Goal: Task Accomplishment & Management: Use online tool/utility

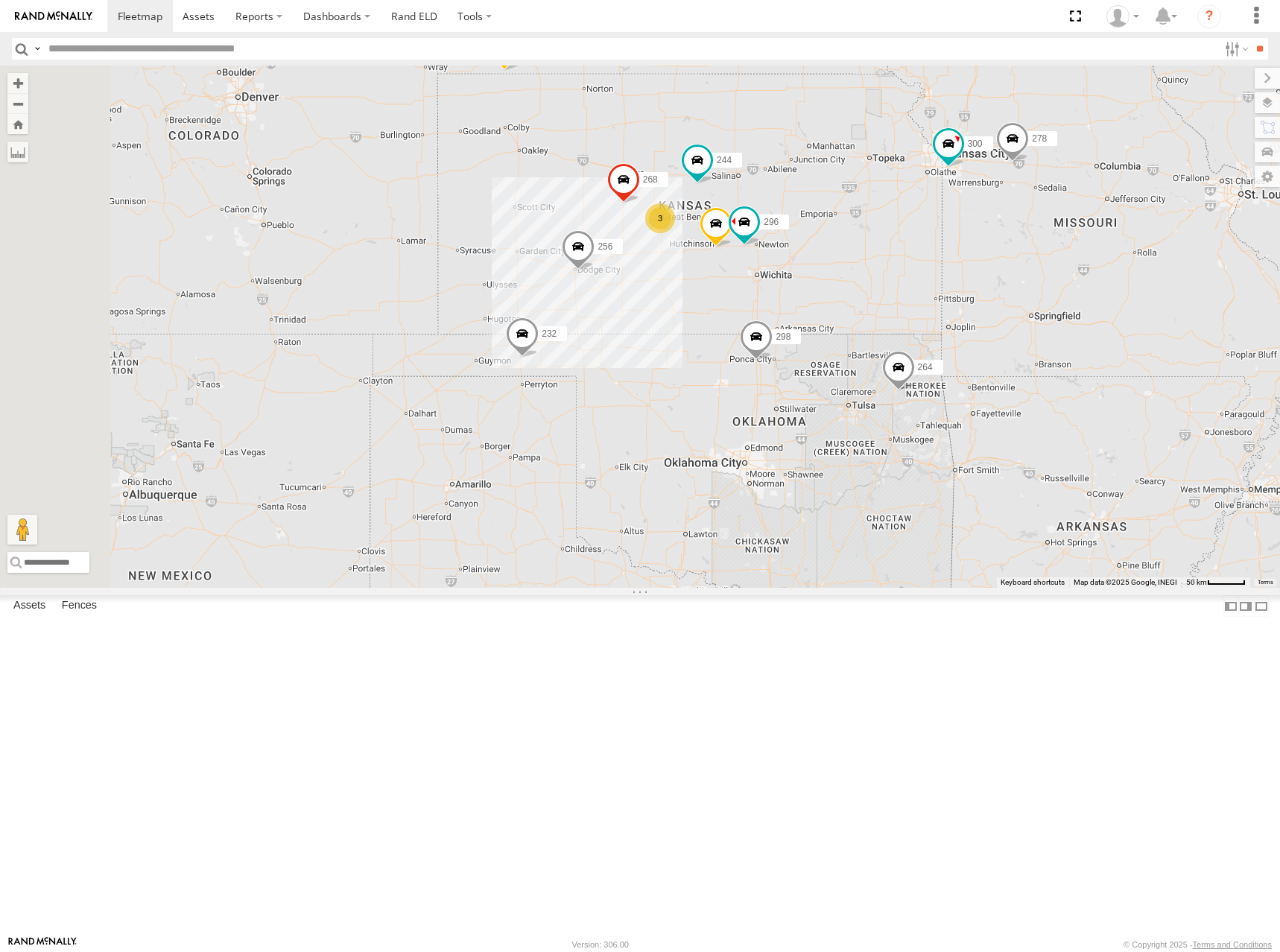
drag, startPoint x: 957, startPoint y: 280, endPoint x: 906, endPoint y: 277, distance: 51.1
click at [906, 277] on div "300 244 298 270 256 232 296 268 264 302 278 260 3" at bounding box center [640, 327] width 1280 height 523
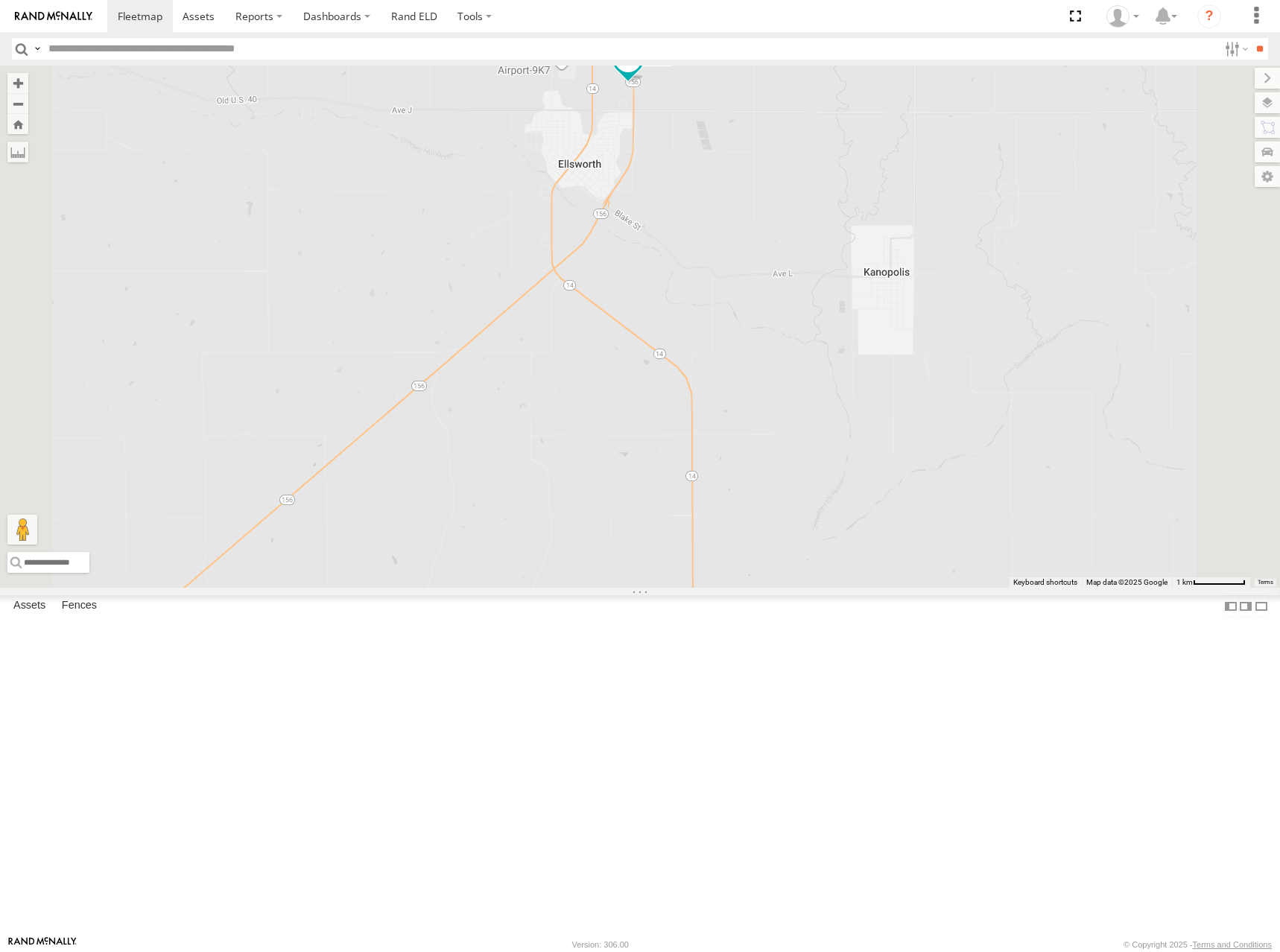
drag, startPoint x: 836, startPoint y: 273, endPoint x: 834, endPoint y: 332, distance: 59.0
click at [834, 332] on div "300 244 298 270 256 232 296 268 264 302 278 260 294" at bounding box center [640, 327] width 1280 height 523
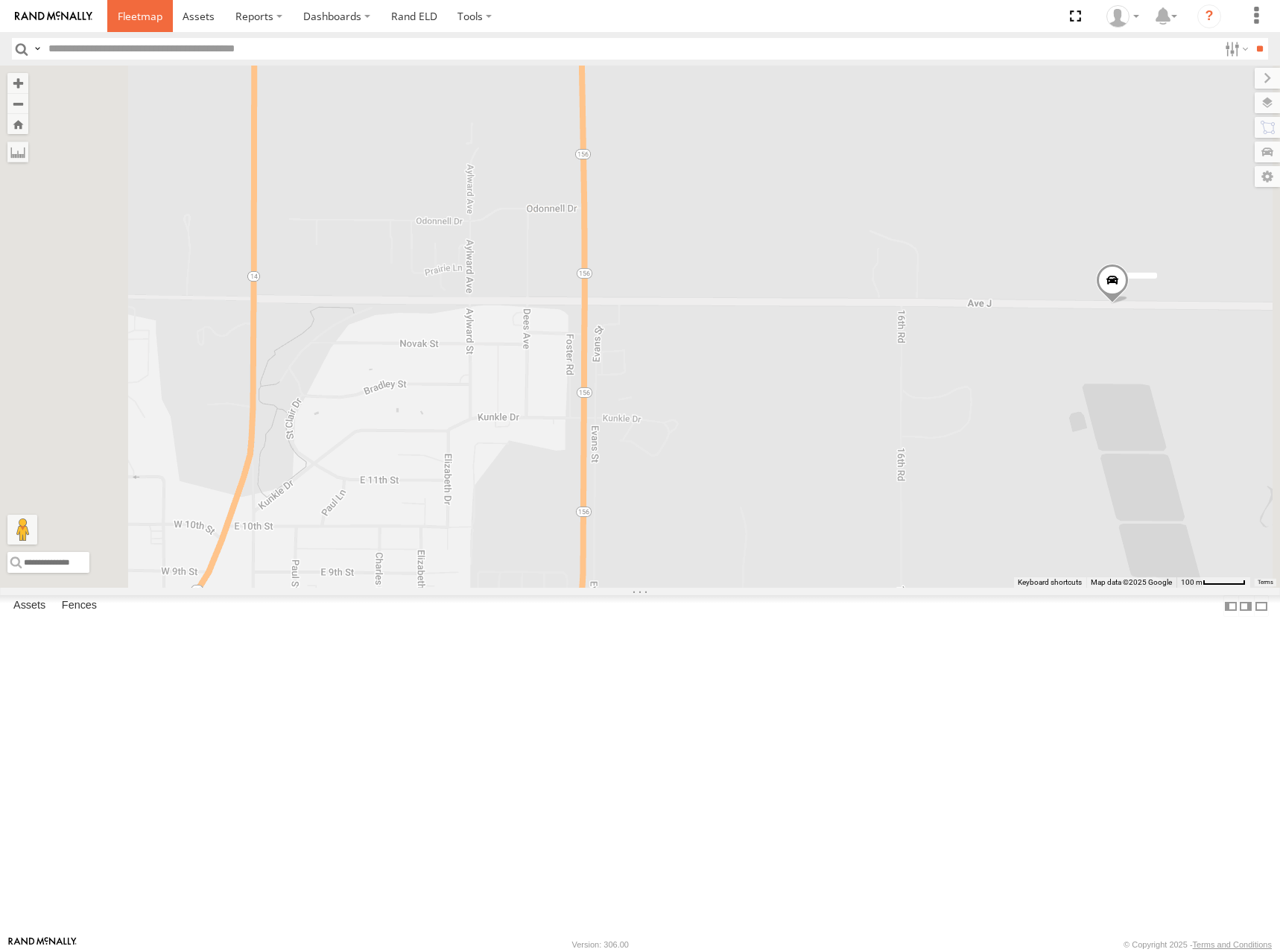
click at [149, 9] on span at bounding box center [139, 15] width 45 height 14
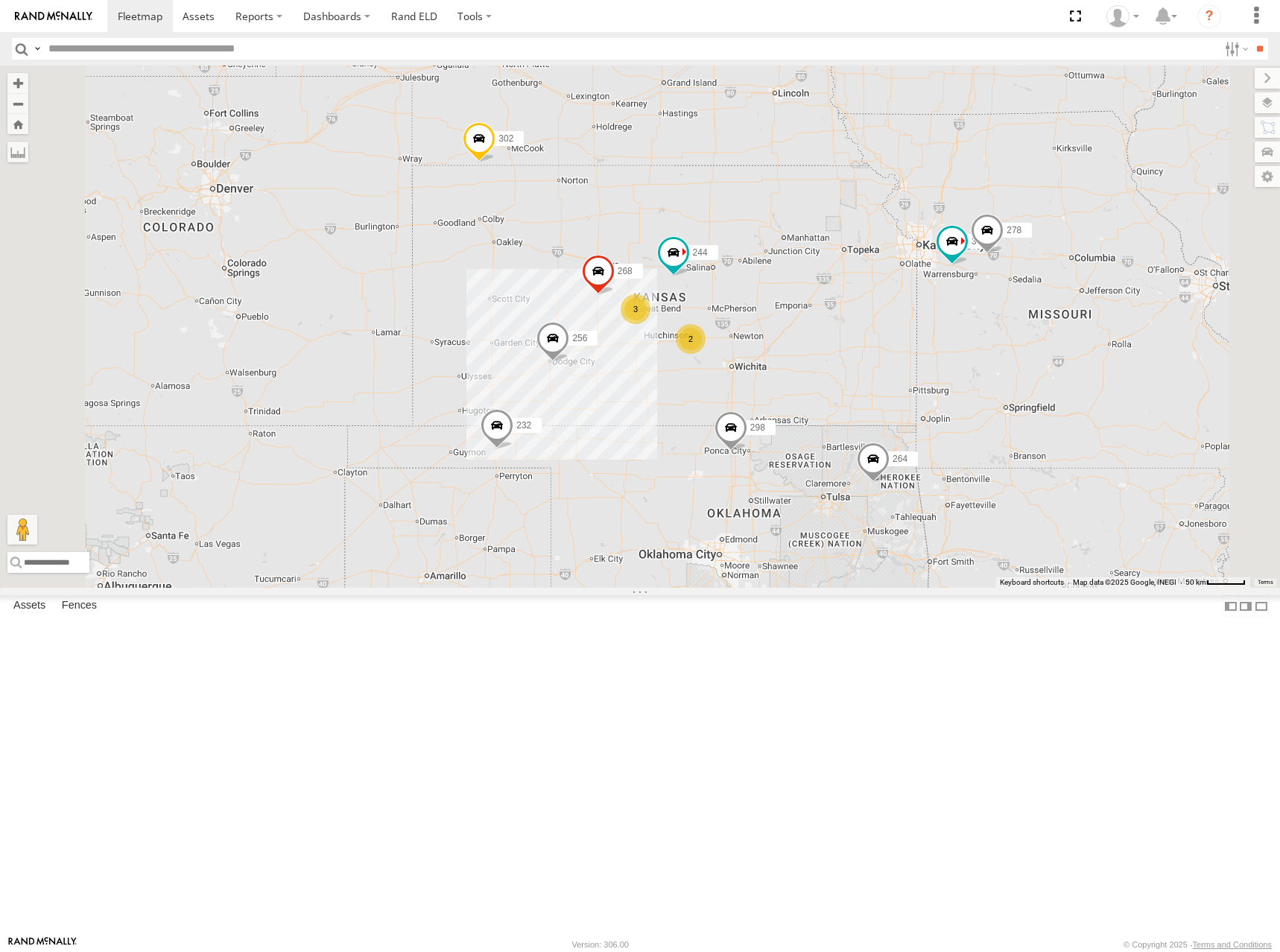
drag, startPoint x: 935, startPoint y: 397, endPoint x: 932, endPoint y: 380, distance: 17.3
click at [932, 380] on div "300 244 3 298 2 256 232 268 264 302 278 260" at bounding box center [640, 327] width 1280 height 523
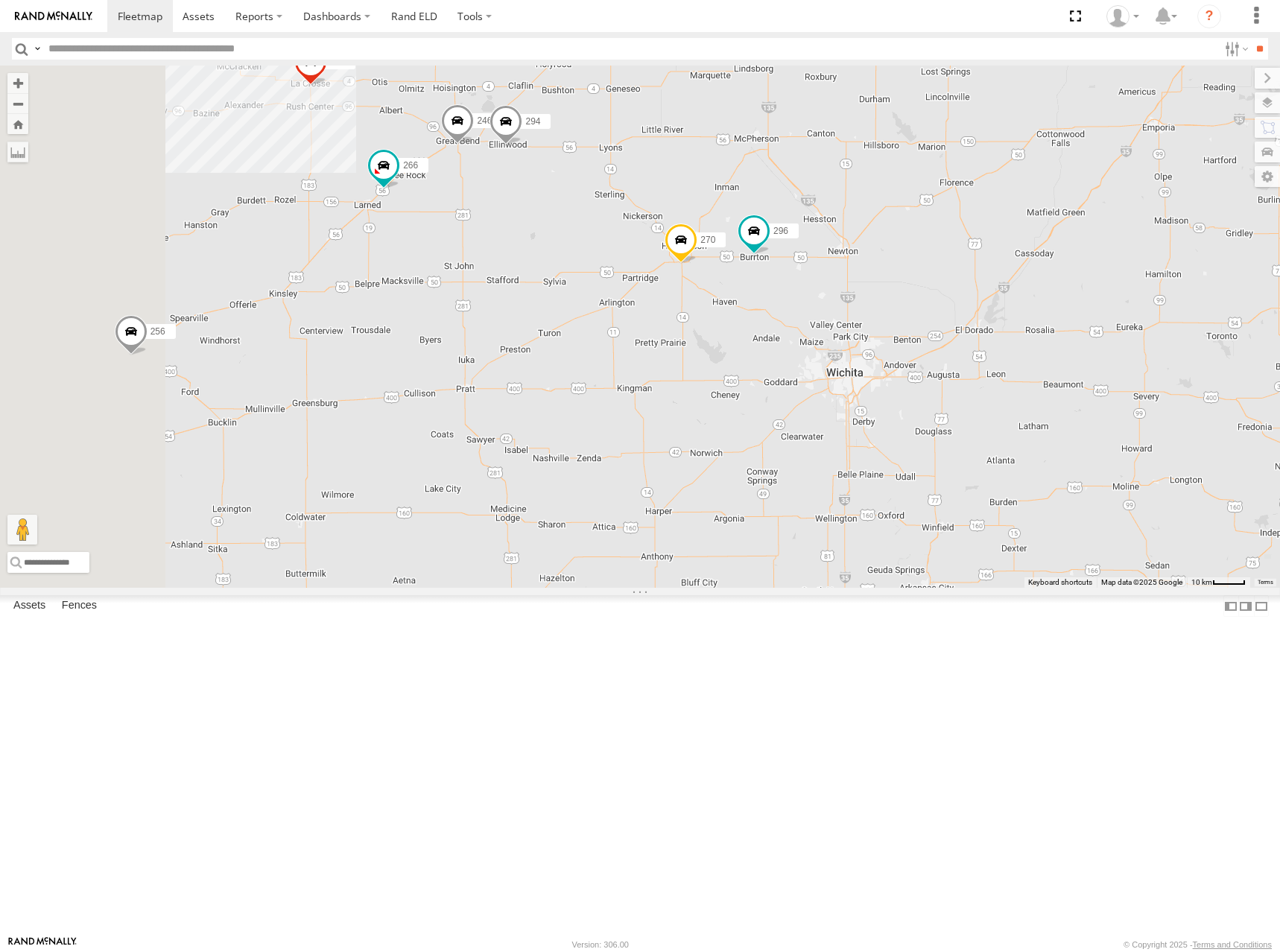
drag, startPoint x: 798, startPoint y: 424, endPoint x: 1022, endPoint y: 464, distance: 227.5
click at [1022, 464] on div "300 244 298 256 232 268 264 302 278 260 246 270 296 266 294" at bounding box center [640, 327] width 1280 height 523
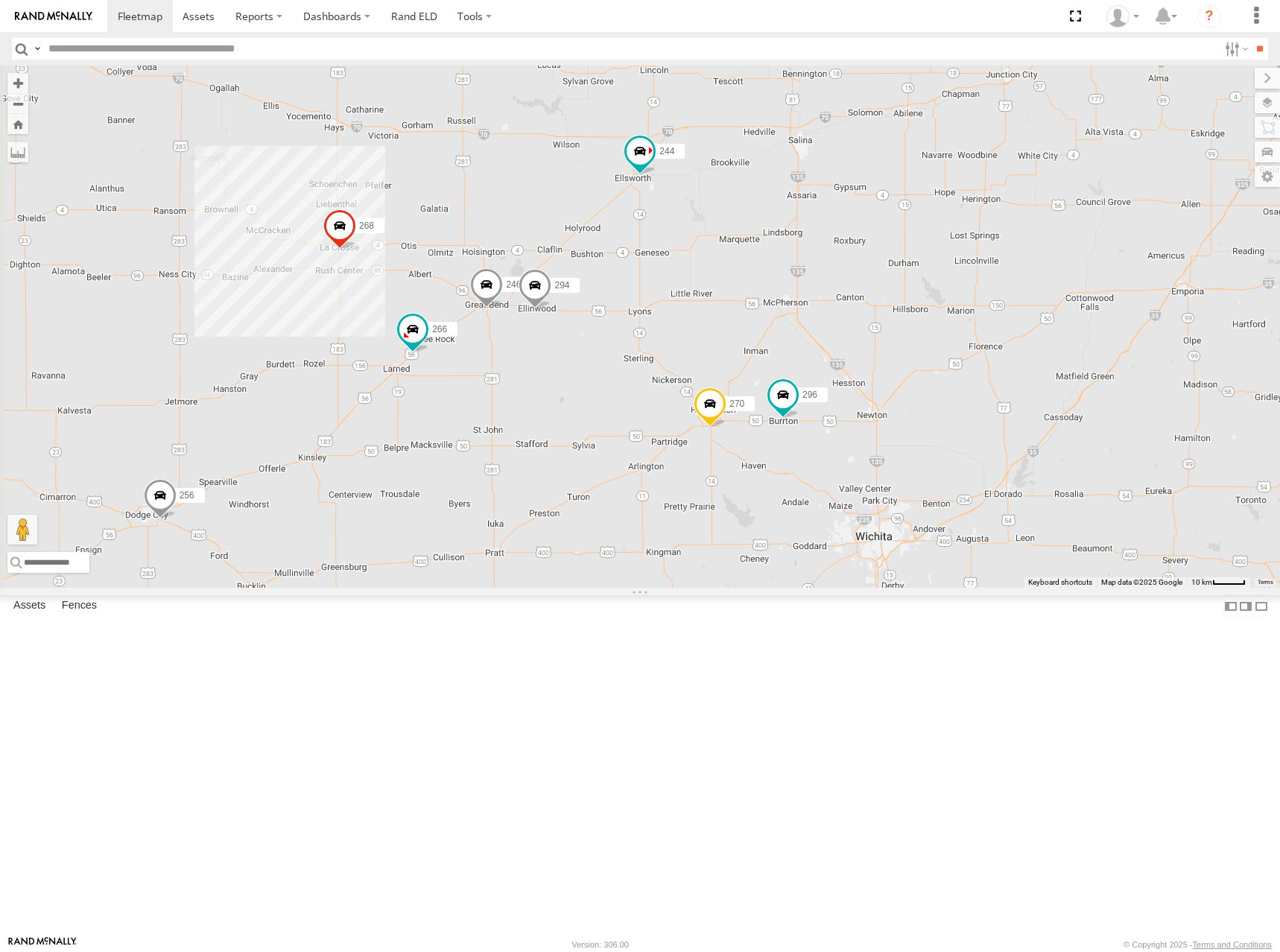
drag, startPoint x: 847, startPoint y: 250, endPoint x: 877, endPoint y: 439, distance: 191.4
click at [877, 439] on div "300 244 298 256 232 268 264 302 278 260 246 270 296 266 294" at bounding box center [640, 327] width 1280 height 523
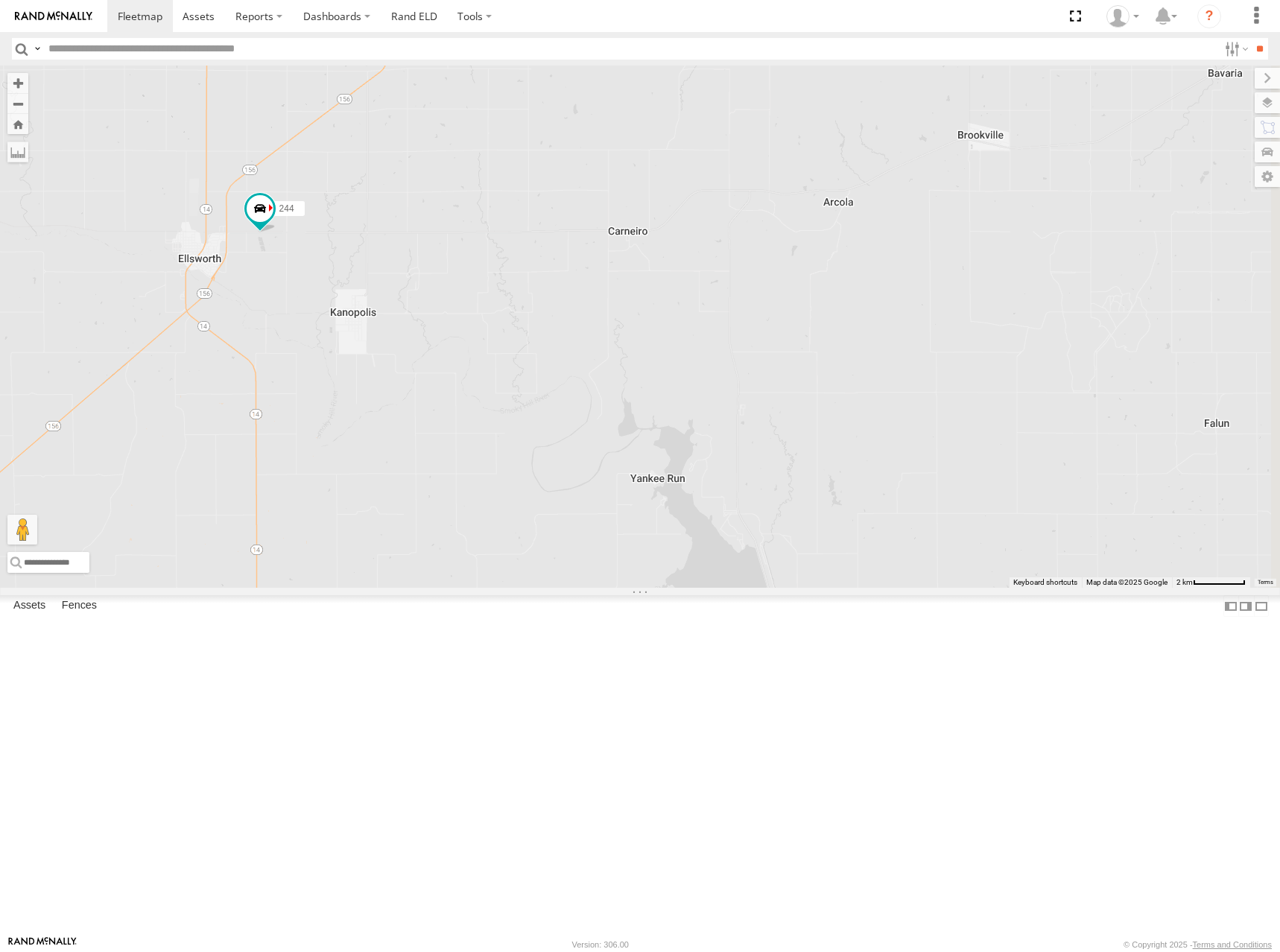
drag, startPoint x: 1089, startPoint y: 434, endPoint x: 619, endPoint y: 437, distance: 470.0
click at [619, 437] on div "300 244 298 256 232 268 264 302 278 260 246 270 296 266 294" at bounding box center [640, 327] width 1280 height 523
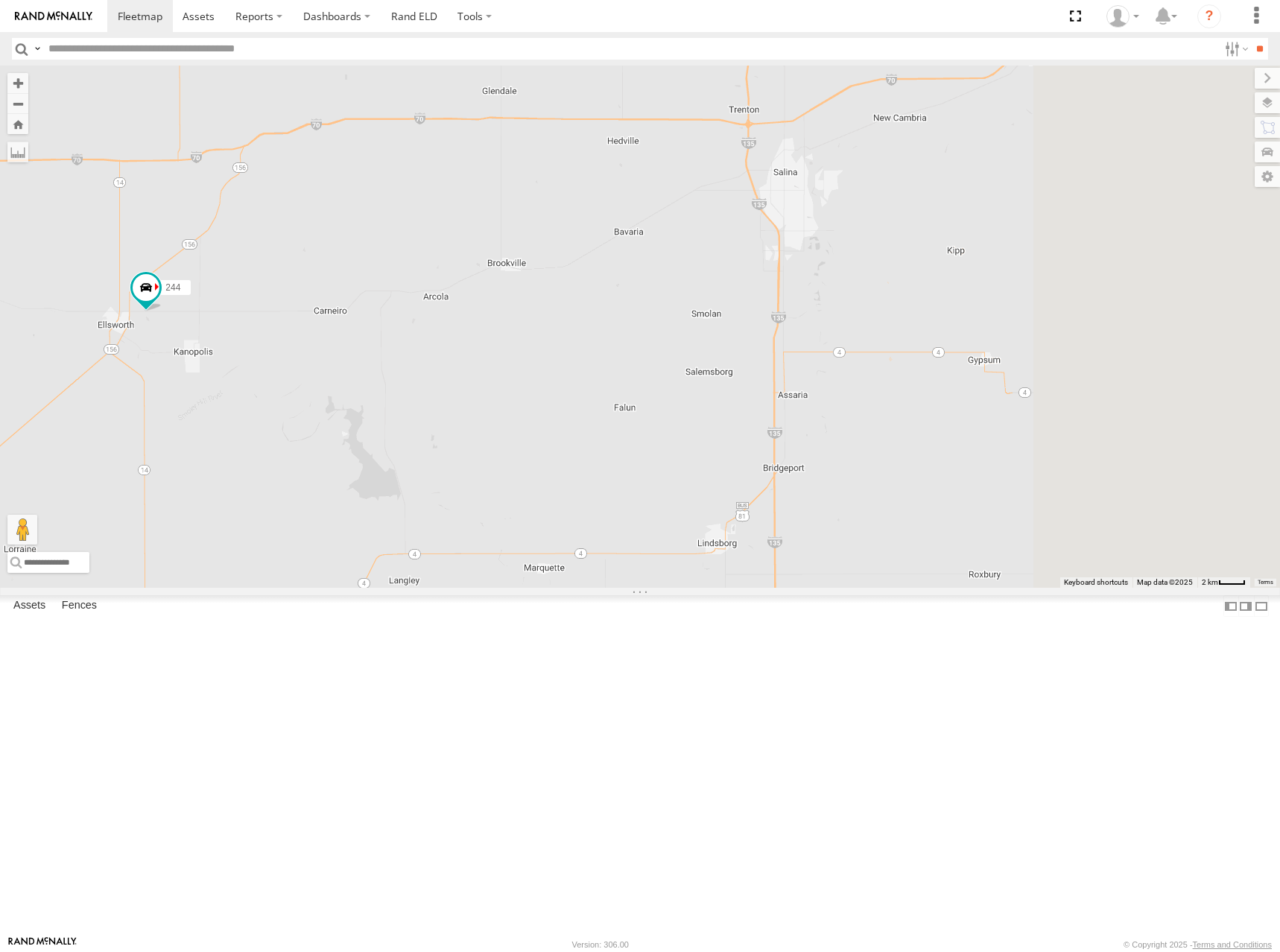
drag, startPoint x: 1110, startPoint y: 349, endPoint x: 723, endPoint y: 446, distance: 399.0
click at [723, 446] on div "300 244 298 256 232 268 264 302 278 260 246 270 296 266 294" at bounding box center [640, 327] width 1280 height 523
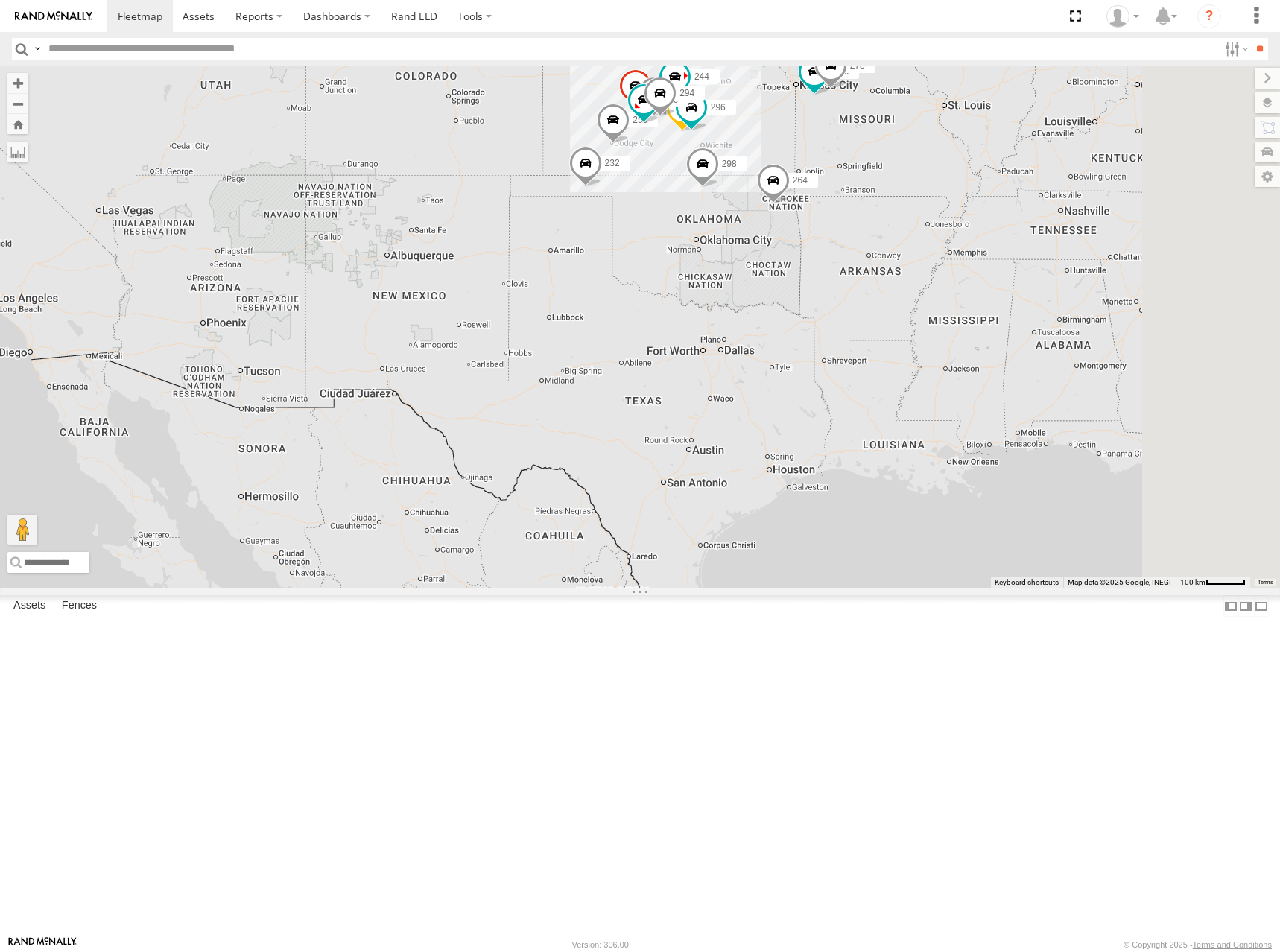
drag, startPoint x: 899, startPoint y: 223, endPoint x: 907, endPoint y: 243, distance: 21.5
click at [907, 243] on div "300 244 298 256 232 268 264 302 278 260 246 270 296 266 294" at bounding box center [640, 327] width 1280 height 523
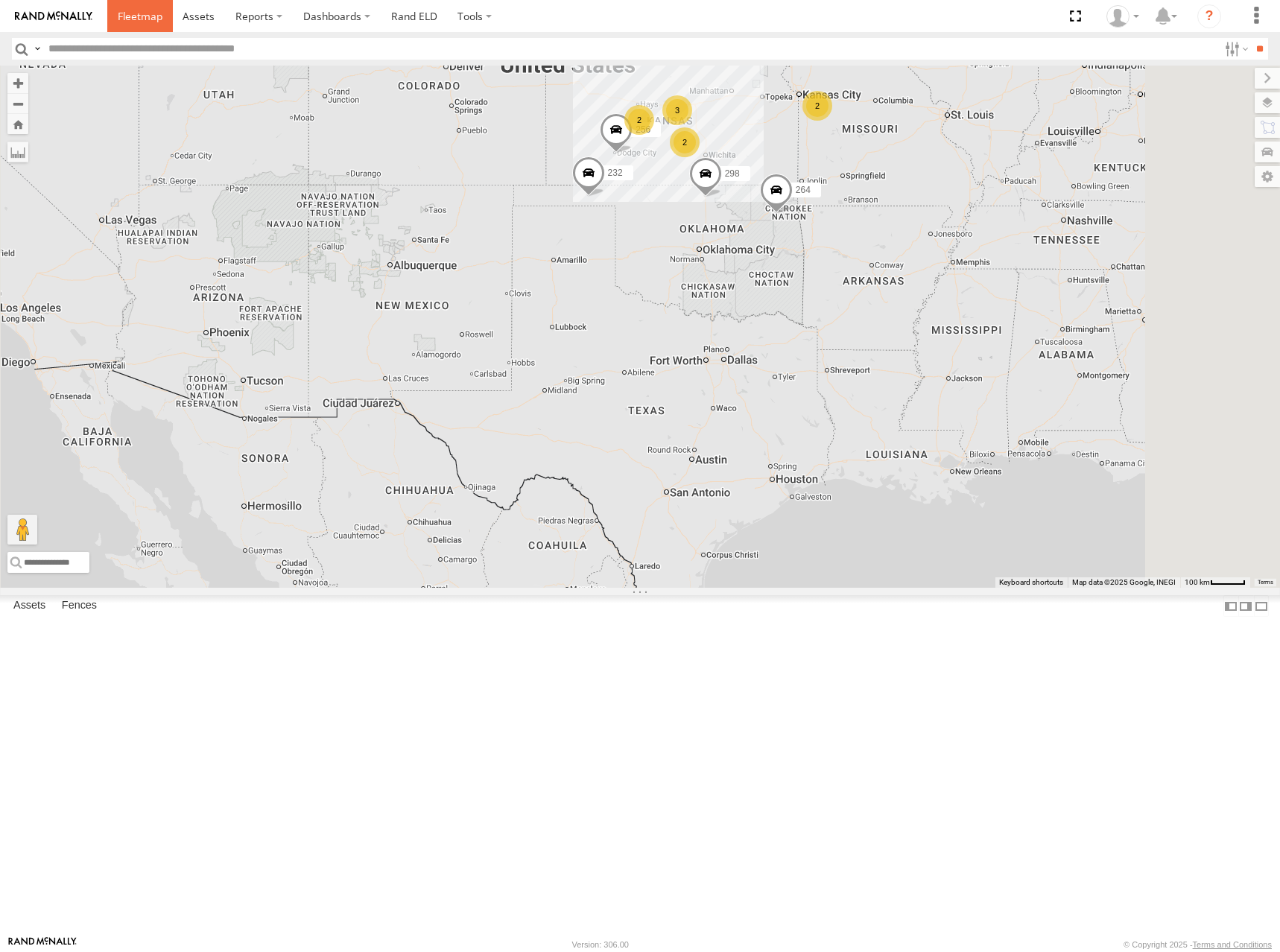
click at [142, 18] on span at bounding box center [139, 15] width 45 height 14
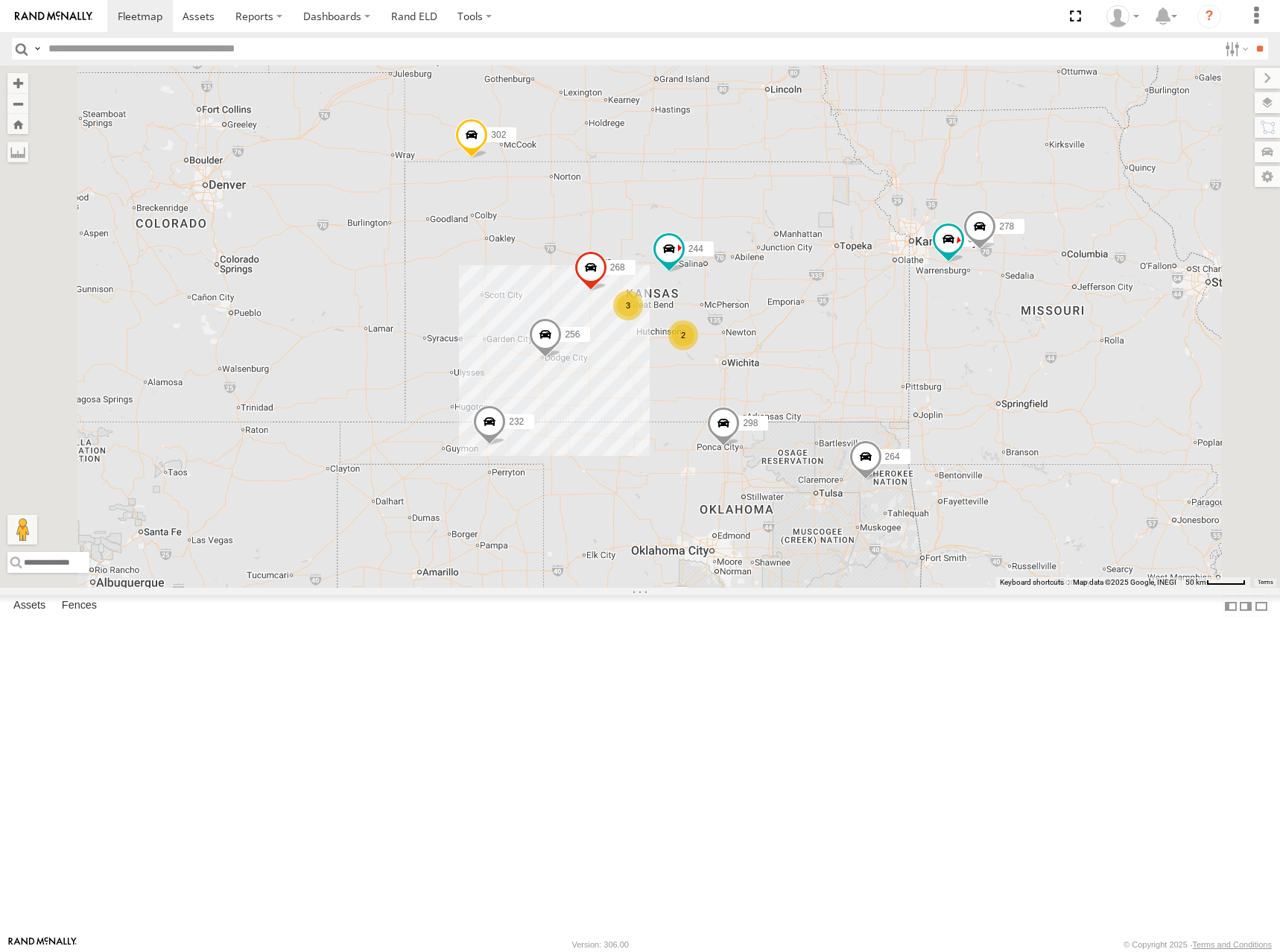
drag, startPoint x: 798, startPoint y: 342, endPoint x: 788, endPoint y: 278, distance: 64.8
click at [788, 278] on div "300 244 3 298 2 256 232 268 264 302 278 260" at bounding box center [640, 327] width 1280 height 523
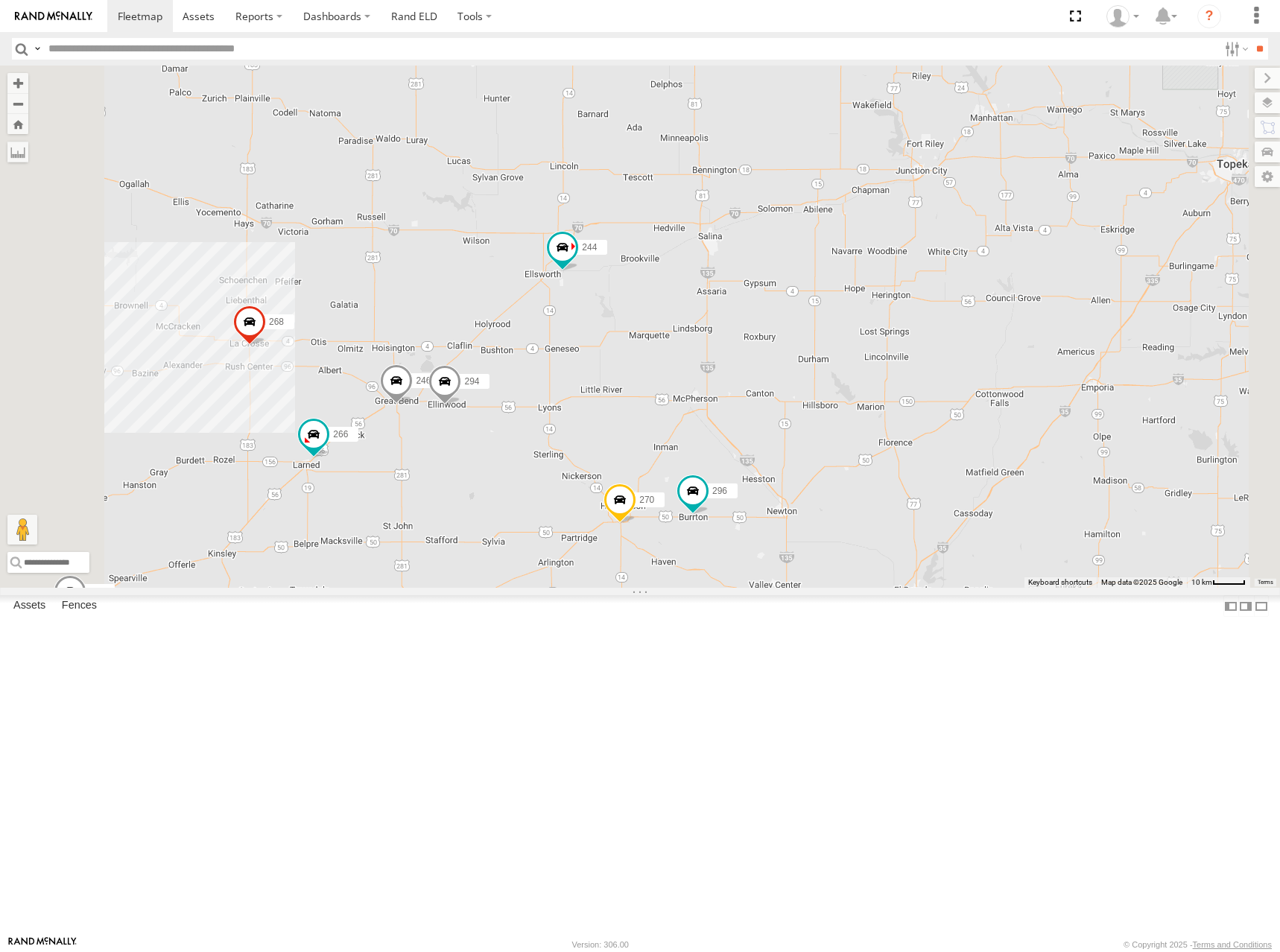
drag, startPoint x: 1016, startPoint y: 358, endPoint x: 886, endPoint y: 418, distance: 143.2
click at [886, 418] on div "300 244 298 256 232 268 264 302 278 260 246 270 296 266 294" at bounding box center [640, 327] width 1280 height 523
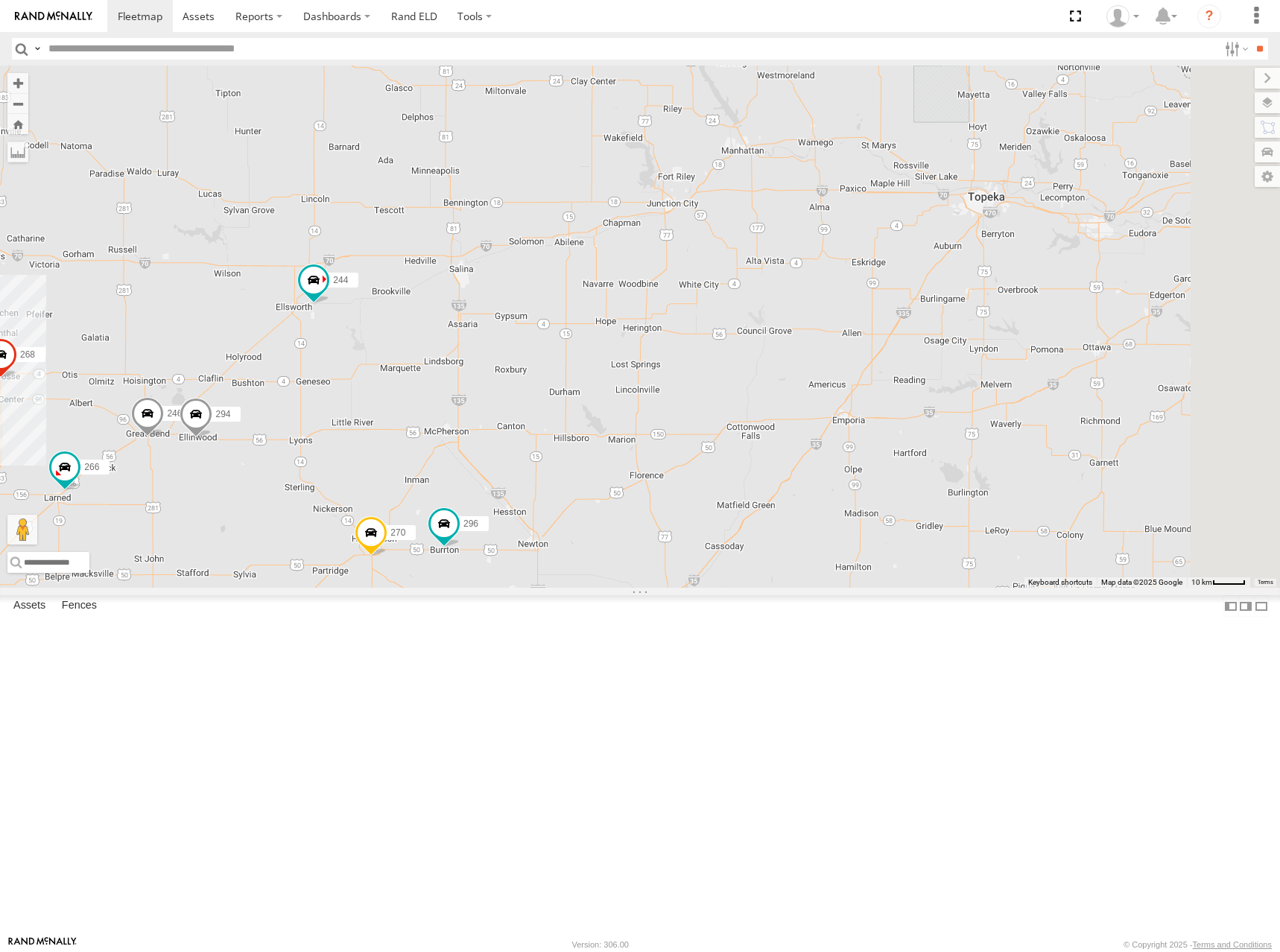
drag, startPoint x: 1258, startPoint y: 330, endPoint x: 1107, endPoint y: 336, distance: 151.1
click at [1107, 336] on div "300 244 298 256 232 268 264 302 278 260 246 270 296 266 294" at bounding box center [640, 327] width 1280 height 523
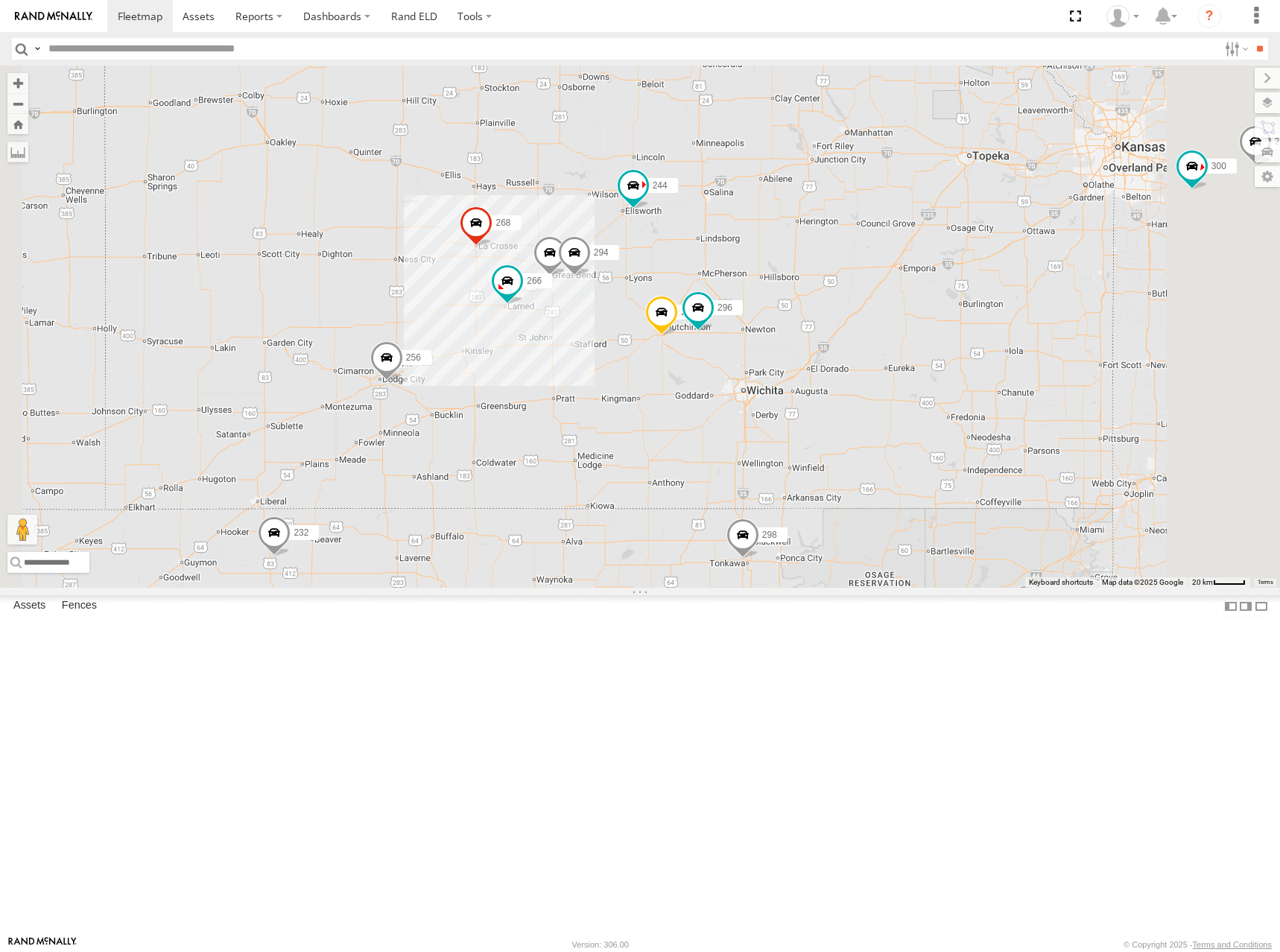
drag, startPoint x: 851, startPoint y: 318, endPoint x: 907, endPoint y: 309, distance: 56.7
click at [907, 309] on div "300 244 298 256 232 268 264 302 278 260 246 270 296 266 294" at bounding box center [640, 327] width 1280 height 523
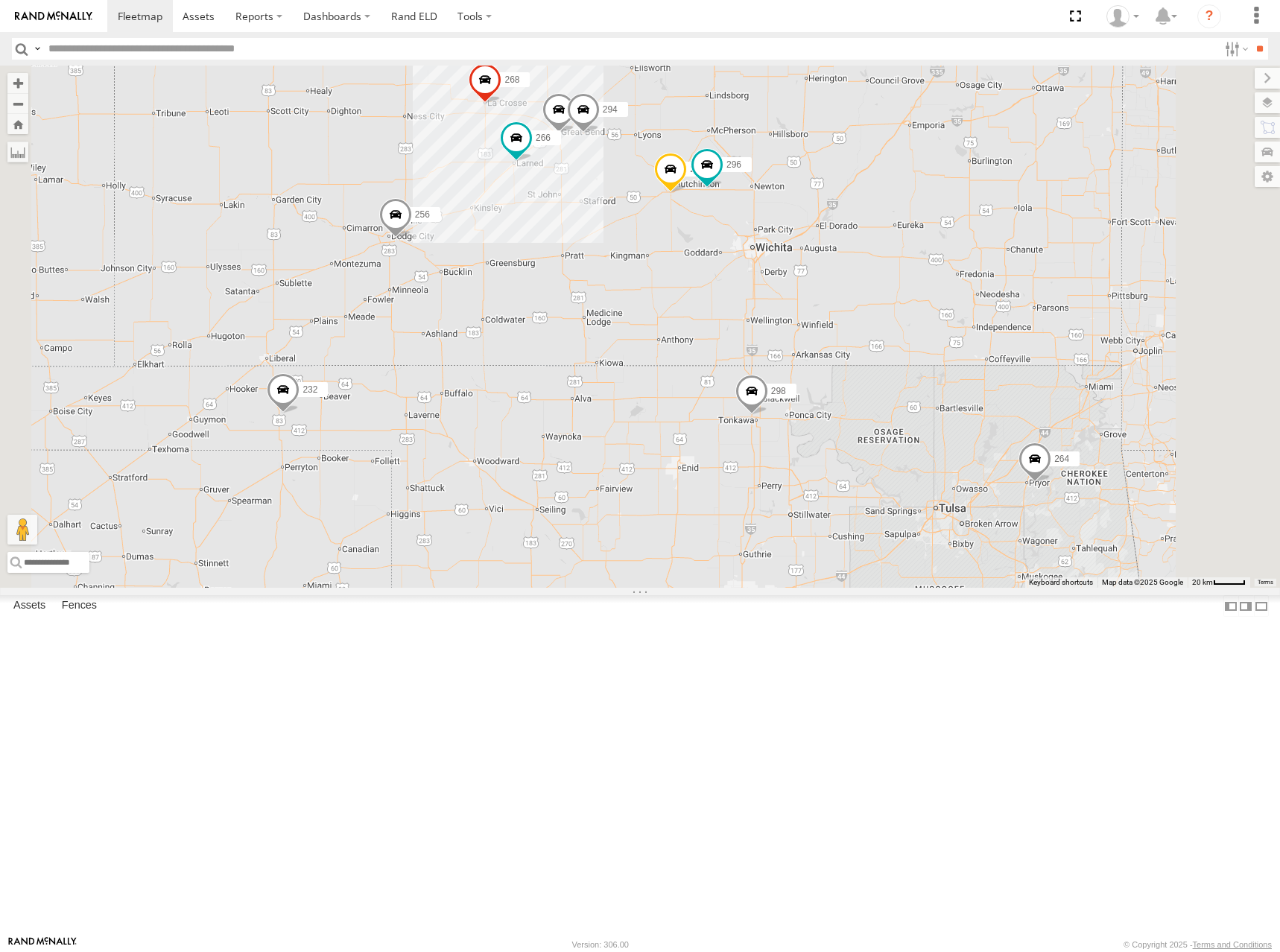
drag, startPoint x: 961, startPoint y: 349, endPoint x: 961, endPoint y: 276, distance: 73.0
click at [961, 276] on div "300 244 298 256 232 268 264 302 278 260 246 270 296 266 294" at bounding box center [640, 327] width 1280 height 523
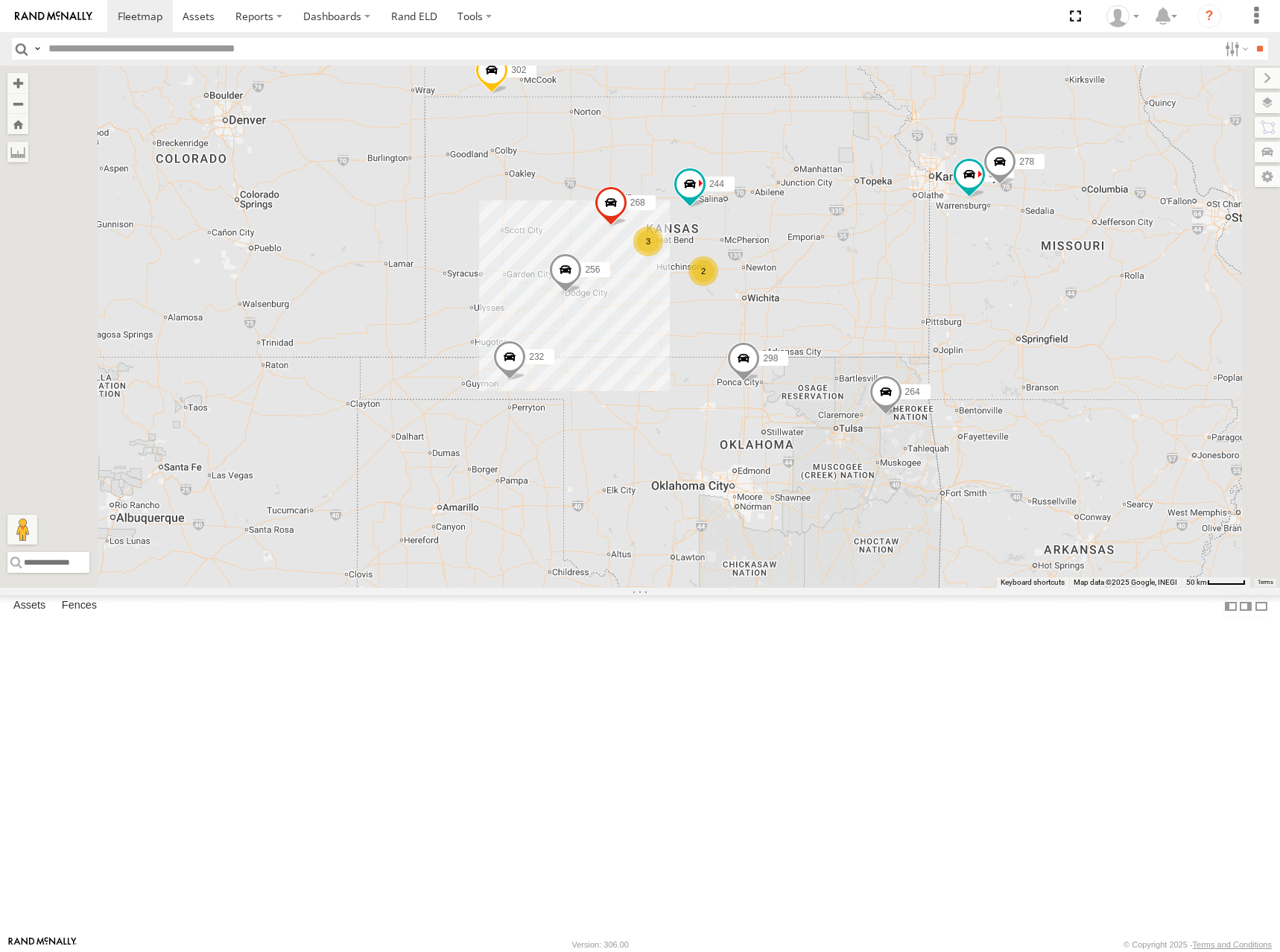
drag, startPoint x: 971, startPoint y: 357, endPoint x: 967, endPoint y: 374, distance: 17.5
click at [967, 374] on div "300 244 298 256 232 268 264 302 278 260 3 2" at bounding box center [640, 327] width 1280 height 523
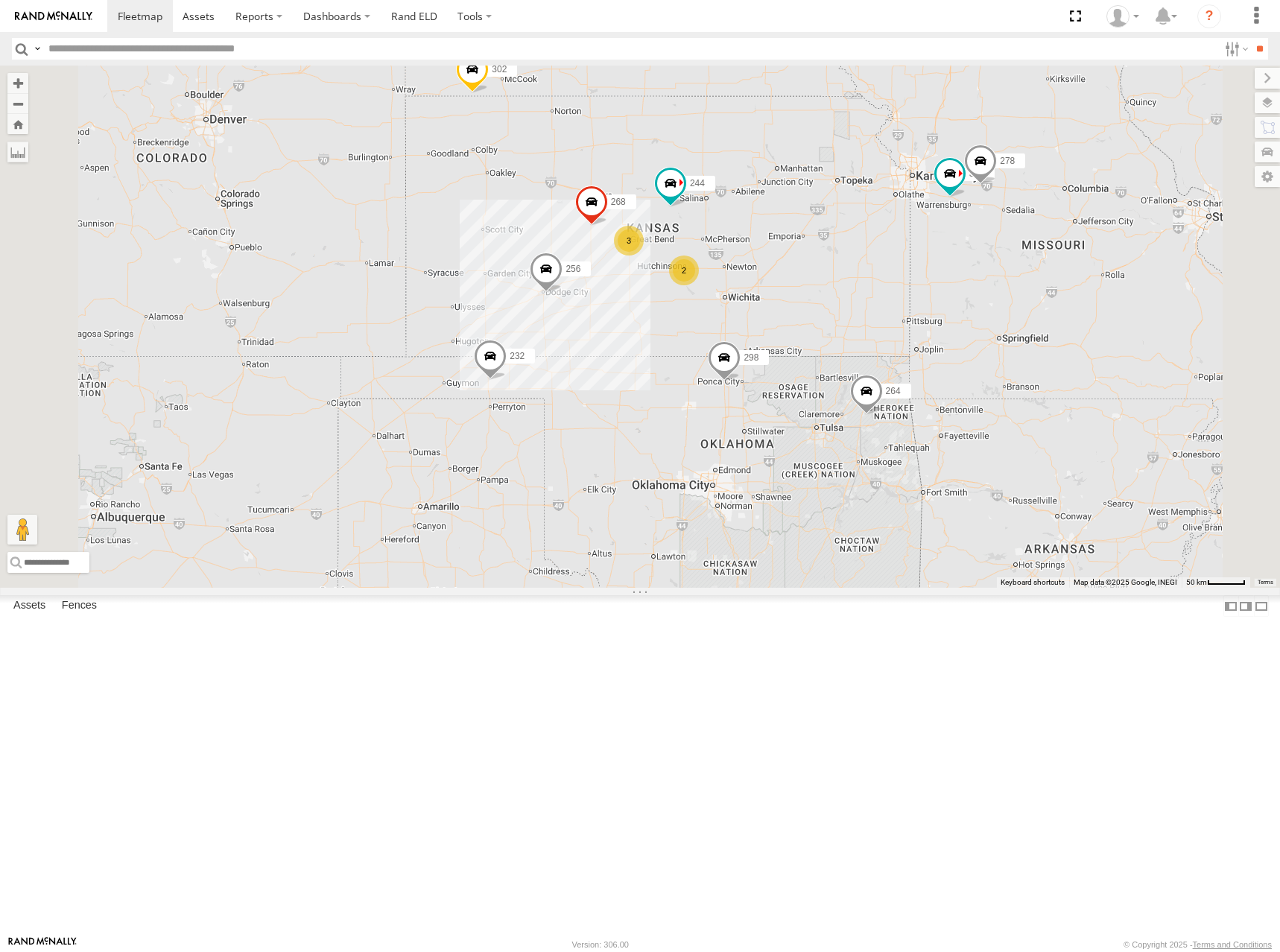
drag, startPoint x: 961, startPoint y: 332, endPoint x: 955, endPoint y: 345, distance: 14.3
click at [955, 345] on div "300 244 298 256 232 268 264 302 278 260 3 2" at bounding box center [640, 327] width 1280 height 523
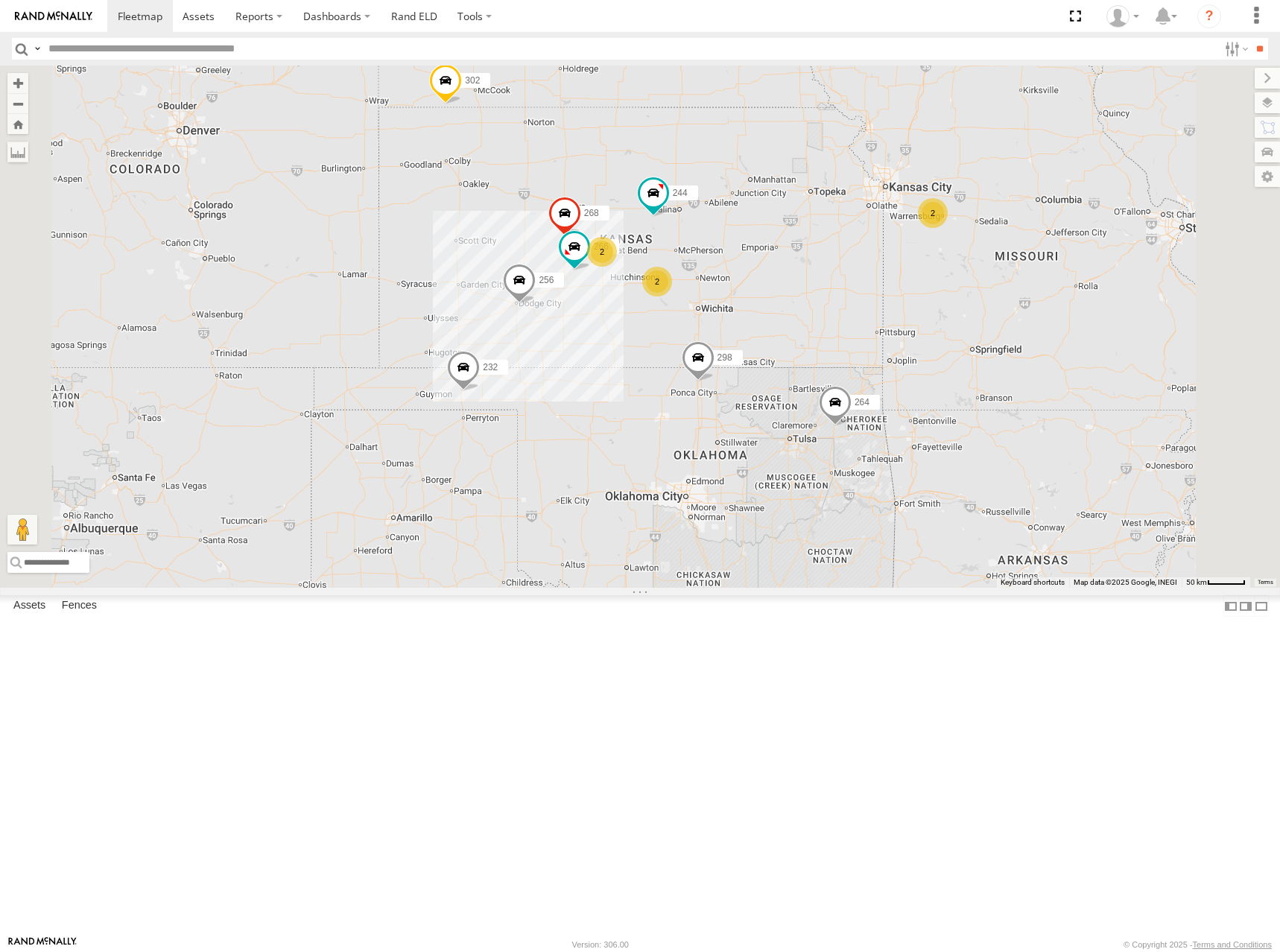
drag, startPoint x: 989, startPoint y: 435, endPoint x: 958, endPoint y: 424, distance: 32.9
click at [958, 424] on div "244 298 256 232 268 264 302 266 260 2 2 2" at bounding box center [640, 327] width 1280 height 523
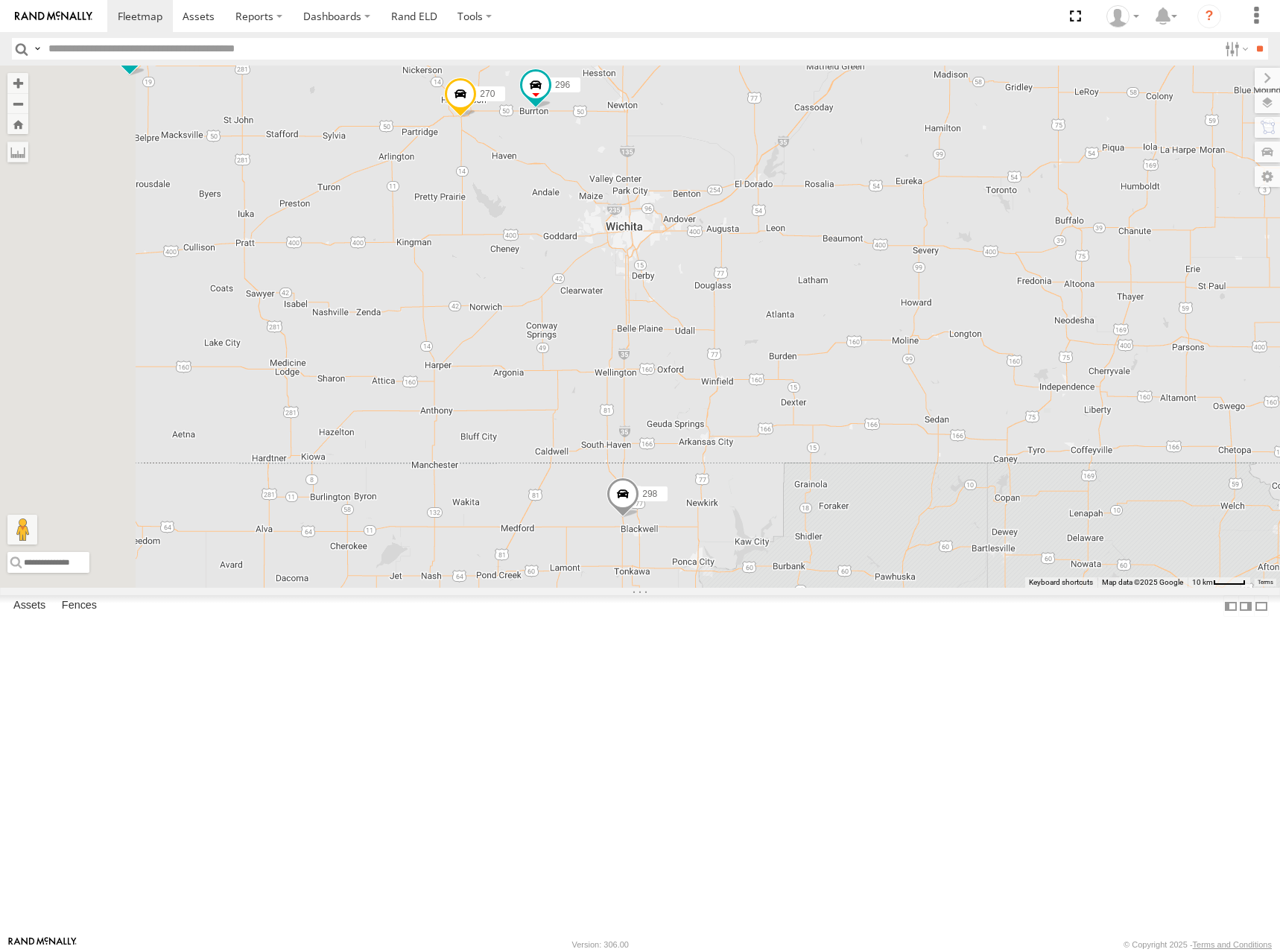
drag, startPoint x: 854, startPoint y: 459, endPoint x: 862, endPoint y: 474, distance: 17.0
click at [862, 474] on div "244 298 256 232 268 264 302 266 260 246 270 296 294" at bounding box center [640, 327] width 1280 height 523
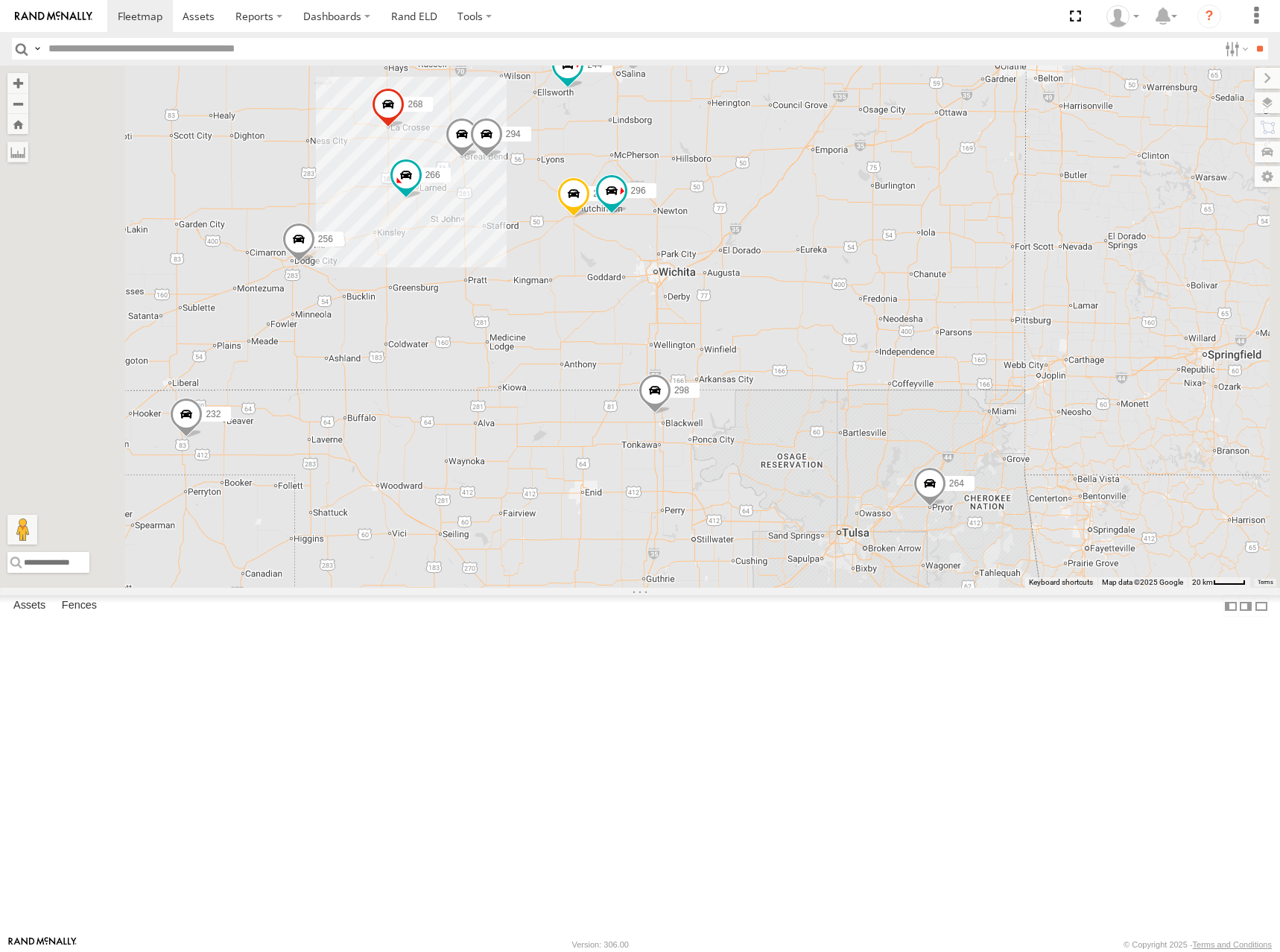
drag, startPoint x: 923, startPoint y: 178, endPoint x: 942, endPoint y: 208, distance: 35.5
click at [942, 208] on div "244 298 256 232 268 264 302 266 260 246 270 296 294" at bounding box center [640, 327] width 1280 height 523
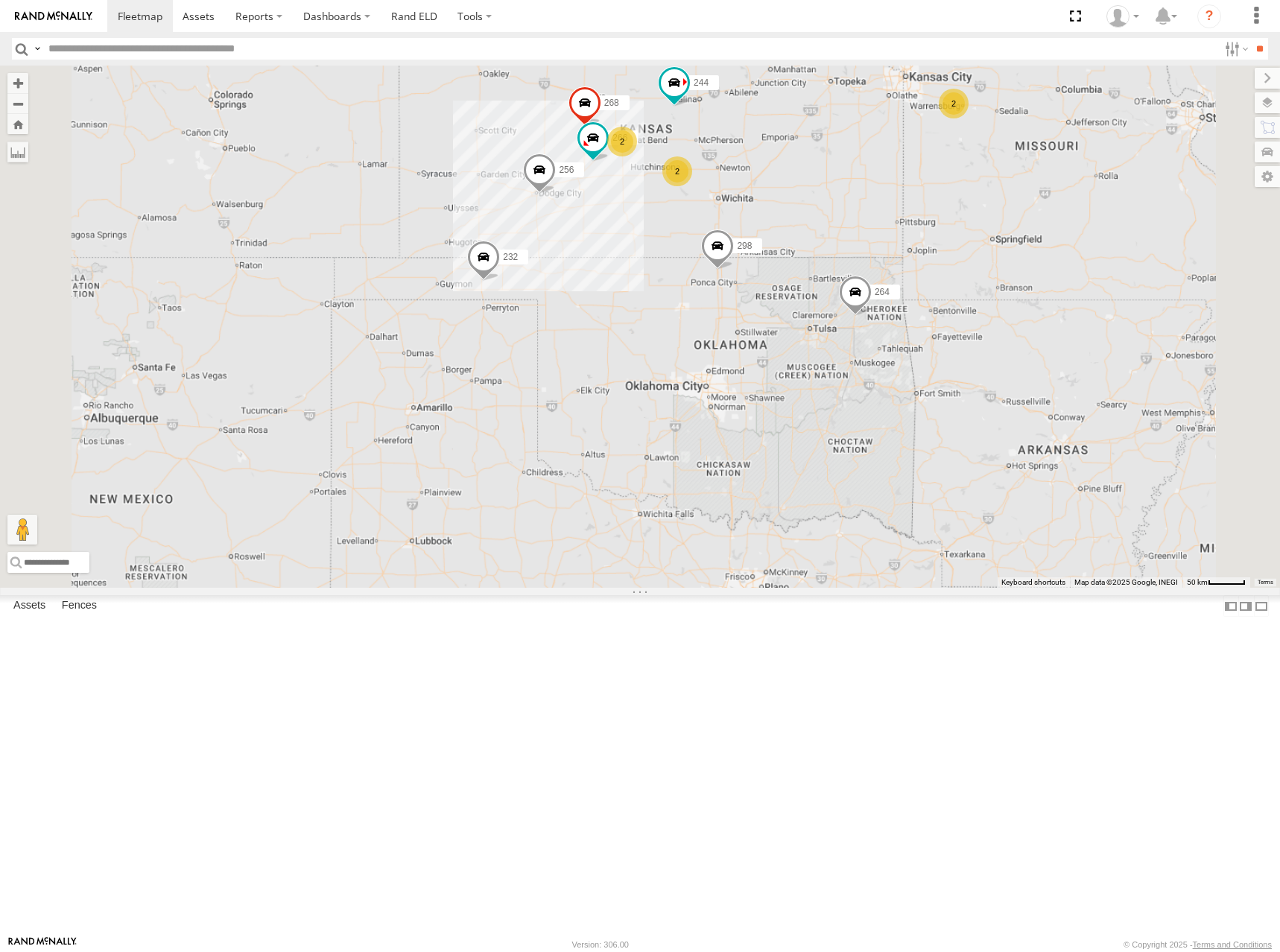
drag, startPoint x: 912, startPoint y: 110, endPoint x: 918, endPoint y: 150, distance: 40.4
click at [918, 150] on div "244 298 256 232 268 264 302 266 260 2 2 2" at bounding box center [640, 327] width 1280 height 523
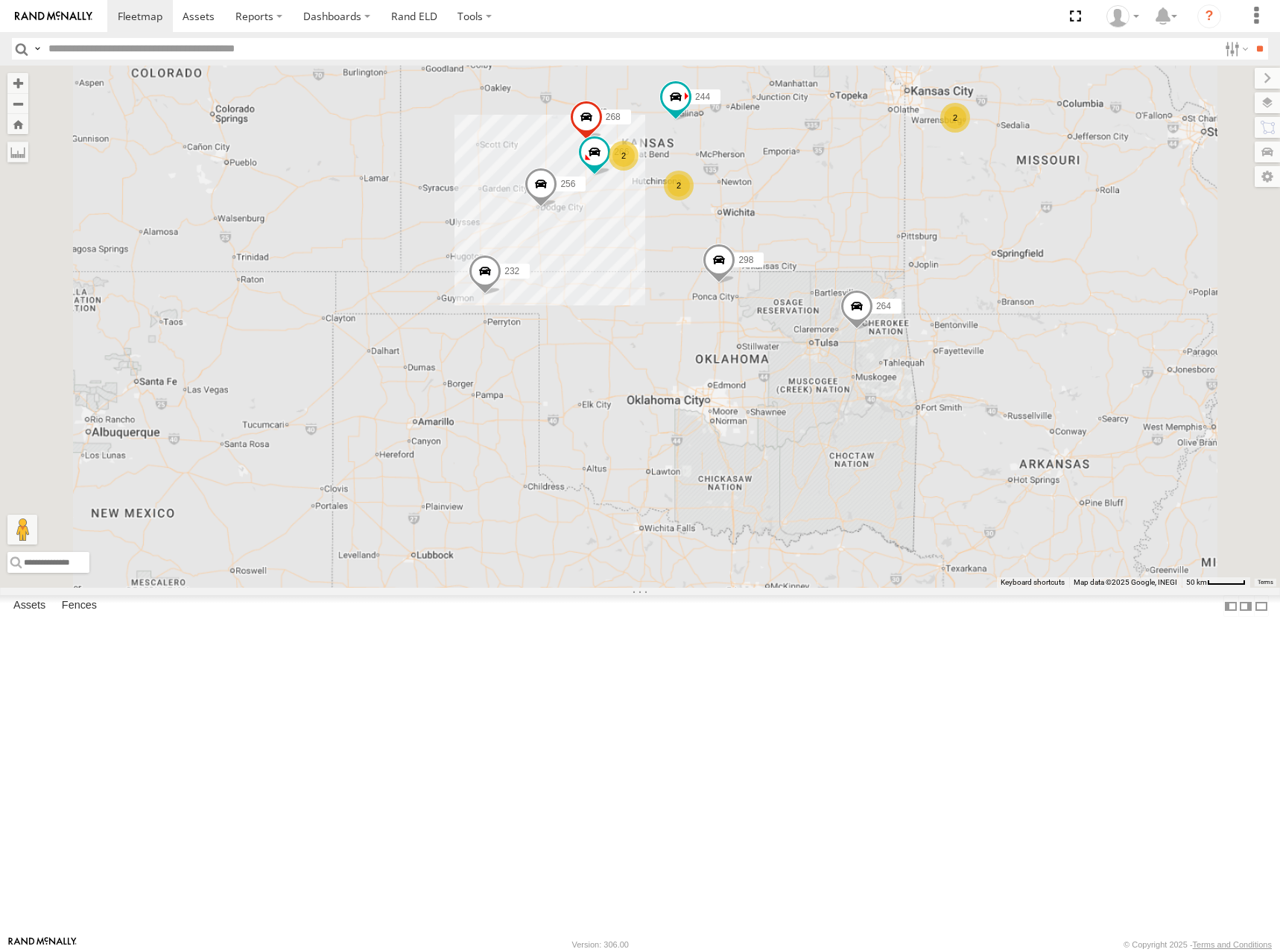
drag, startPoint x: 883, startPoint y: 184, endPoint x: 887, endPoint y: 200, distance: 16.5
click at [887, 200] on div "244 298 256 232 268 264 302 266 260 2 2 2" at bounding box center [640, 327] width 1280 height 523
click at [958, 221] on div "244 298 256 232 268 264 302 266 260 2 2 2" at bounding box center [640, 327] width 1280 height 523
click at [919, 193] on div "244 298 256 232 268 264 302 266 260 2 2 2" at bounding box center [640, 327] width 1280 height 523
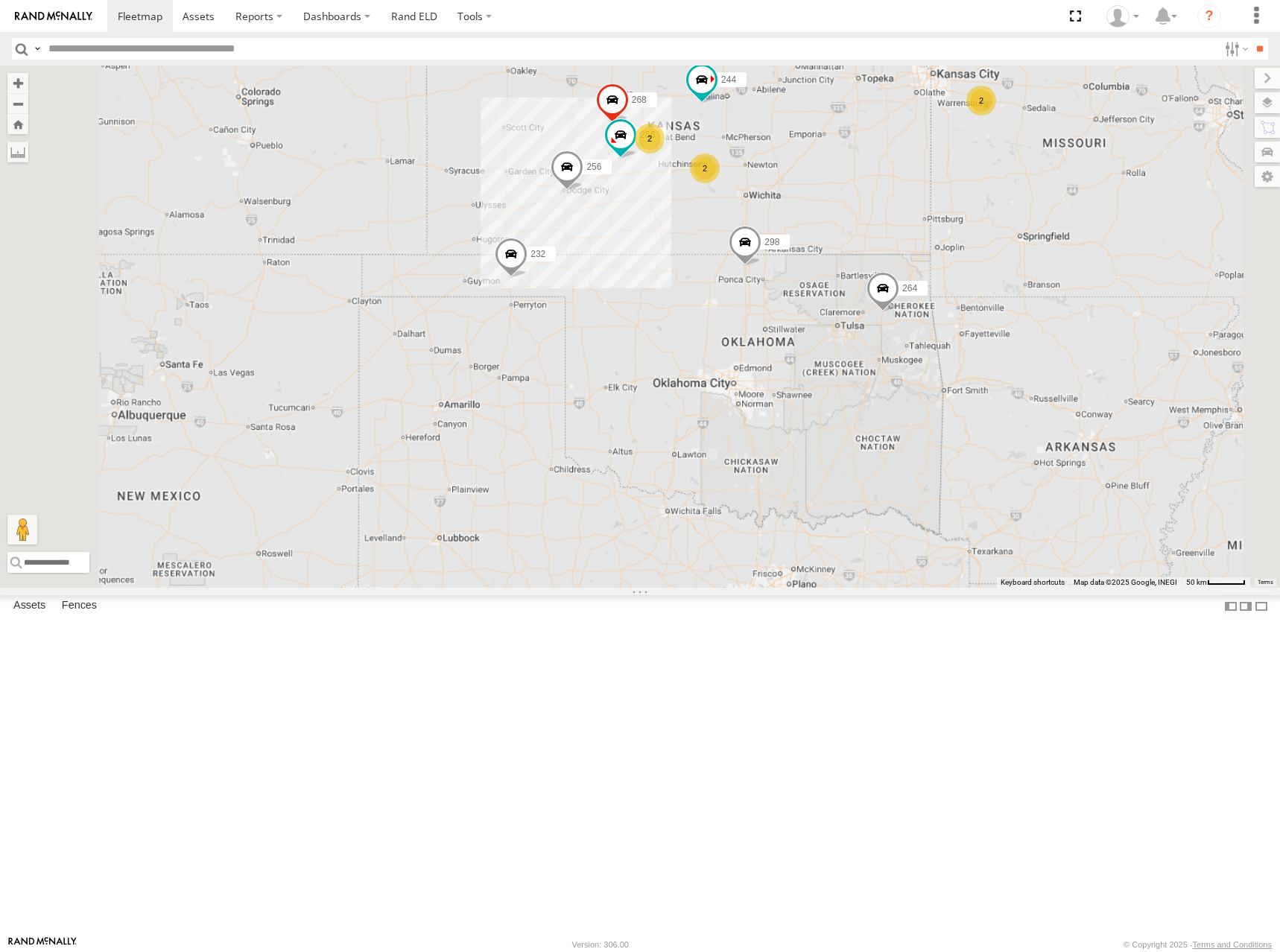
drag, startPoint x: 932, startPoint y: 328, endPoint x: 959, endPoint y: 308, distance: 33.6
click at [959, 308] on div "244 298 256 232 268 264 302 266 260 2 2 2" at bounding box center [640, 327] width 1280 height 523
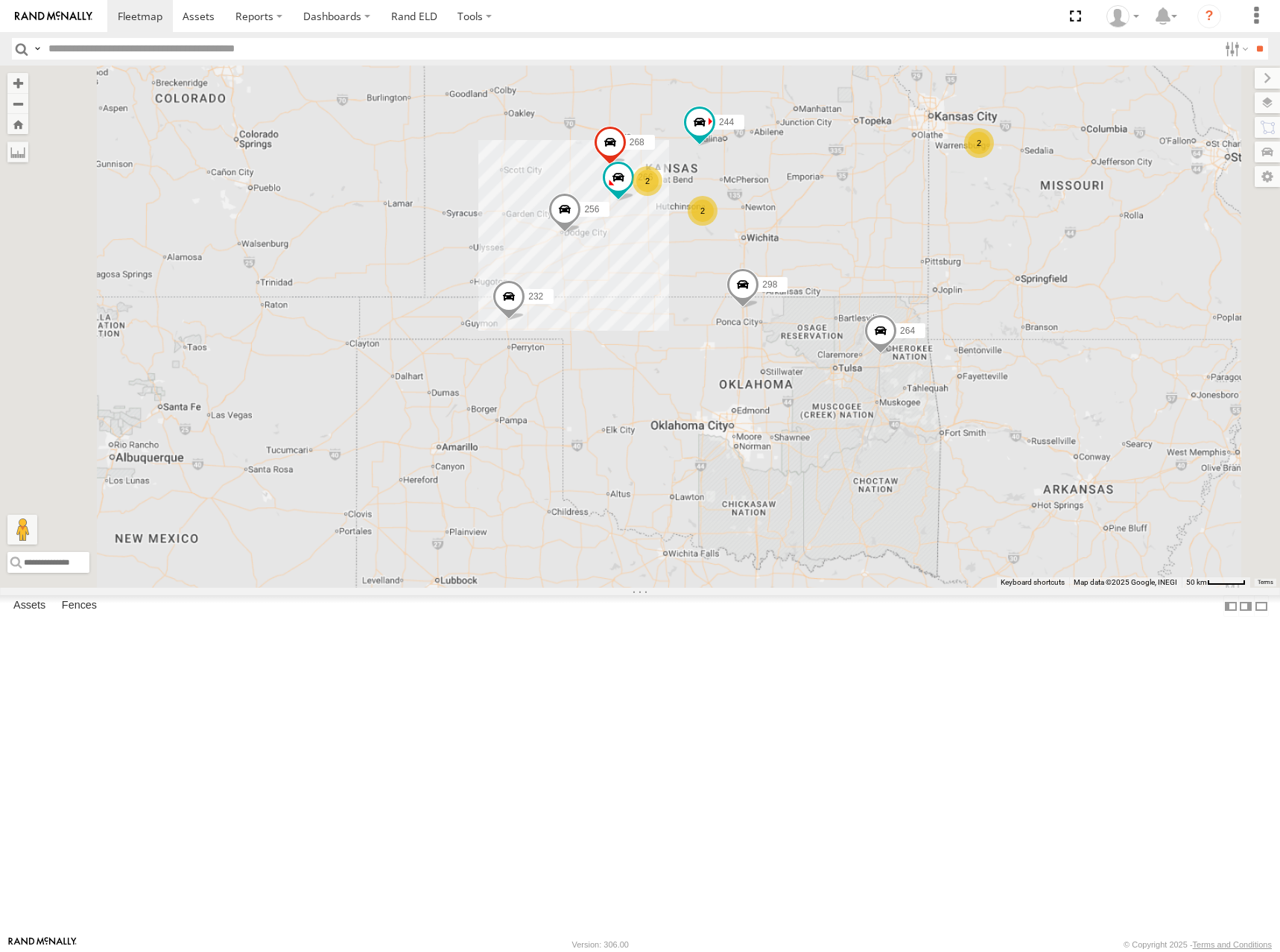
drag, startPoint x: 953, startPoint y: 322, endPoint x: 948, endPoint y: 381, distance: 59.2
click at [948, 381] on div "244 298 256 232 268 264 302 266 260 2 2 2" at bounding box center [640, 327] width 1280 height 523
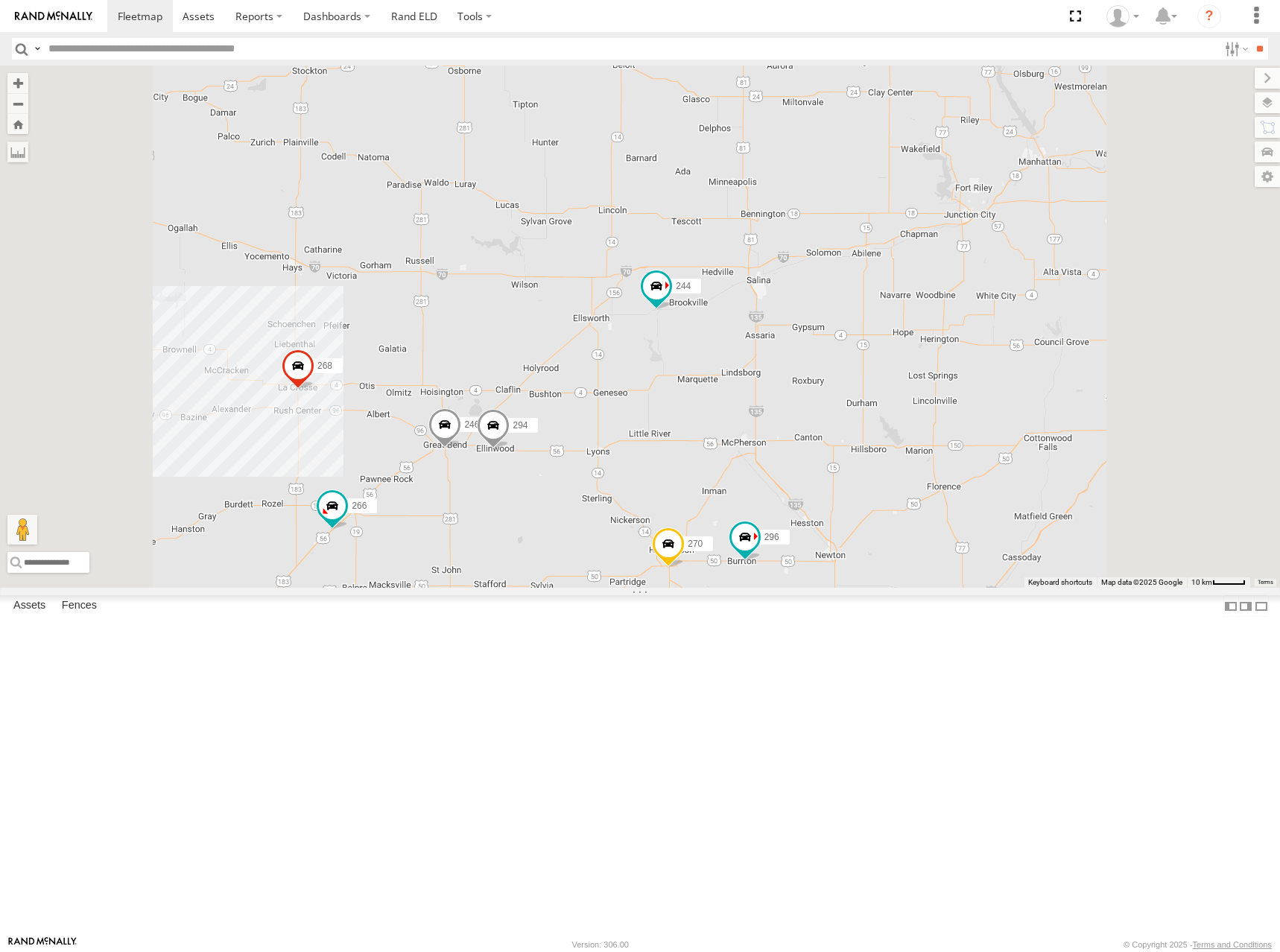
click at [898, 269] on div "244 298 256 232 268 264 302 266 260 246 270 296 294" at bounding box center [640, 327] width 1280 height 523
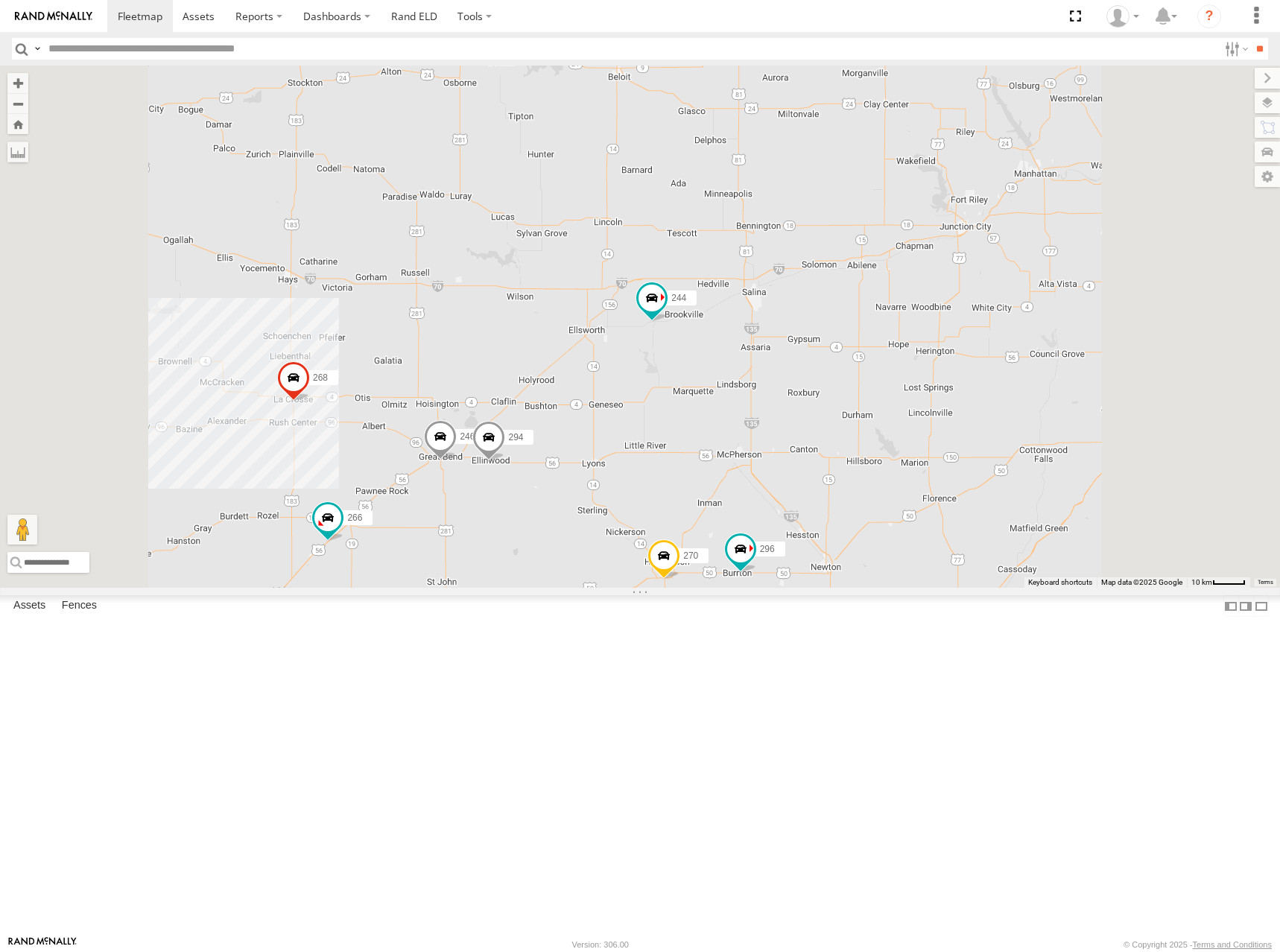
drag, startPoint x: 881, startPoint y: 267, endPoint x: 877, endPoint y: 281, distance: 14.6
click at [877, 281] on div "244 298 256 232 268 264 302 266 260 246 270 296 294" at bounding box center [640, 327] width 1280 height 523
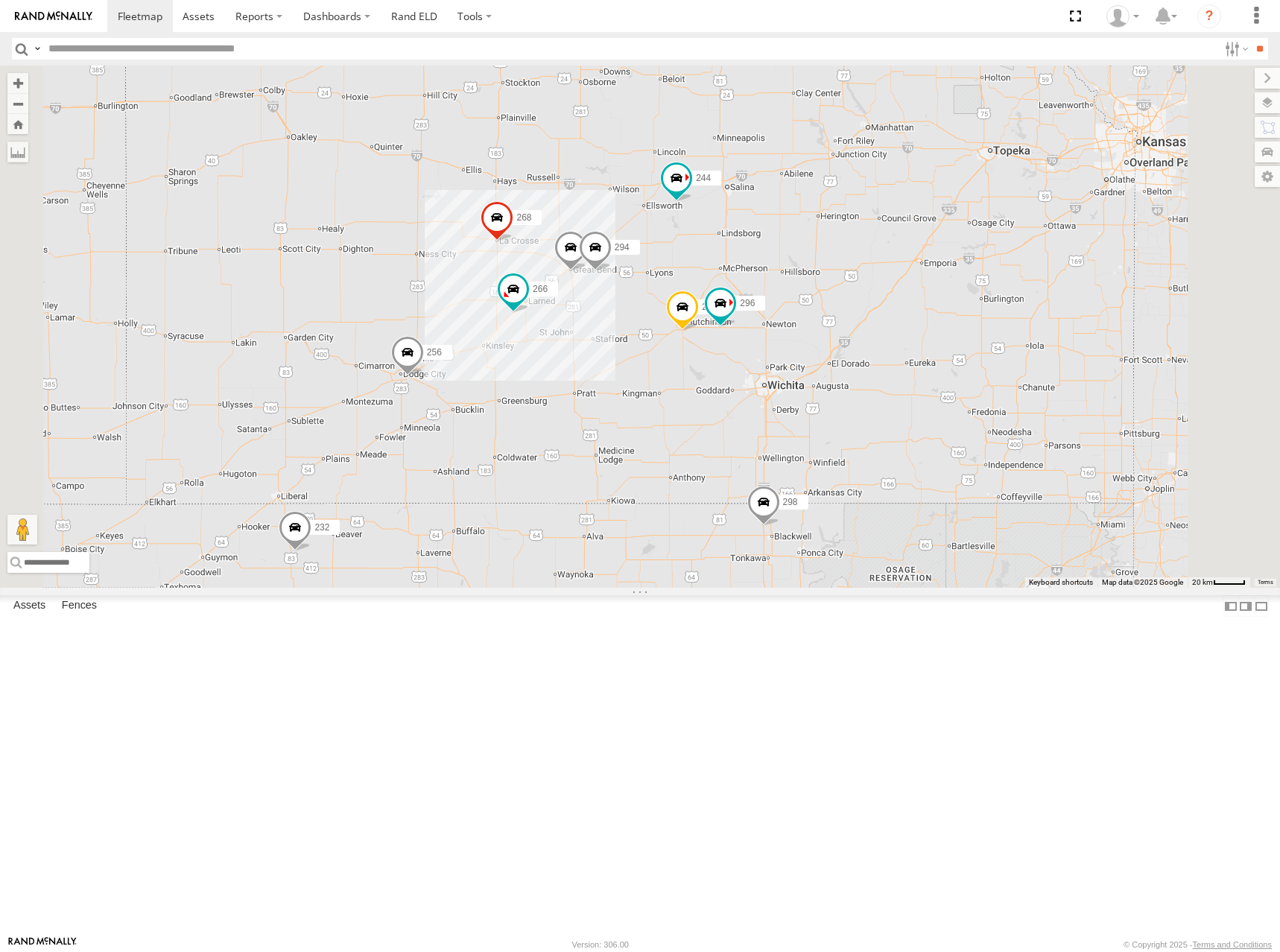
drag, startPoint x: 975, startPoint y: 350, endPoint x: 982, endPoint y: 336, distance: 15.7
click at [982, 336] on div "244 298 256 232 268 264 302 266 260 246 270 296 294" at bounding box center [640, 327] width 1280 height 523
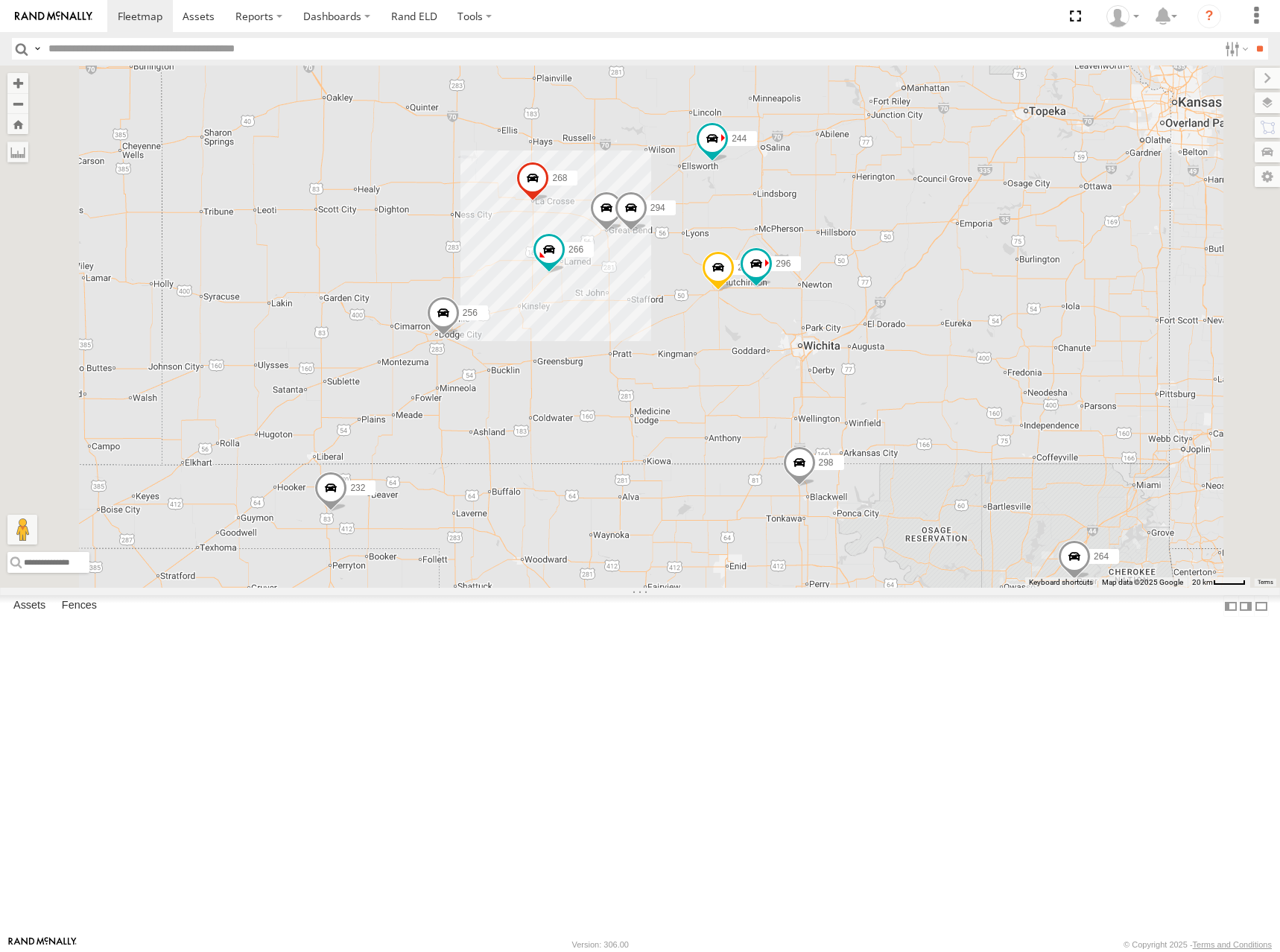
drag, startPoint x: 975, startPoint y: 356, endPoint x: 1013, endPoint y: 311, distance: 58.9
click at [1013, 311] on div "244 298 256 232 268 264 302 266 260 246 270 296 294" at bounding box center [640, 327] width 1280 height 523
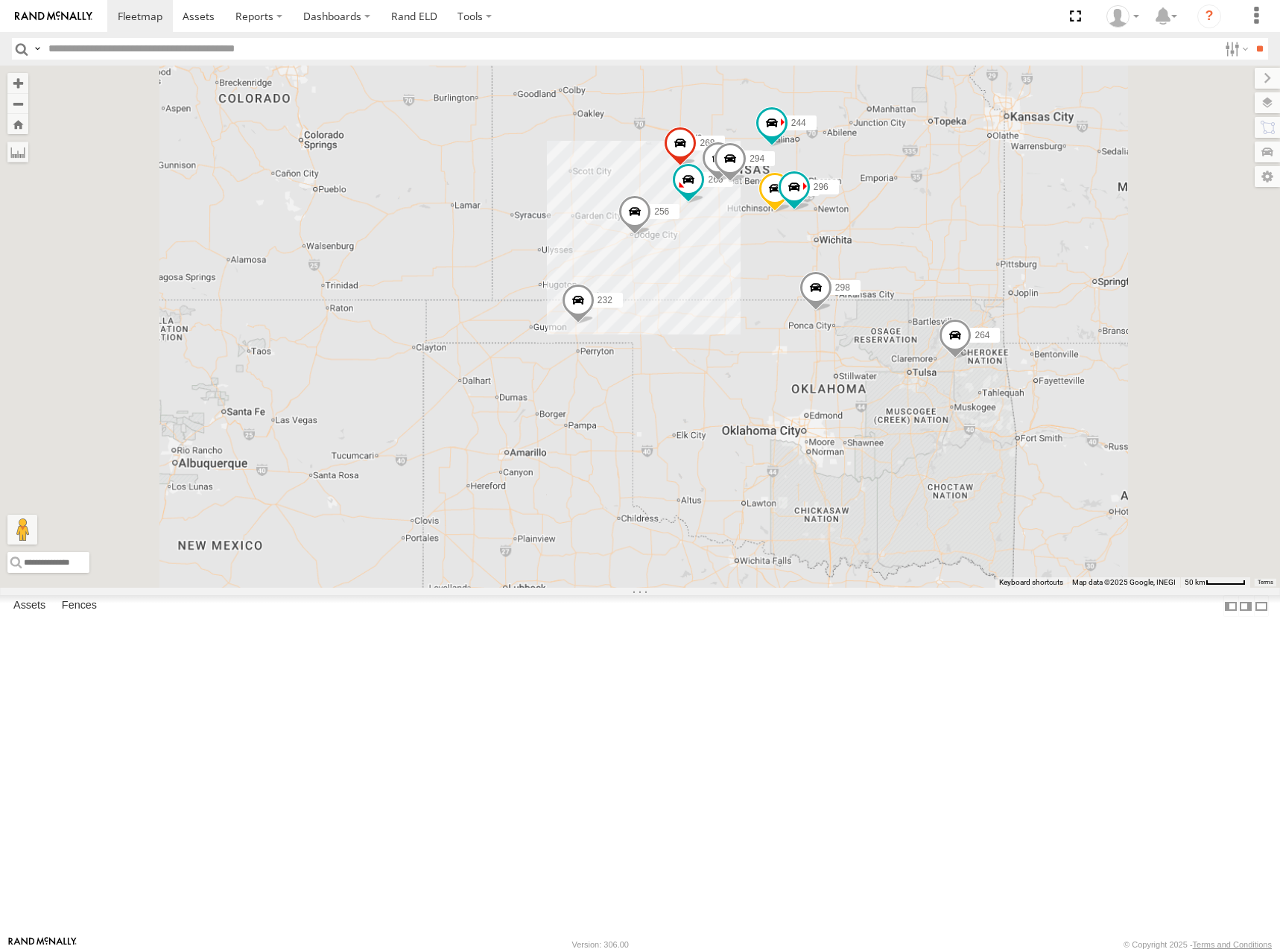
click at [1015, 313] on div "244 298 256 232 268 264 302 266 260 246 270 296 294" at bounding box center [640, 327] width 1280 height 523
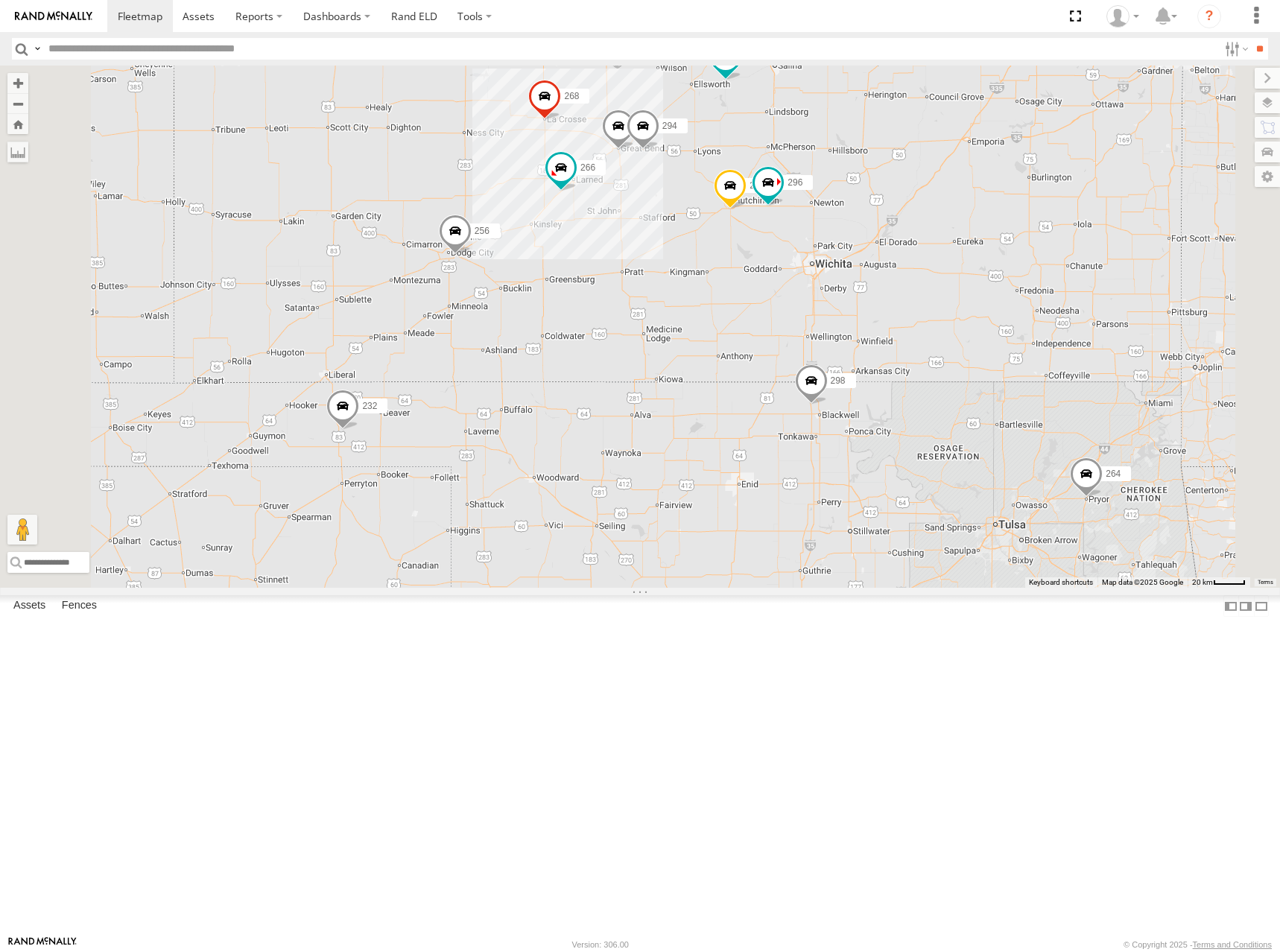
drag, startPoint x: 1013, startPoint y: 280, endPoint x: 1020, endPoint y: 326, distance: 46.5
click at [1020, 326] on div "244 298 256 232 268 264 302 266 260 246 270 296 294" at bounding box center [640, 327] width 1280 height 523
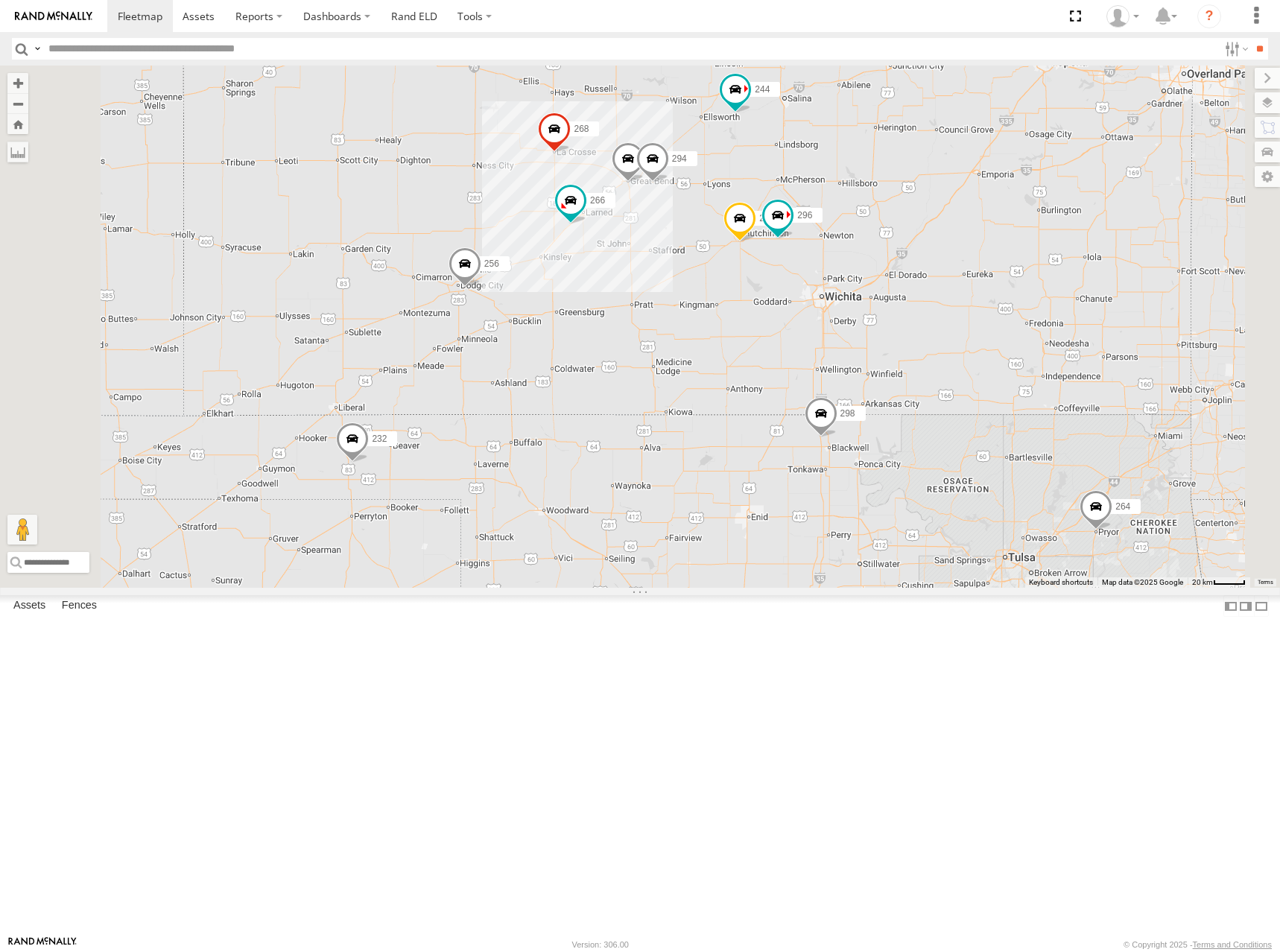
drag, startPoint x: 1022, startPoint y: 302, endPoint x: 1028, endPoint y: 310, distance: 10.0
click at [1028, 310] on div "244 298 256 232 268 264 302 266 260 246 270 296 294" at bounding box center [640, 327] width 1280 height 523
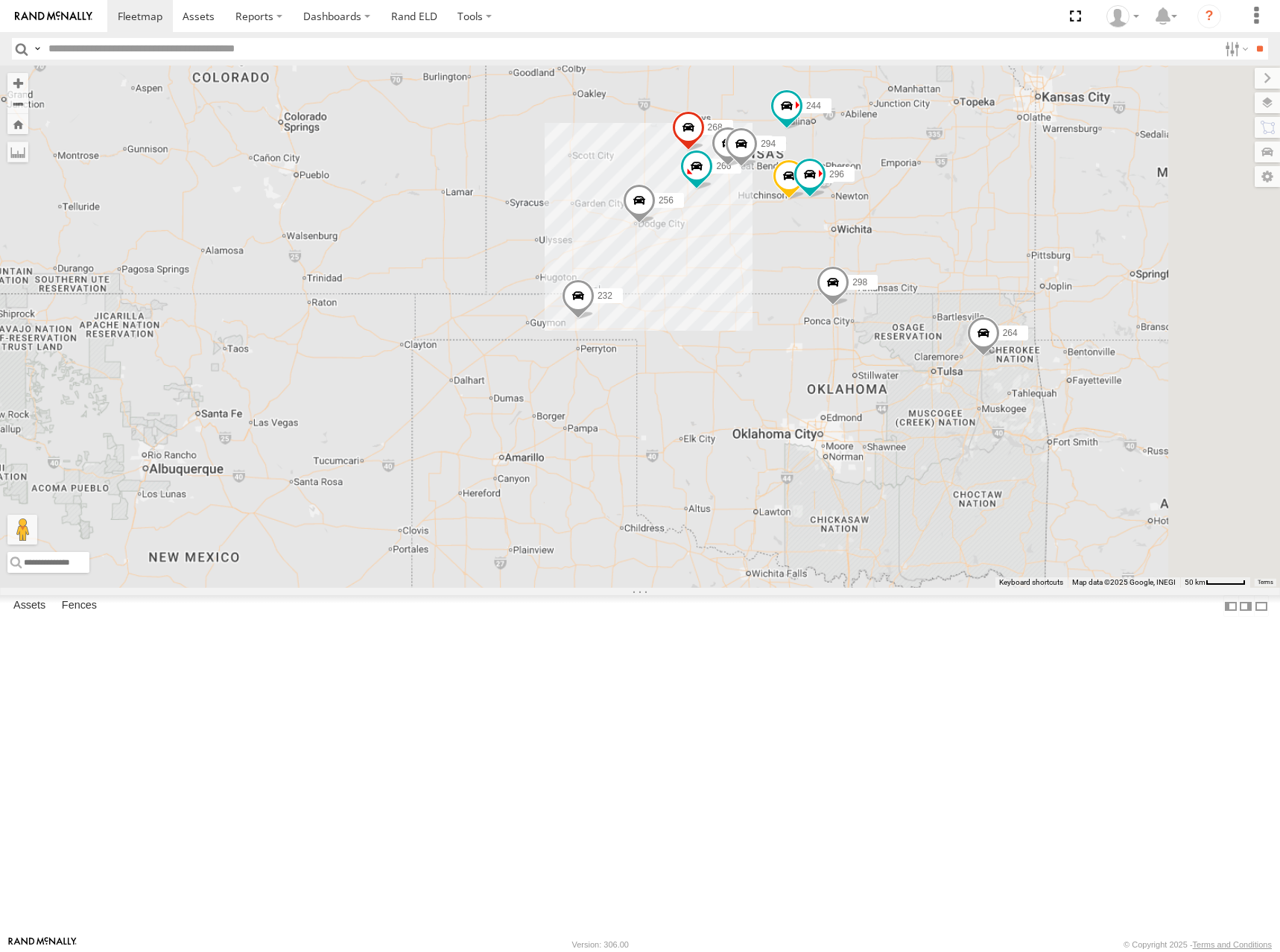
drag, startPoint x: 1054, startPoint y: 298, endPoint x: 1043, endPoint y: 301, distance: 11.4
click at [1043, 301] on div "244 298 256 232 268 264 302 266 260 246 270 296 294" at bounding box center [640, 327] width 1280 height 523
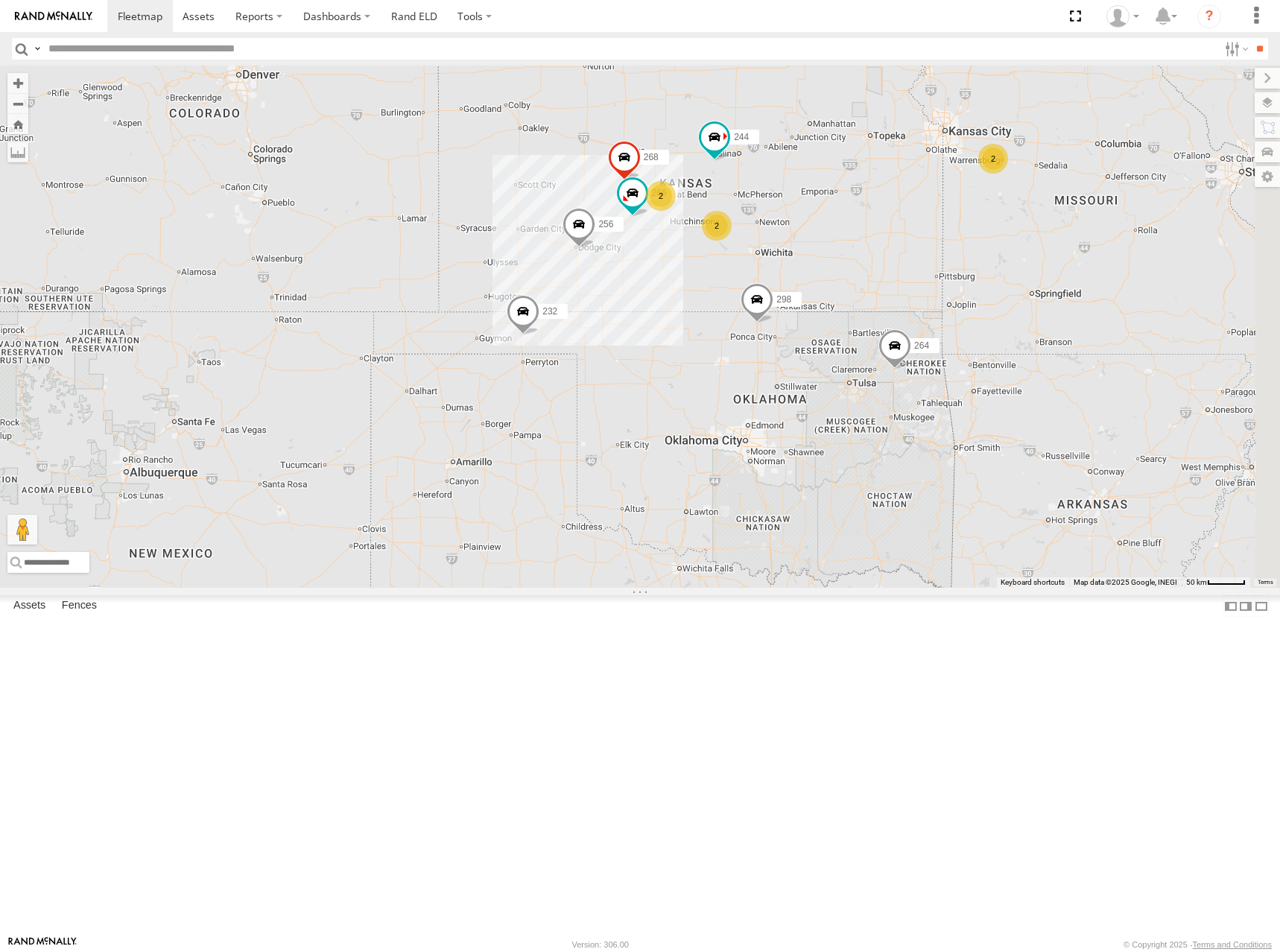
drag, startPoint x: 1042, startPoint y: 240, endPoint x: 968, endPoint y: 266, distance: 78.4
click at [968, 266] on div "244 298 256 232 268 264 302 266 260 2 2 2" at bounding box center [640, 327] width 1280 height 523
drag, startPoint x: 1059, startPoint y: 259, endPoint x: 1051, endPoint y: 250, distance: 12.0
click at [1051, 250] on div "244 298 256 232 268 264 302 266 260 2 2 2" at bounding box center [640, 327] width 1280 height 523
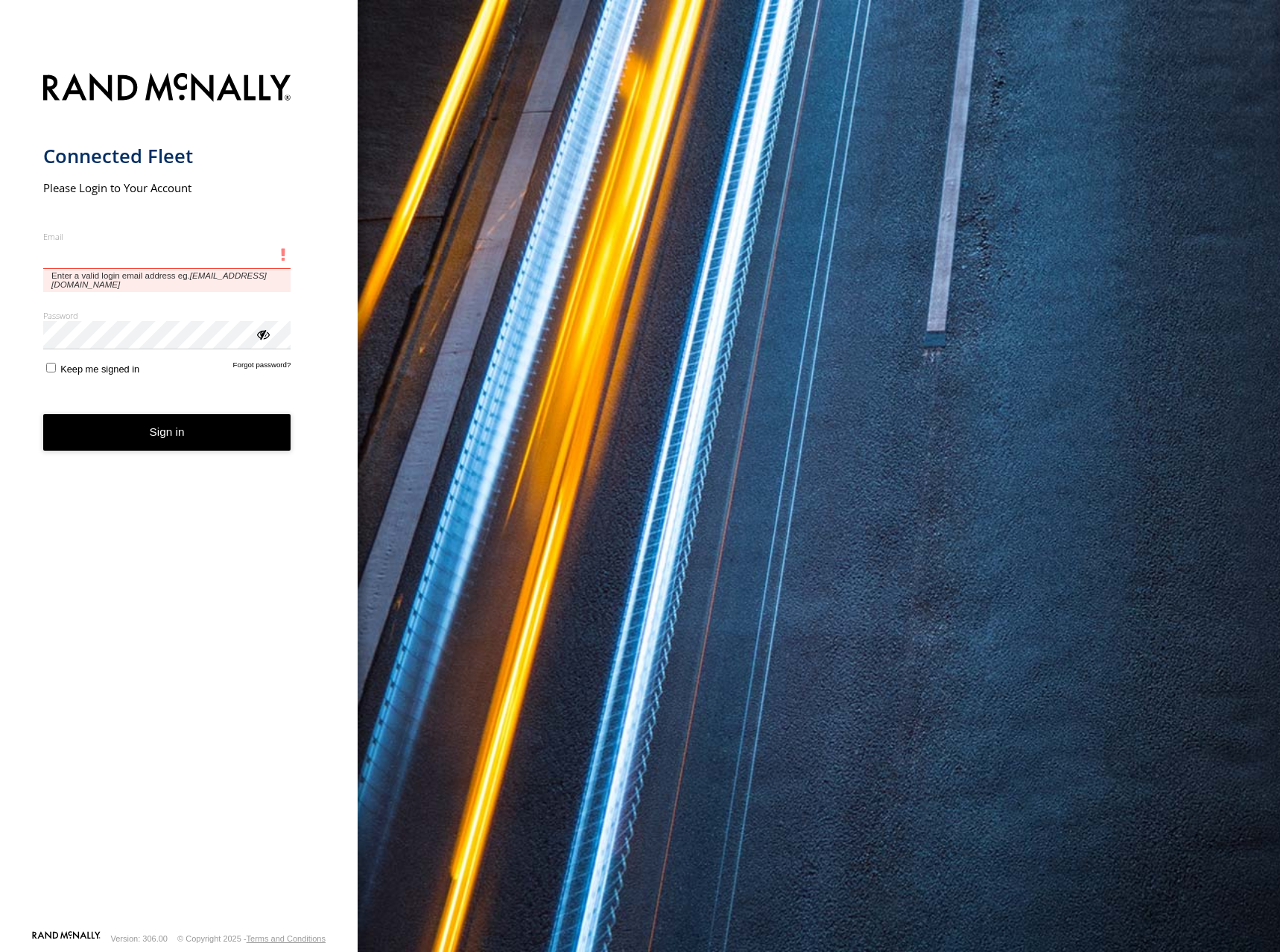
type input "**********"
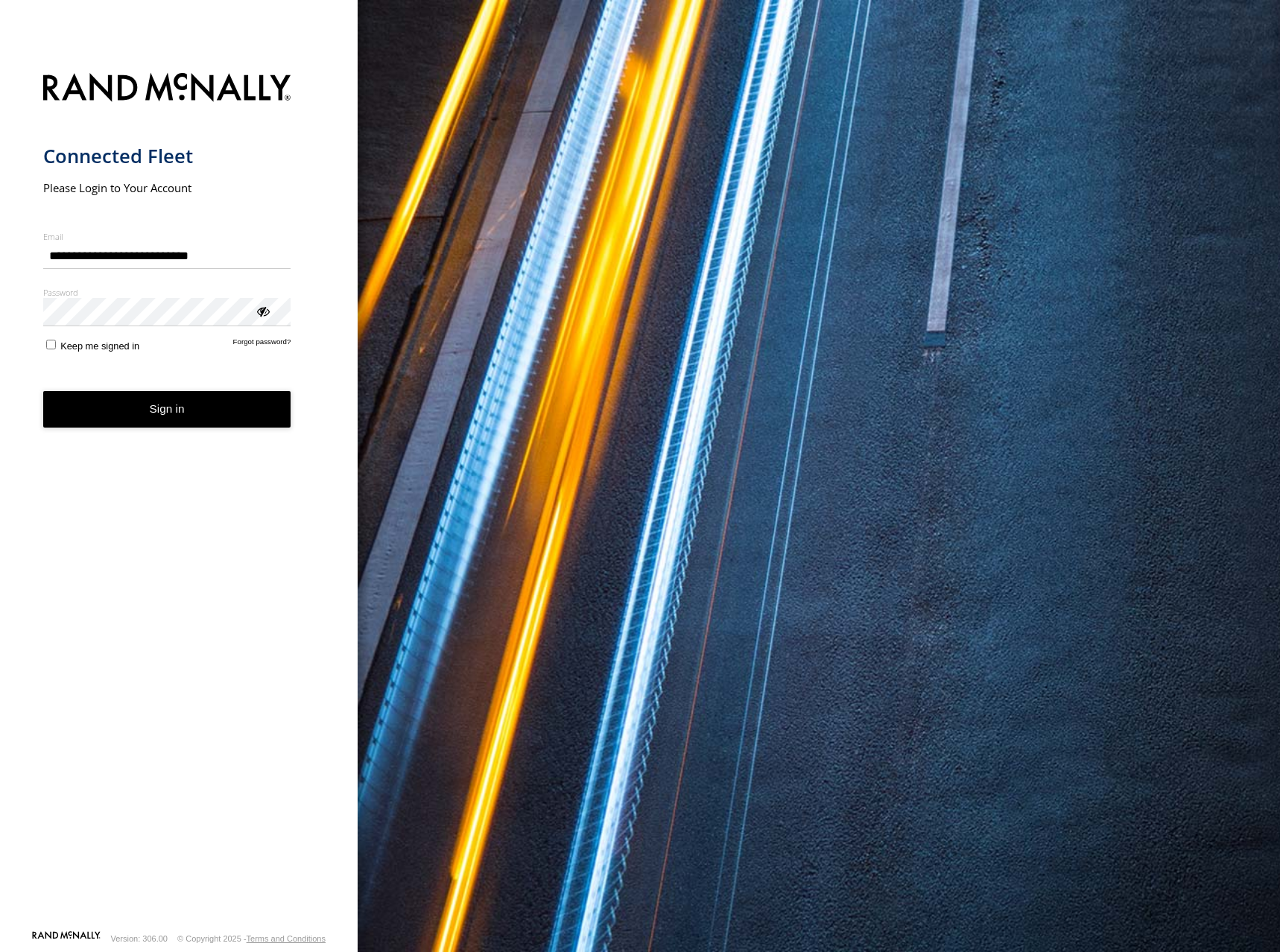
click at [213, 430] on form "**********" at bounding box center [178, 497] width 272 height 866
click at [196, 403] on button "Sign in" at bounding box center [167, 409] width 248 height 36
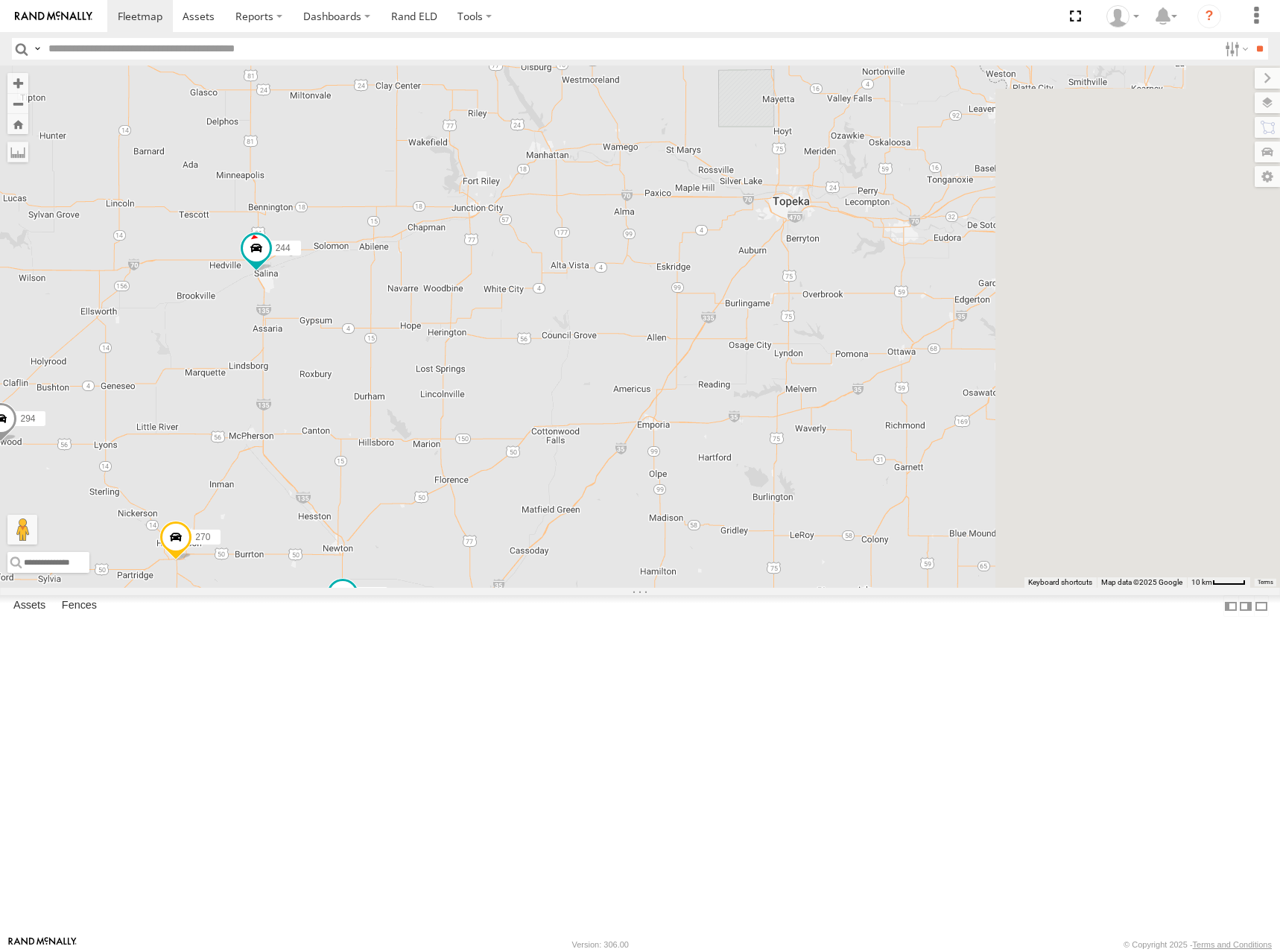
drag, startPoint x: 985, startPoint y: 292, endPoint x: 457, endPoint y: 292, distance: 528.0
click at [460, 293] on div "244 298 270 256 232 296 268 264 302 266 260 246 294" at bounding box center [640, 327] width 1280 height 523
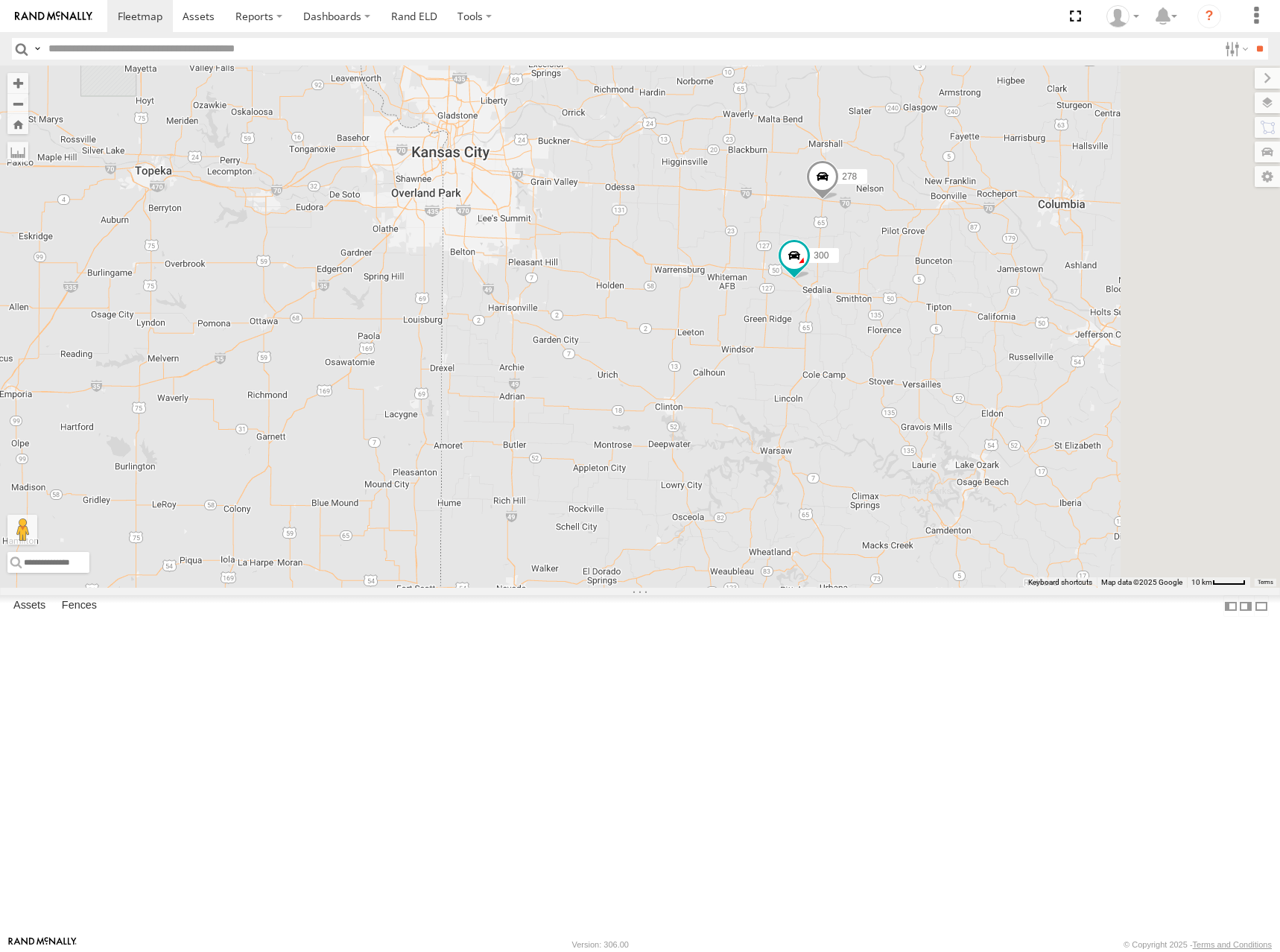
drag, startPoint x: 927, startPoint y: 423, endPoint x: 832, endPoint y: 422, distance: 95.0
click at [832, 422] on div "244 298 270 256 232 296 268 264 302 266 260 246 294 300 278" at bounding box center [640, 327] width 1280 height 523
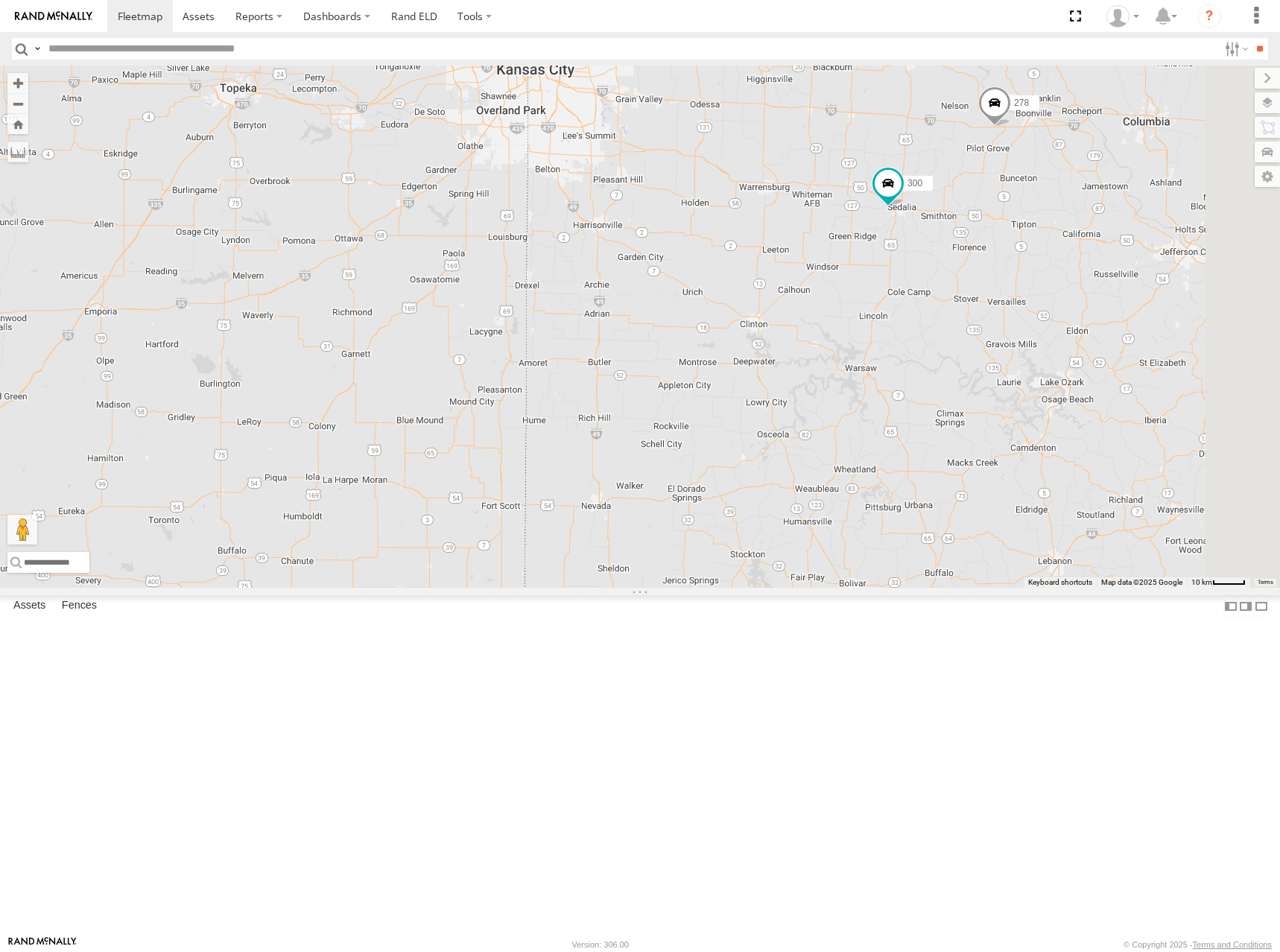
drag, startPoint x: 799, startPoint y: 397, endPoint x: 877, endPoint y: 288, distance: 134.0
click at [873, 295] on div "300 278" at bounding box center [640, 327] width 1280 height 523
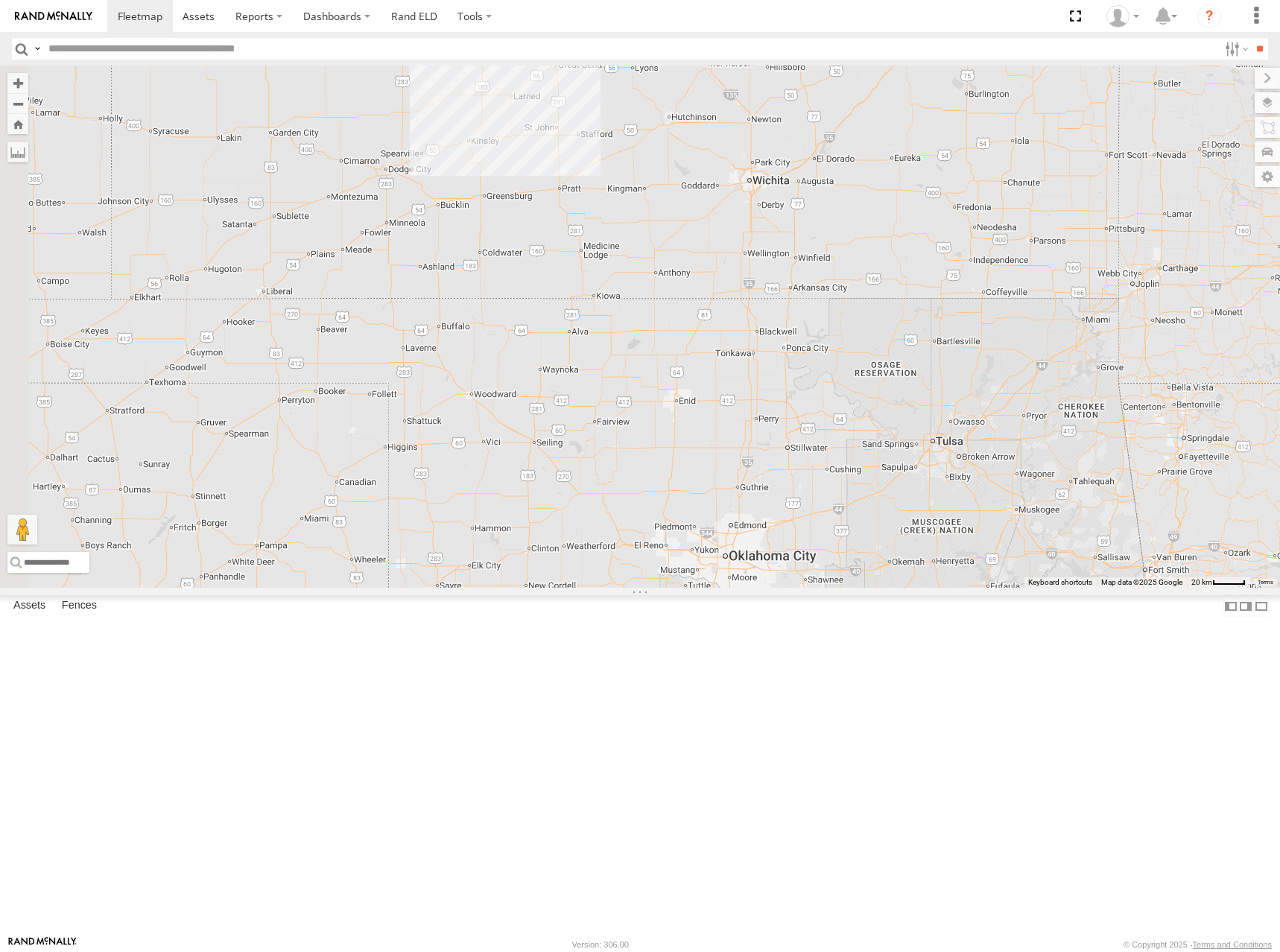
drag, startPoint x: 683, startPoint y: 441, endPoint x: 1091, endPoint y: 420, distance: 408.5
click at [1103, 397] on div "300 278" at bounding box center [640, 327] width 1280 height 523
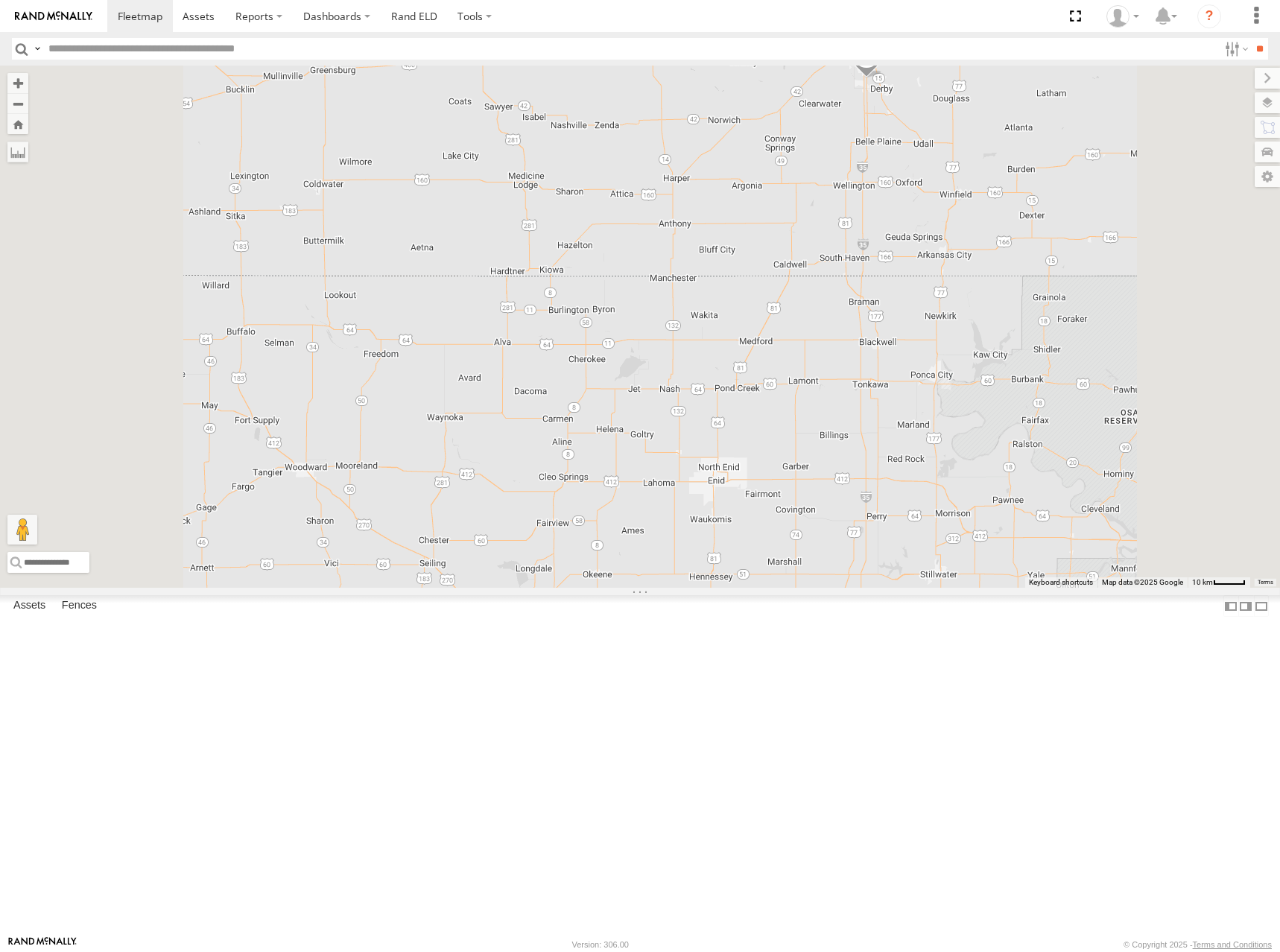
drag, startPoint x: 1084, startPoint y: 333, endPoint x: 1070, endPoint y: 388, distance: 56.8
click at [1070, 388] on div "300 278 244 246 298 270 232 296 268 294" at bounding box center [640, 327] width 1280 height 523
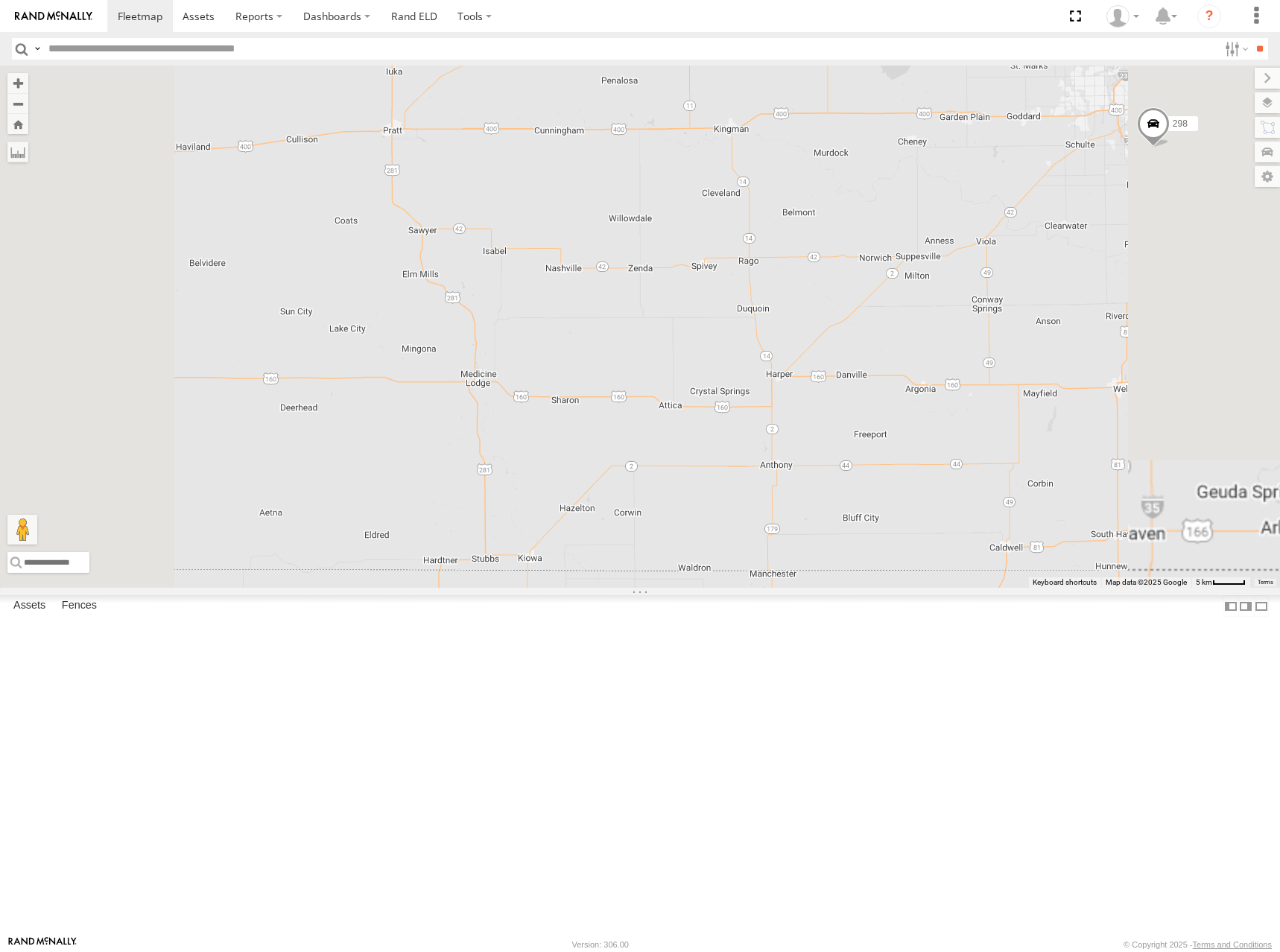
drag, startPoint x: 1067, startPoint y: 165, endPoint x: 930, endPoint y: 264, distance: 169.0
click at [930, 264] on div "300 278 244 246 298 270 232 296 268 294" at bounding box center [640, 327] width 1280 height 523
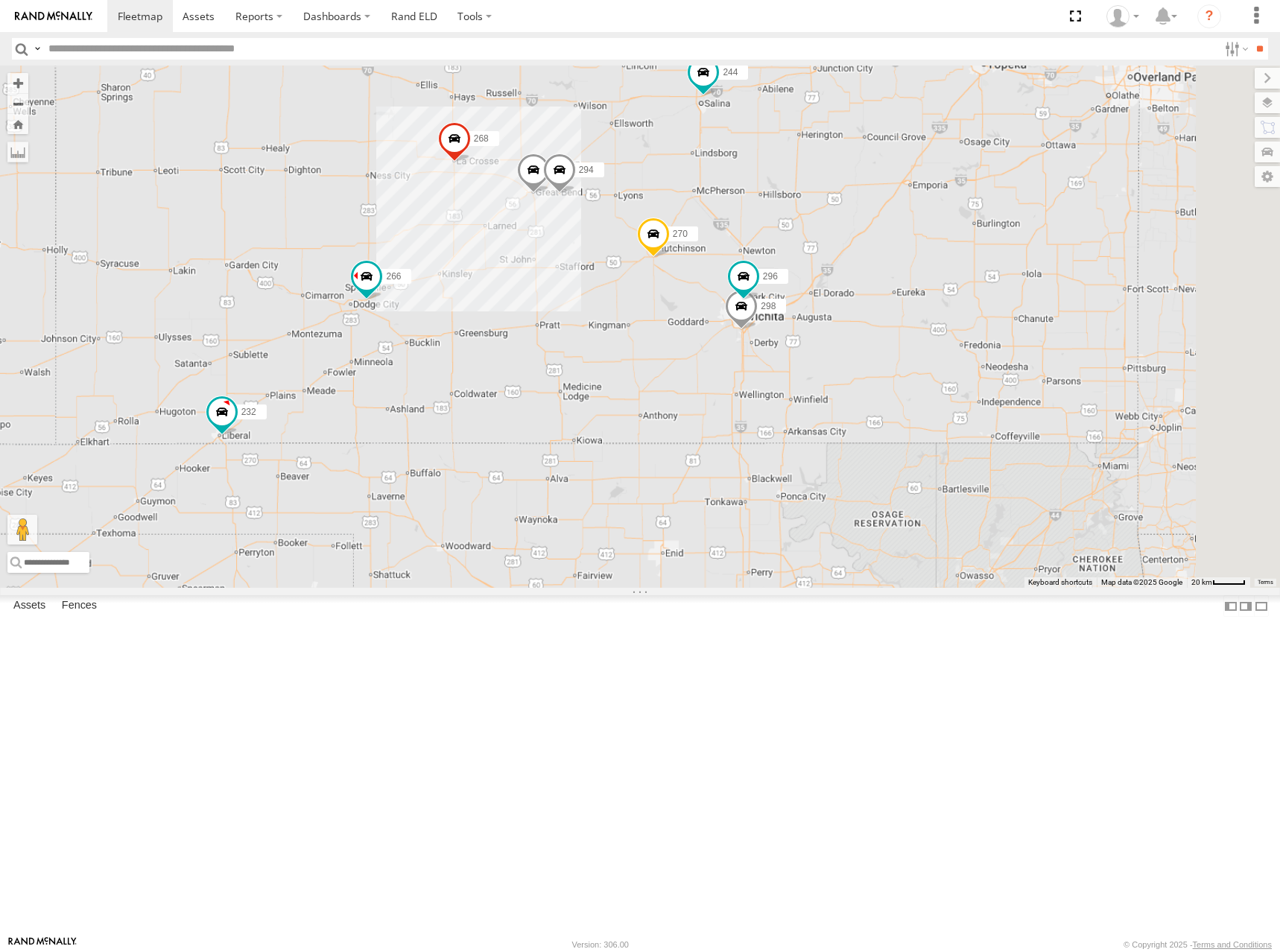
drag, startPoint x: 974, startPoint y: 172, endPoint x: 943, endPoint y: 352, distance: 182.6
click at [943, 352] on div "300 278 244 246 298 270 232 296 268 294 266" at bounding box center [640, 327] width 1280 height 523
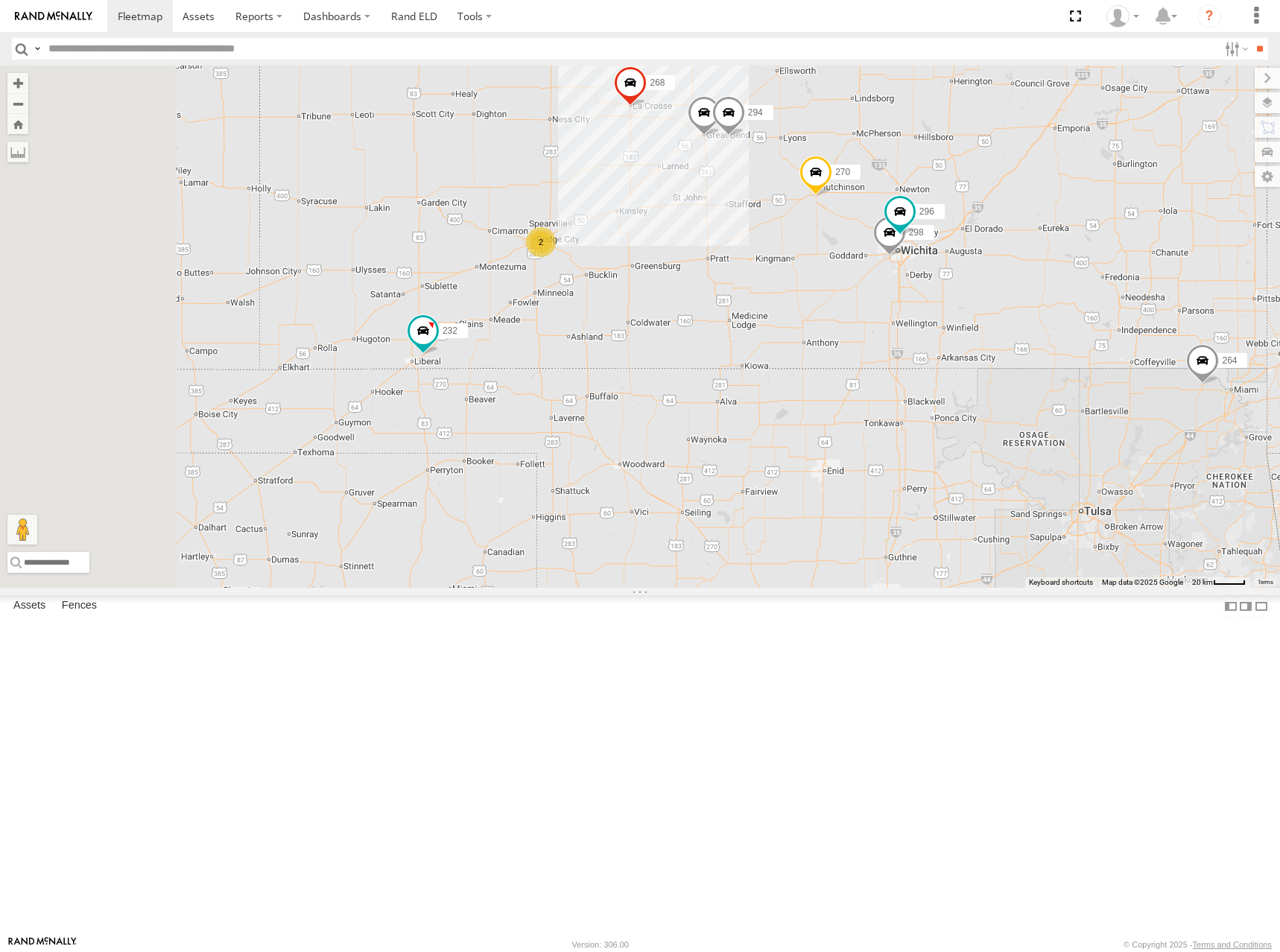
drag, startPoint x: 709, startPoint y: 438, endPoint x: 826, endPoint y: 418, distance: 118.7
click at [826, 418] on div "244 246 298 270 232 296 268 264 294 2" at bounding box center [640, 327] width 1280 height 523
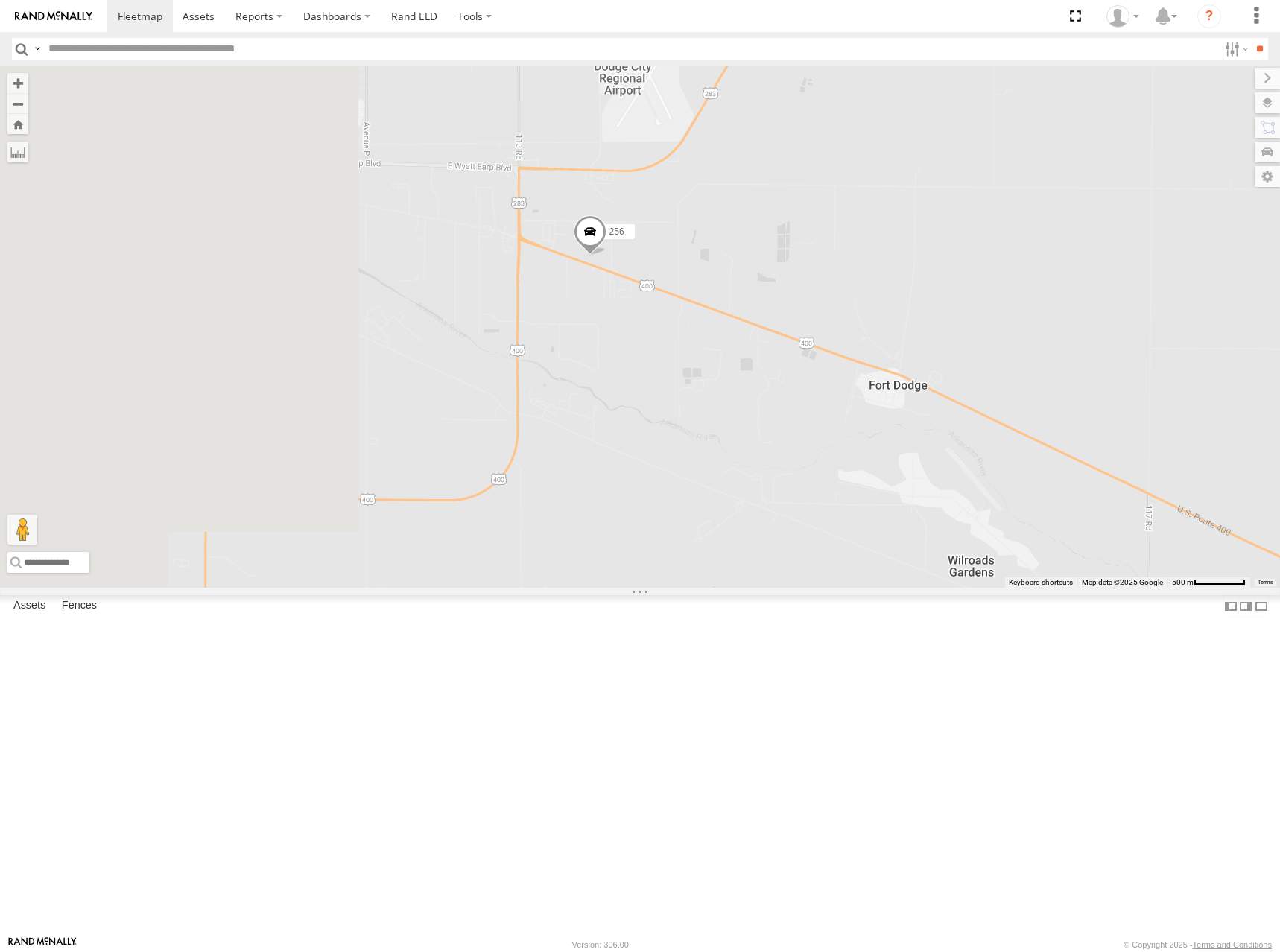
drag, startPoint x: 713, startPoint y: 393, endPoint x: 1111, endPoint y: 339, distance: 401.6
click at [1111, 339] on div "244 246 298 270 232 296 268 264 294 256" at bounding box center [640, 327] width 1280 height 523
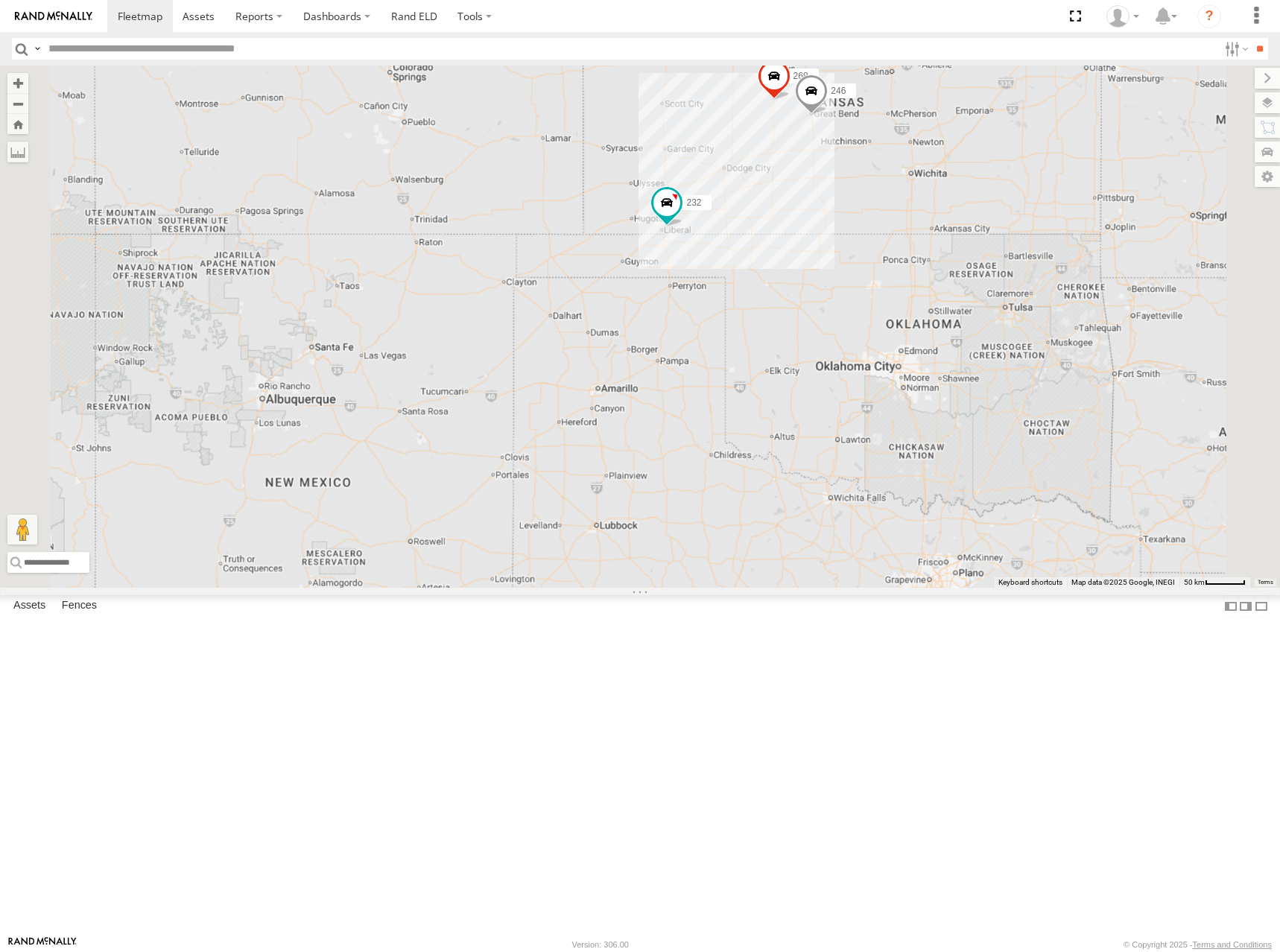
drag, startPoint x: 1026, startPoint y: 237, endPoint x: 896, endPoint y: 364, distance: 181.7
click at [896, 364] on div "246 232 268" at bounding box center [640, 327] width 1280 height 523
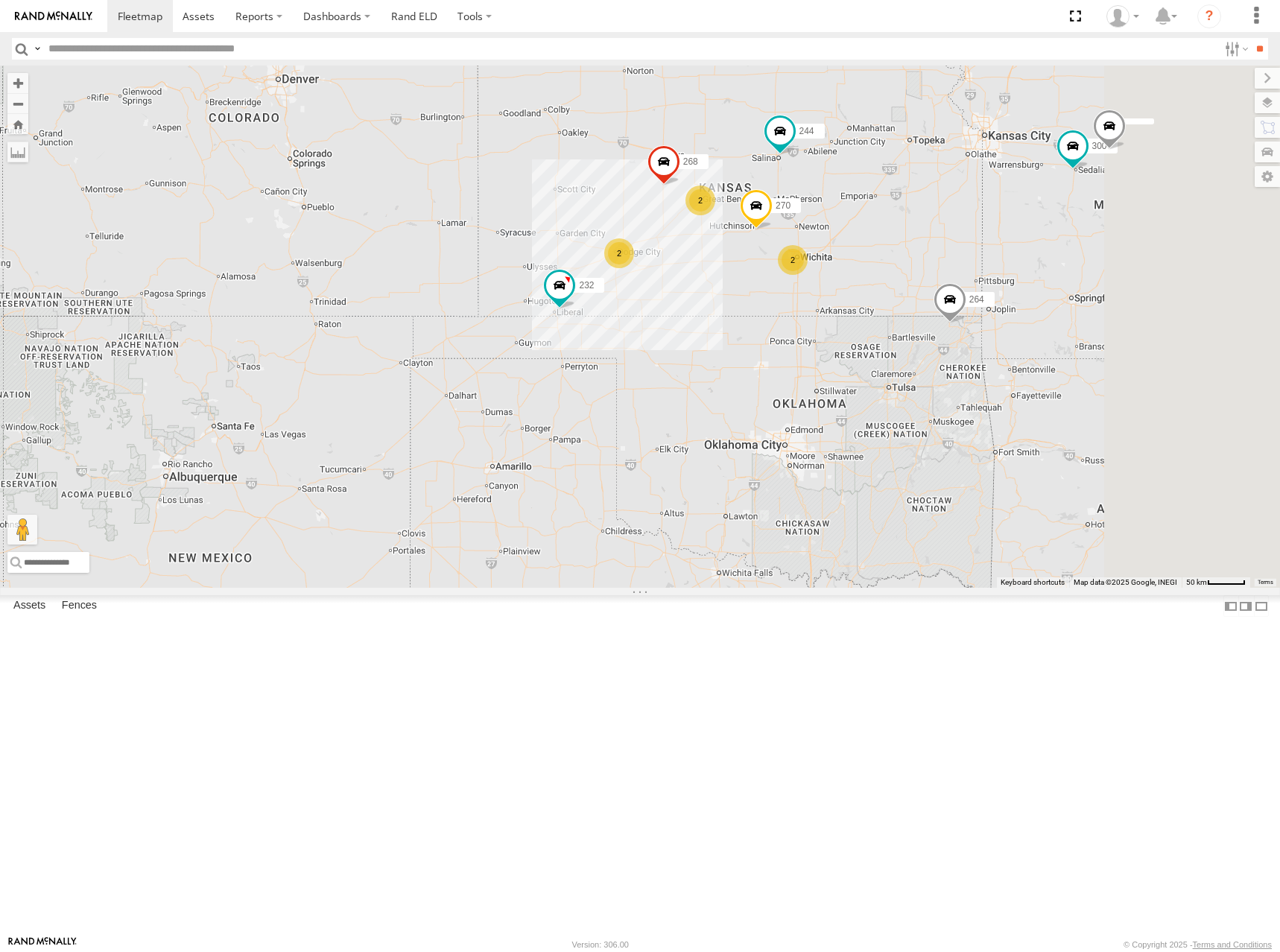
drag, startPoint x: 1130, startPoint y: 270, endPoint x: 1115, endPoint y: 280, distance: 18.0
click at [1115, 280] on div "232 268 300 244 2 2 270 2 264 302 260" at bounding box center [640, 327] width 1280 height 523
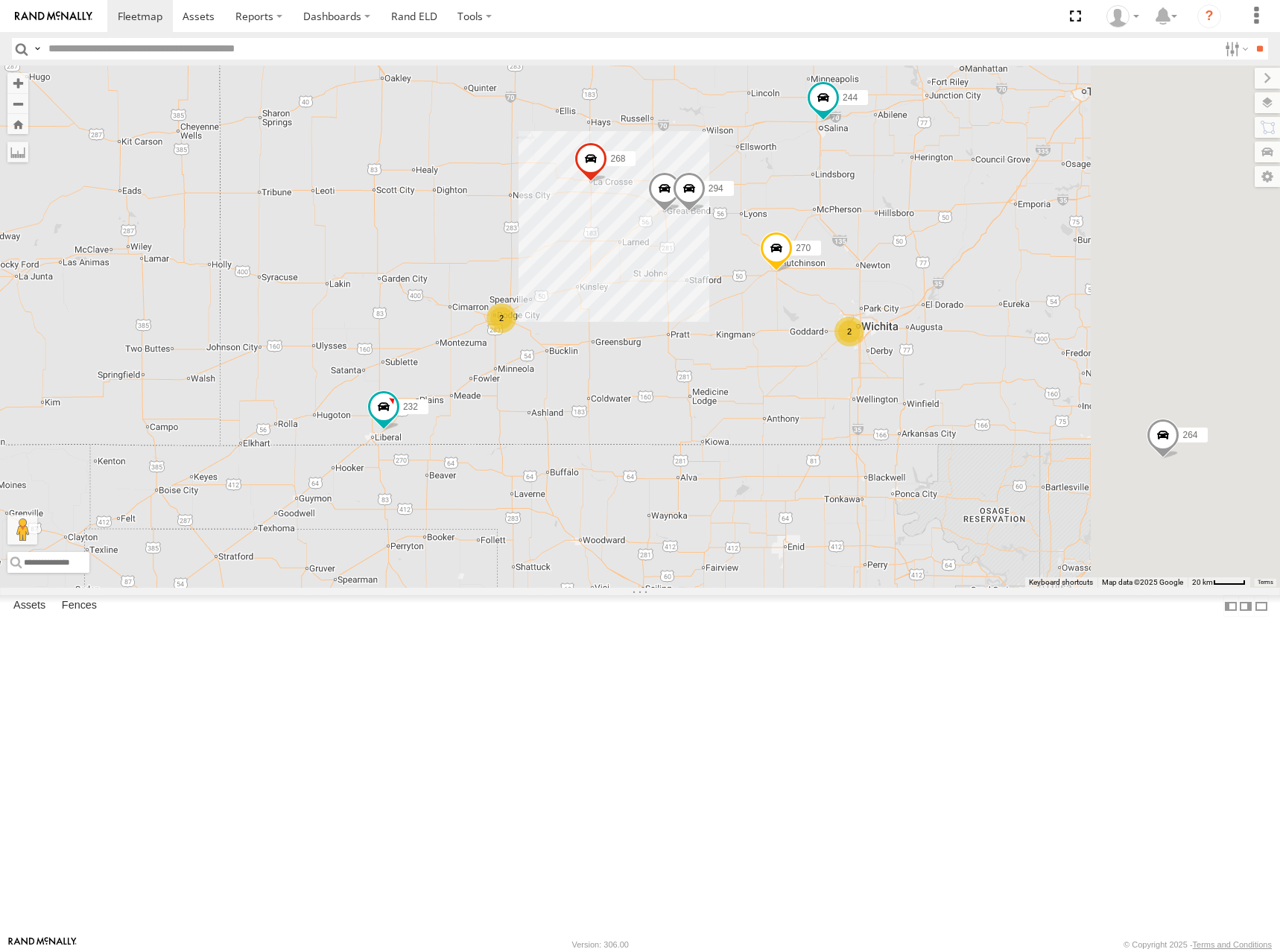
drag, startPoint x: 1059, startPoint y: 341, endPoint x: 893, endPoint y: 383, distance: 171.2
click at [893, 383] on div "232 268 300 244 270 264 302 260 246 294 2 2" at bounding box center [640, 327] width 1280 height 523
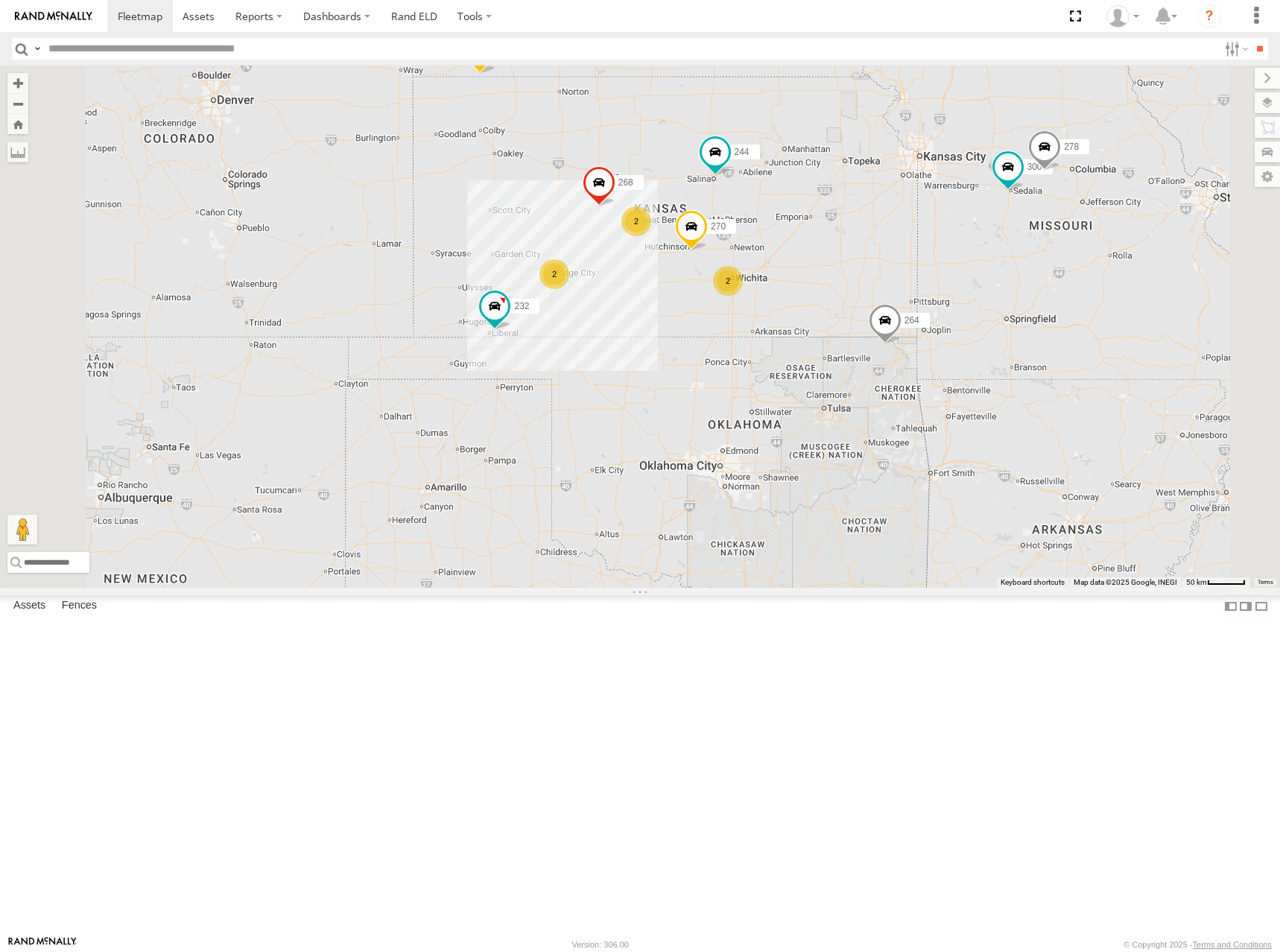
drag, startPoint x: 959, startPoint y: 269, endPoint x: 973, endPoint y: 287, distance: 22.8
click at [972, 286] on div "232 268 300 244 270 264 302 278 260 2 2 2" at bounding box center [640, 327] width 1280 height 523
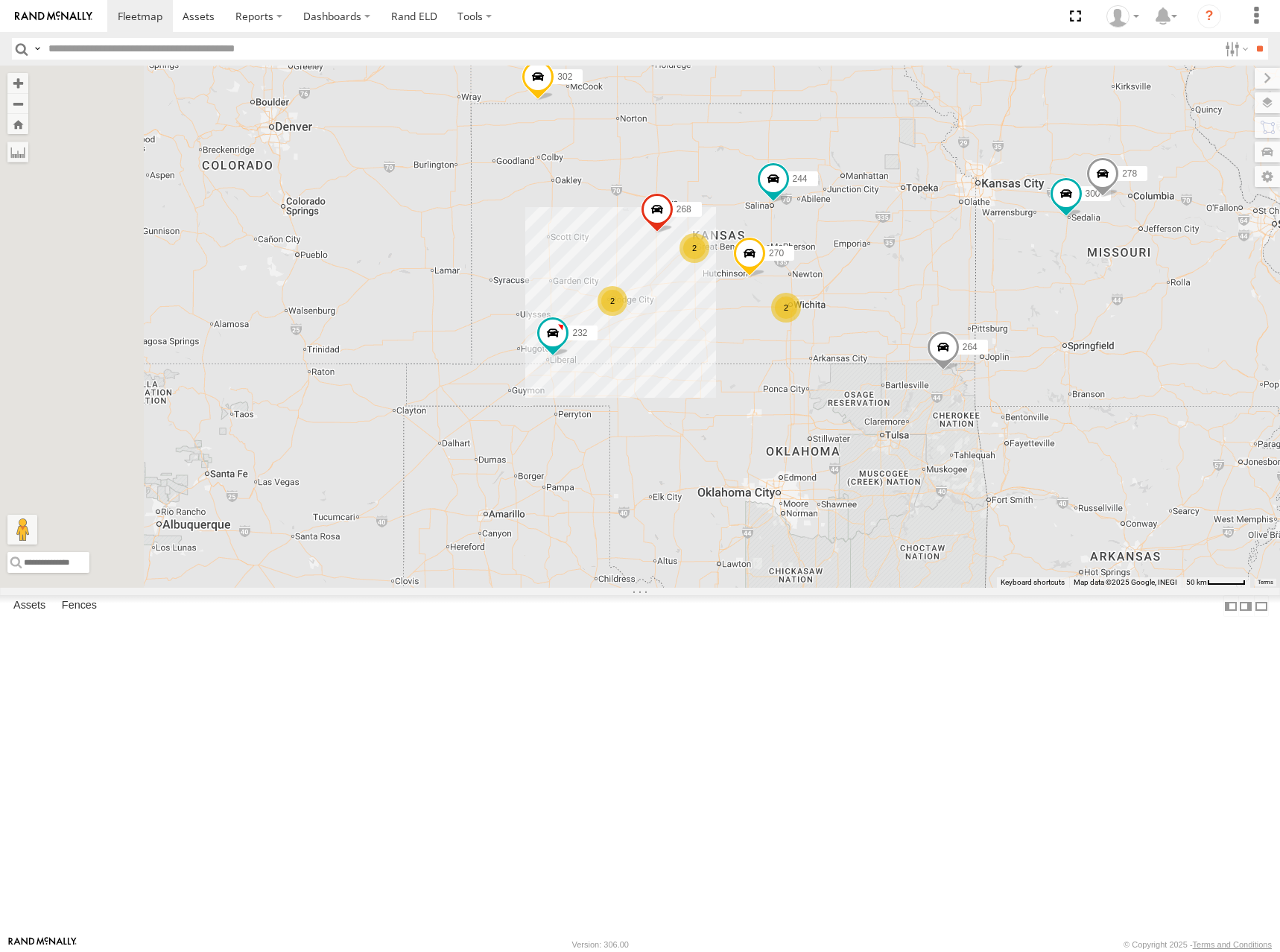
drag, startPoint x: 979, startPoint y: 287, endPoint x: 1030, endPoint y: 300, distance: 52.6
click at [1030, 300] on div "232 268 300 244 270 264 302 278 260 2 2 2" at bounding box center [640, 327] width 1280 height 523
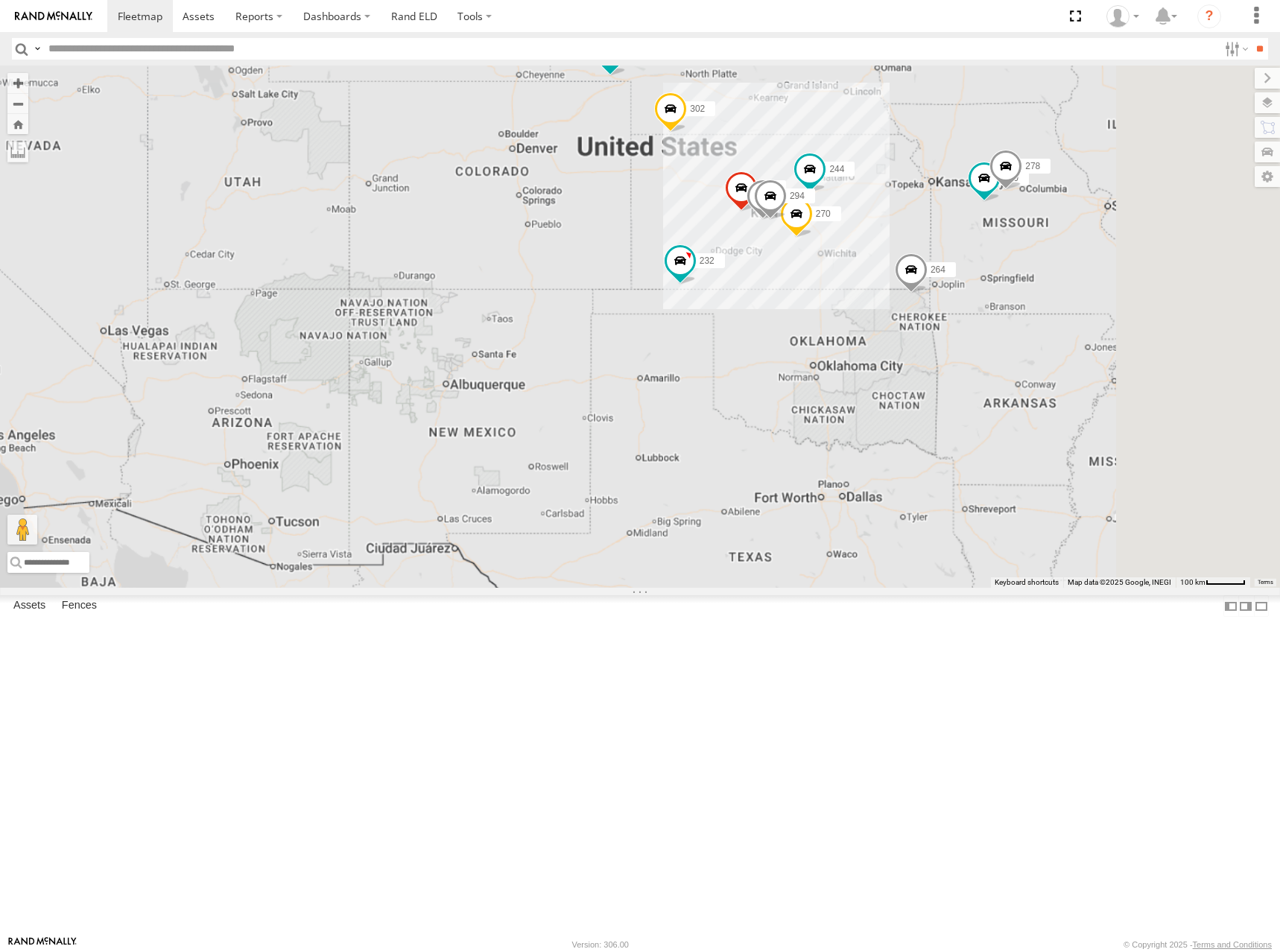
drag, startPoint x: 1135, startPoint y: 338, endPoint x: 1056, endPoint y: 369, distance: 84.9
click at [1056, 369] on div "232 268 300 244 270 264 302 278 260 246 294" at bounding box center [640, 327] width 1280 height 523
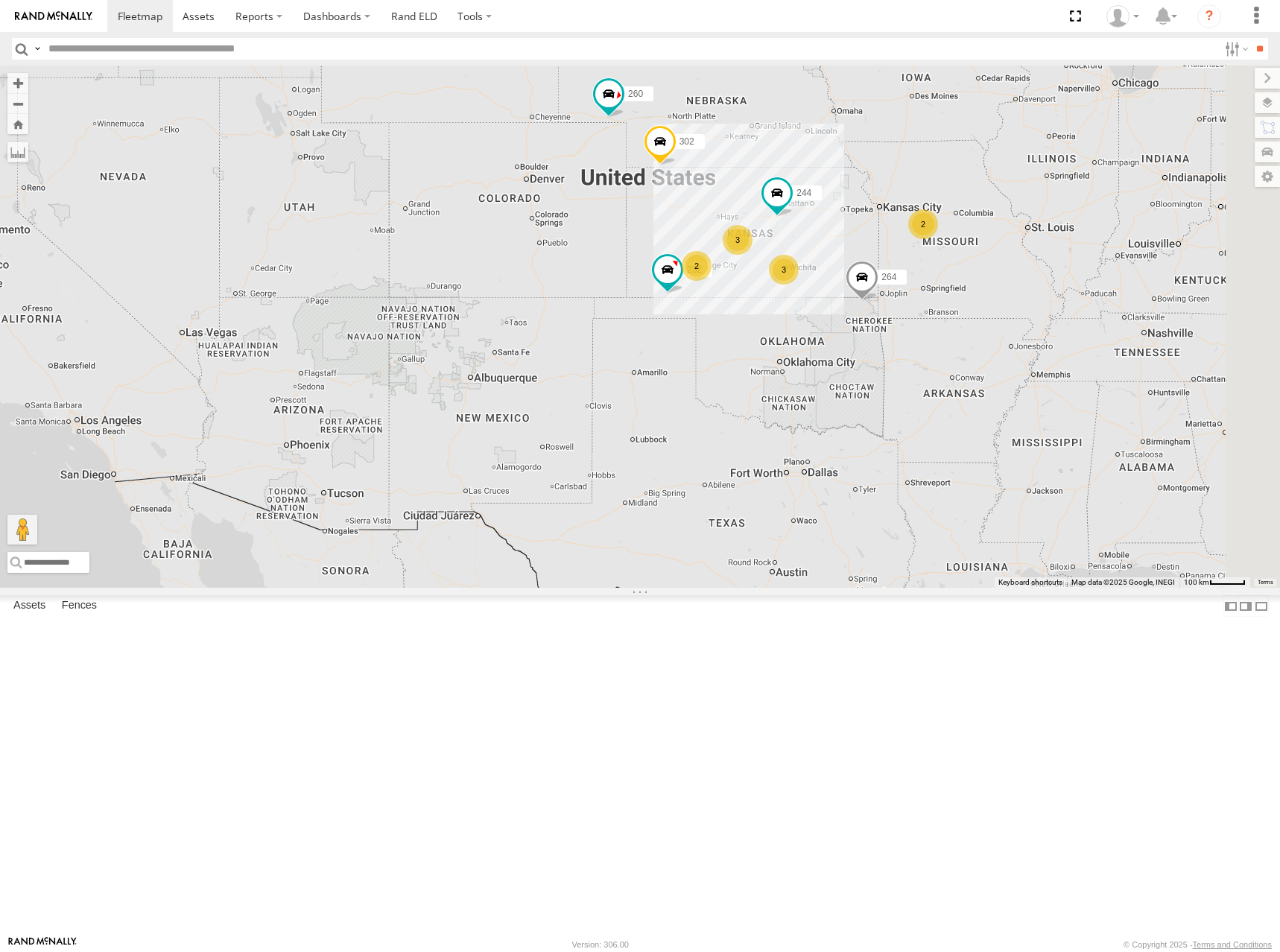
drag, startPoint x: 1037, startPoint y: 386, endPoint x: 1036, endPoint y: 396, distance: 10.0
click at [1036, 396] on div "232 244 264 302 260 2 3 3 2" at bounding box center [640, 327] width 1280 height 523
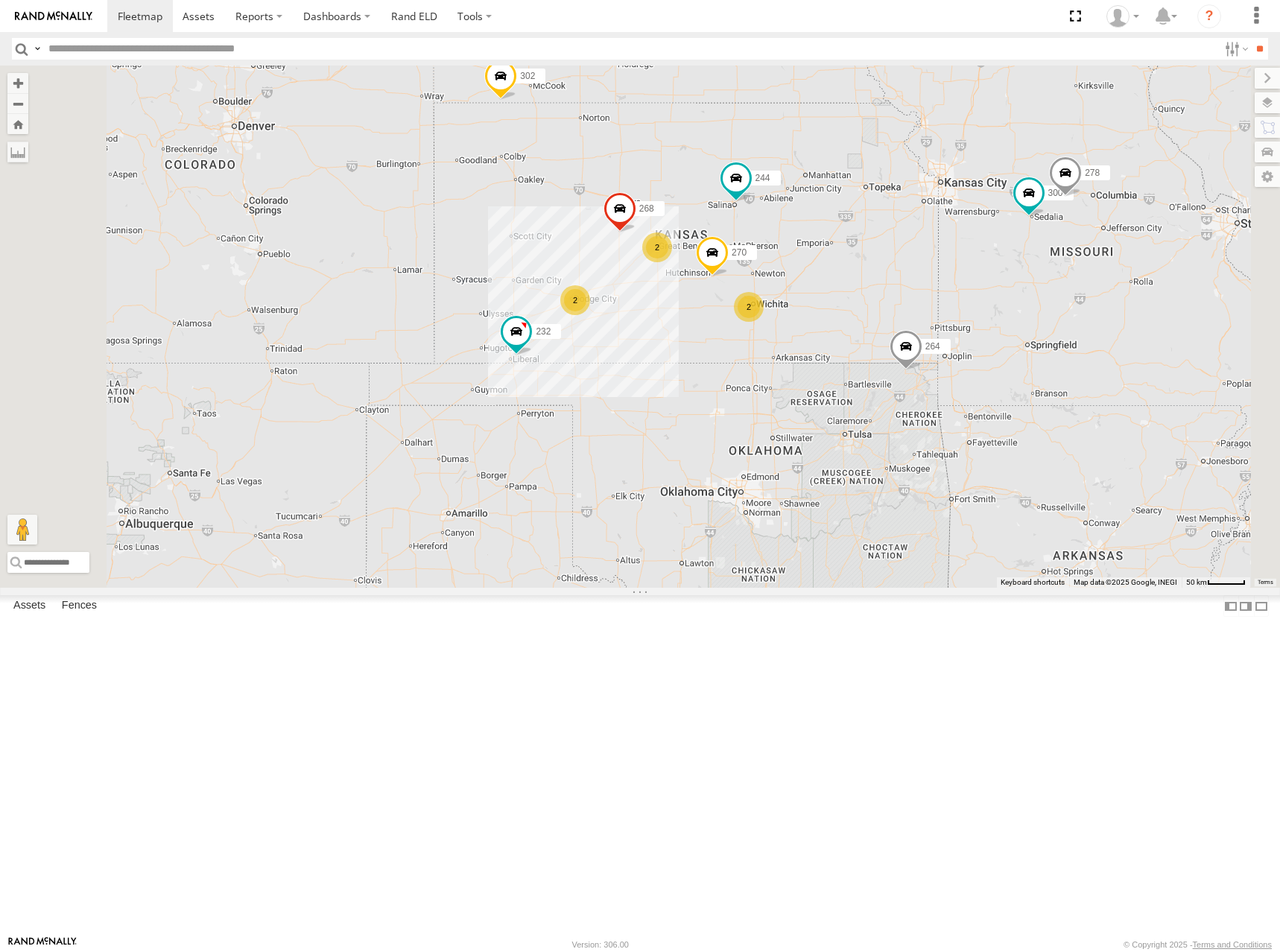
drag, startPoint x: 1010, startPoint y: 376, endPoint x: 1028, endPoint y: 372, distance: 18.4
click at [1028, 372] on div "232 244 264 302 260 300 270 268 278 2 2 2" at bounding box center [640, 327] width 1280 height 523
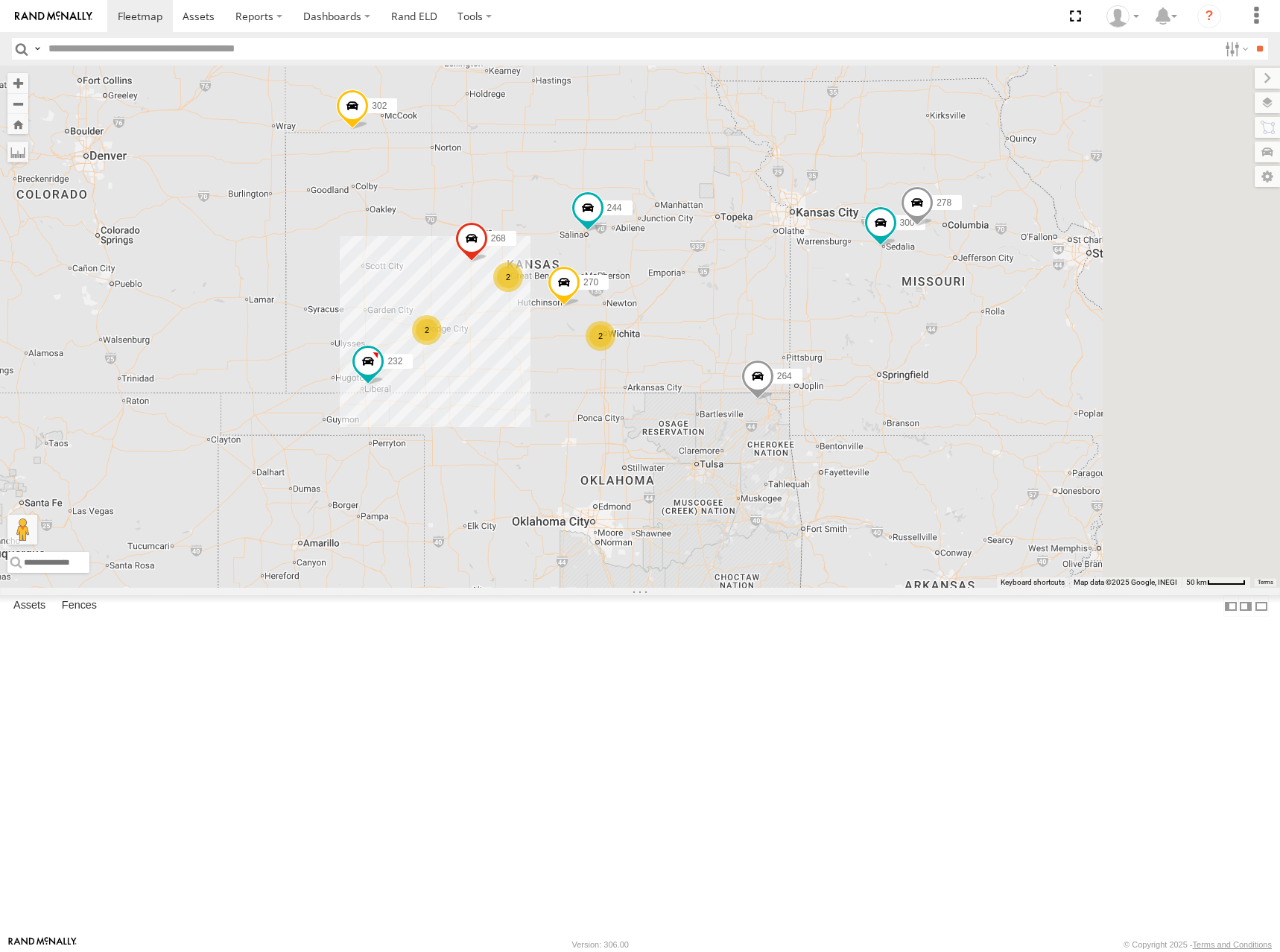
drag, startPoint x: 1054, startPoint y: 383, endPoint x: 914, endPoint y: 416, distance: 143.8
click at [914, 416] on div "232 244 264 302 260 300 270 268 278 2 2 2" at bounding box center [640, 327] width 1280 height 523
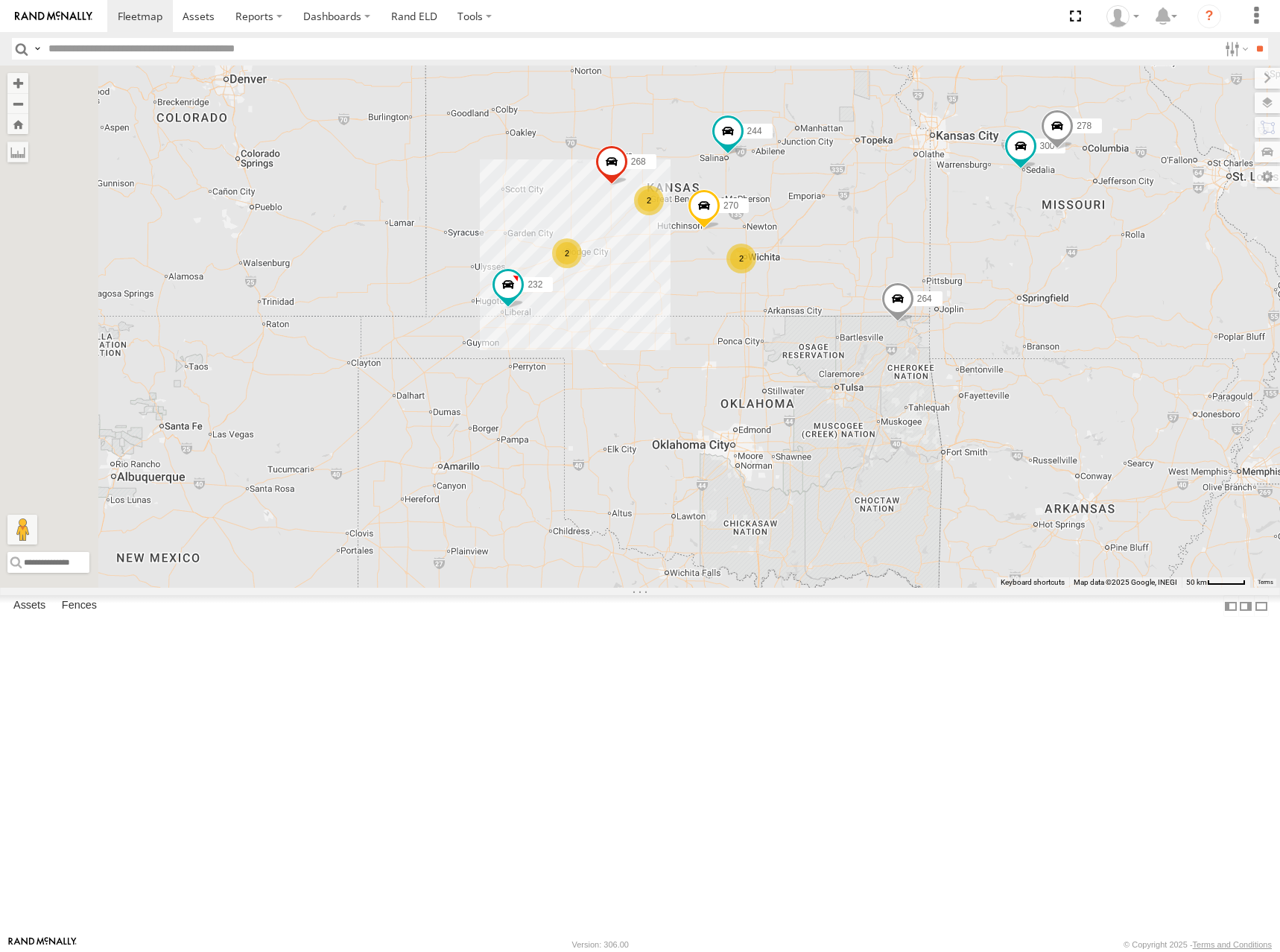
drag, startPoint x: 710, startPoint y: 267, endPoint x: 998, endPoint y: 325, distance: 293.8
click at [998, 325] on div "232 244 264 302 260 300 270 268 278 2 2 2" at bounding box center [640, 327] width 1280 height 523
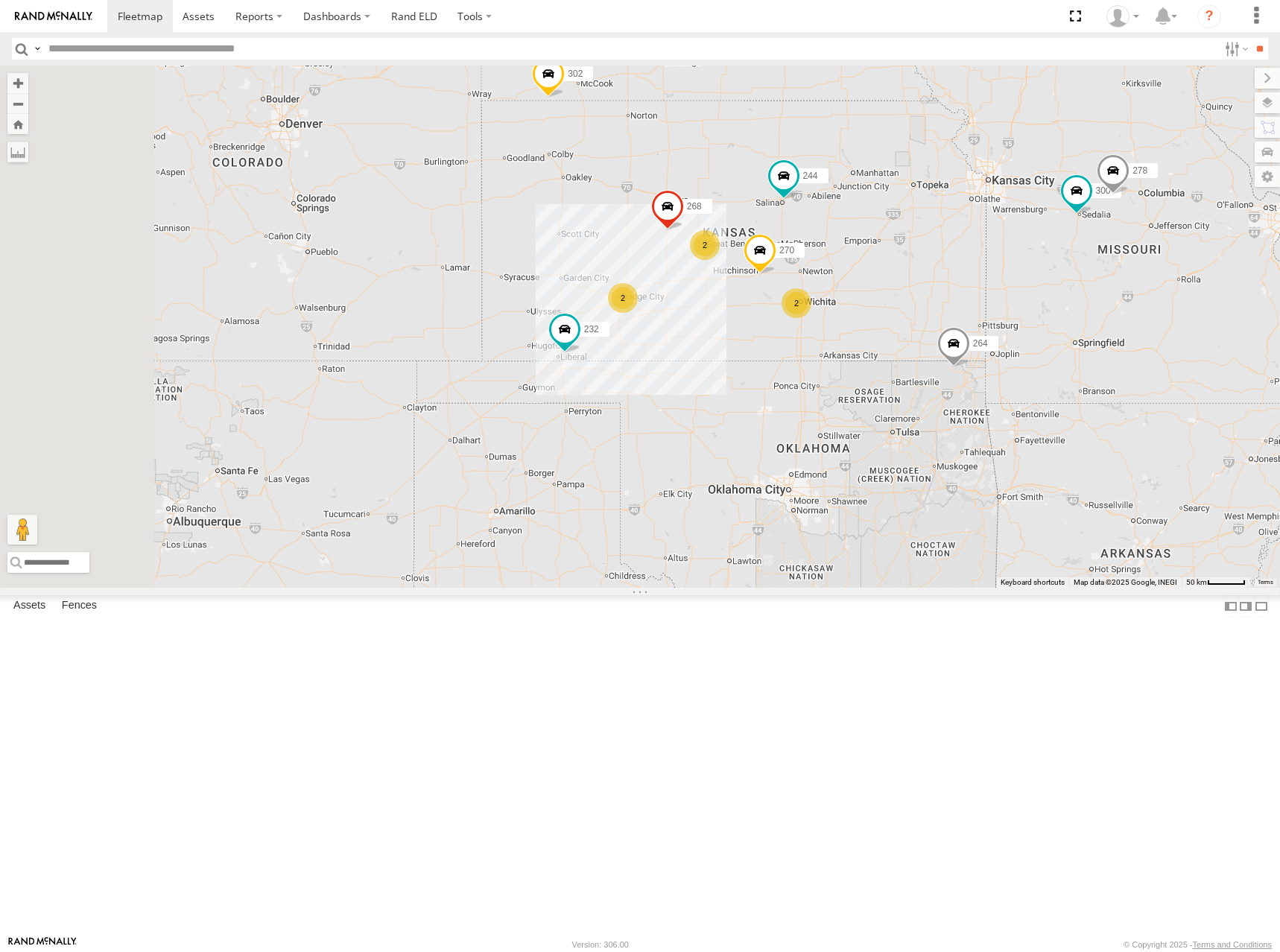
drag, startPoint x: 1006, startPoint y: 169, endPoint x: 1067, endPoint y: 289, distance: 134.6
click at [1067, 289] on div "232 244 264 302 260 300 270 268 278 2 2 2" at bounding box center [640, 327] width 1280 height 523
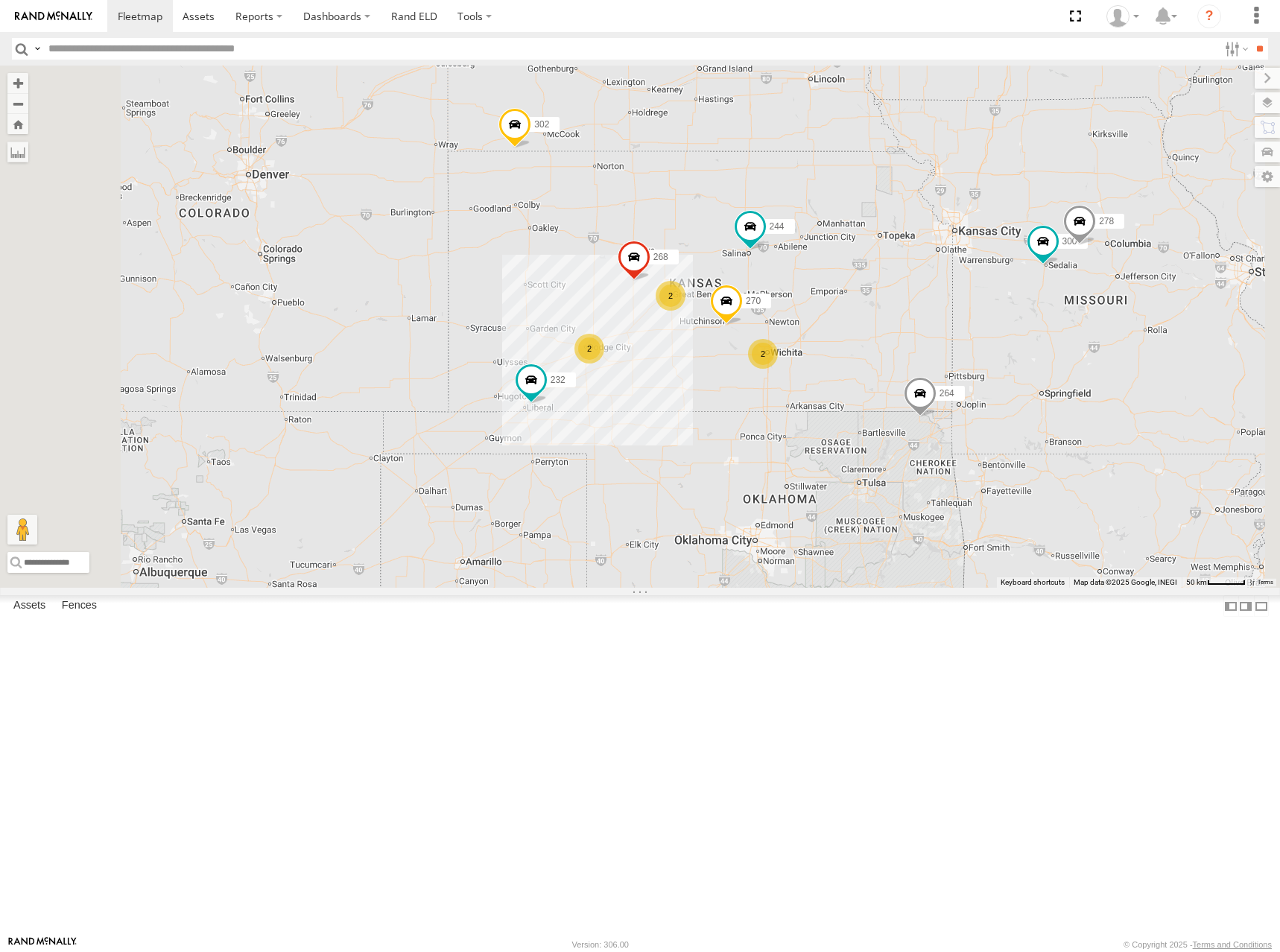
drag, startPoint x: 1163, startPoint y: 203, endPoint x: 1126, endPoint y: 254, distance: 63.0
click at [1126, 254] on div "232 244 264 302 260 300 270 268 278 2 2 2" at bounding box center [640, 327] width 1280 height 523
